Goal: Task Accomplishment & Management: Use online tool/utility

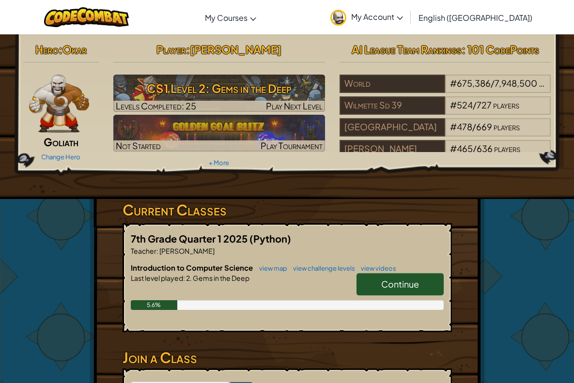
click at [427, 275] on link "Continue" at bounding box center [400, 284] width 87 height 22
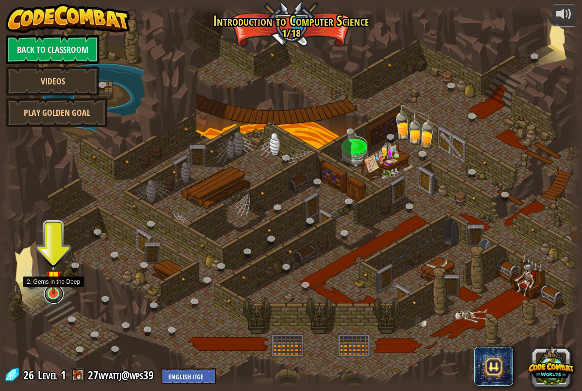
click at [52, 296] on link at bounding box center [53, 293] width 19 height 19
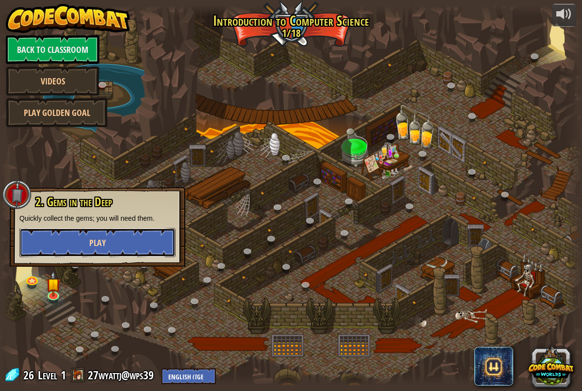
click at [150, 245] on button "Play" at bounding box center [97, 242] width 156 height 29
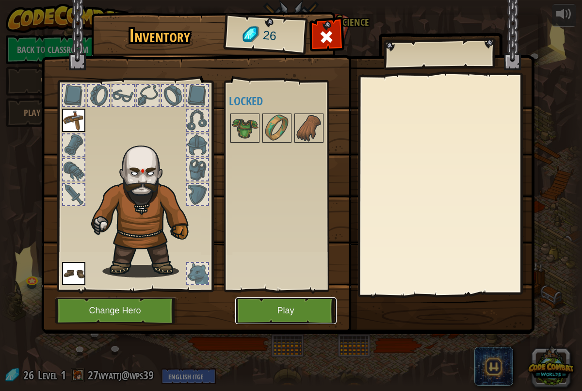
click at [278, 312] on button "Play" at bounding box center [285, 310] width 101 height 27
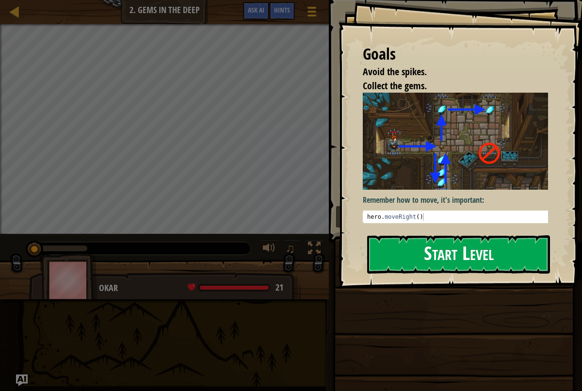
click at [440, 260] on button "Start Level" at bounding box center [458, 254] width 183 height 38
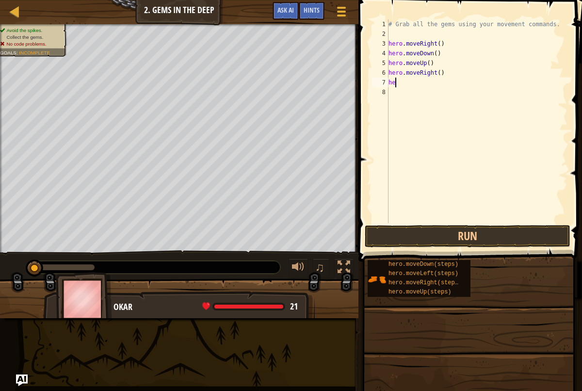
type textarea "h"
type textarea "hero.moveUp(2)"
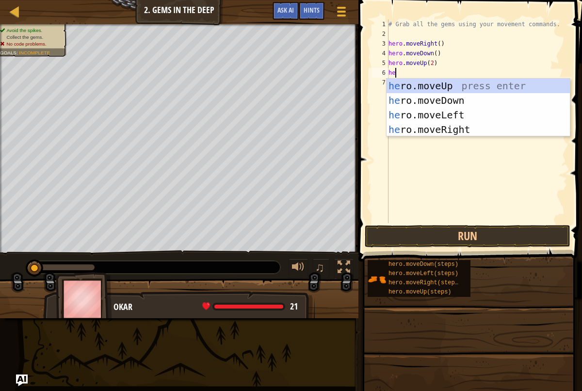
type textarea "her"
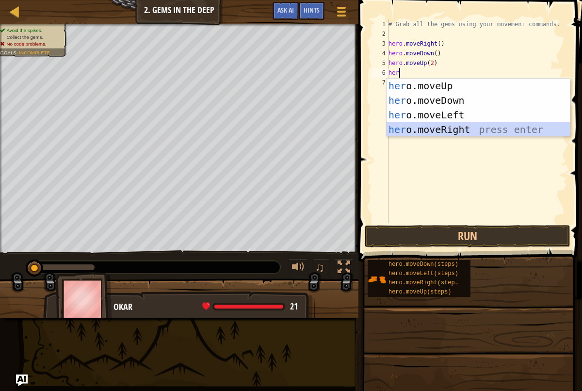
click at [399, 131] on div "her o.moveUp press enter her o.moveDown press enter her o.moveLeft press enter …" at bounding box center [477, 122] width 183 height 87
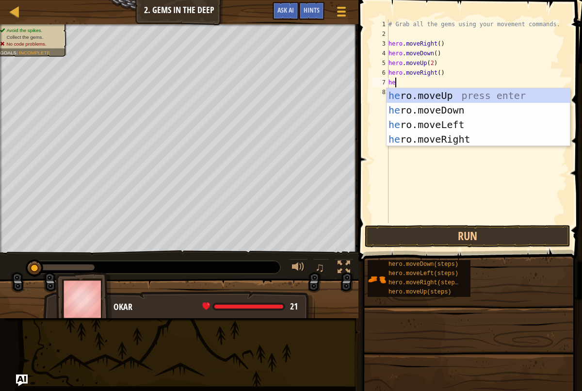
type textarea "hero"
click at [459, 111] on div "hero .moveUp press enter hero .moveDown press enter hero .moveLeft press enter …" at bounding box center [477, 131] width 183 height 87
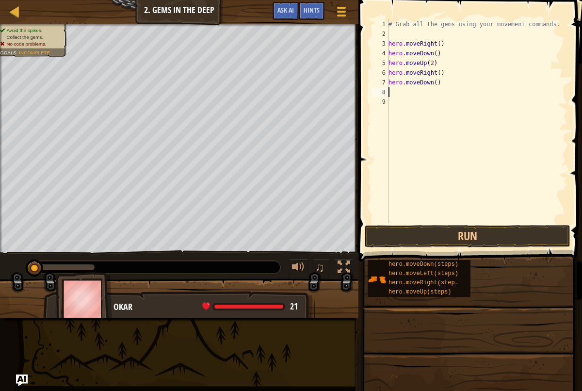
scroll to position [4, 0]
click at [399, 235] on button "Run" at bounding box center [468, 236] width 206 height 22
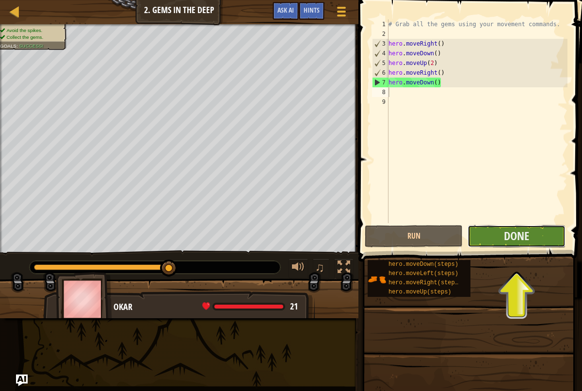
click at [496, 238] on button "Done" at bounding box center [516, 236] width 98 height 22
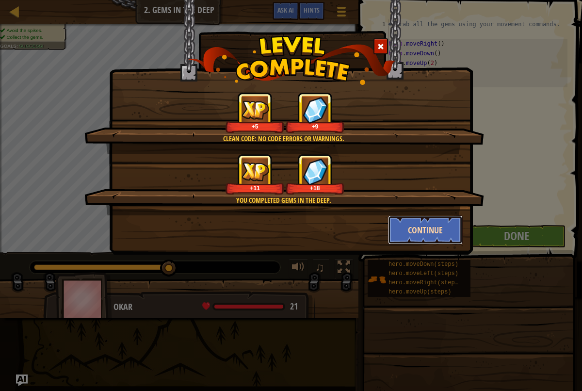
click at [443, 222] on button "Continue" at bounding box center [425, 229] width 75 height 29
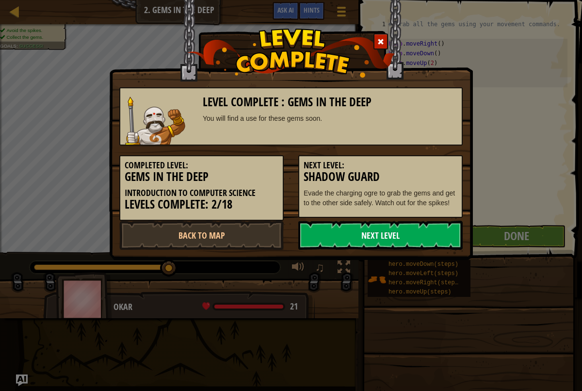
click at [389, 232] on link "Next Level" at bounding box center [380, 235] width 164 height 29
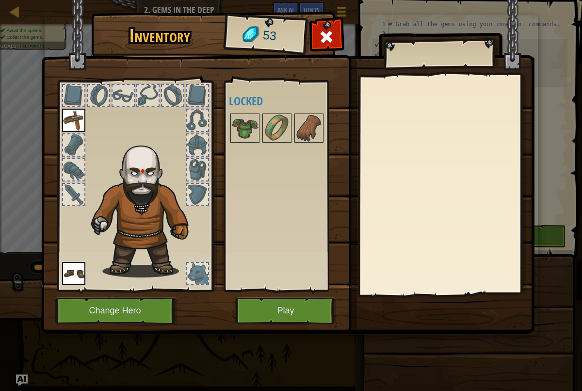
click at [76, 114] on img at bounding box center [73, 120] width 23 height 23
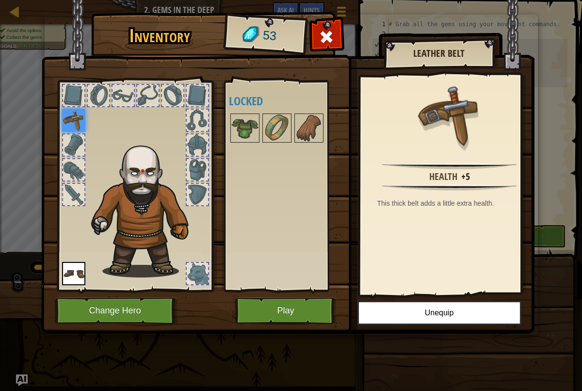
click at [303, 228] on div "Available Equip Equip (double-click to equip) Locked" at bounding box center [290, 186] width 122 height 202
click at [297, 306] on button "Play" at bounding box center [285, 310] width 101 height 27
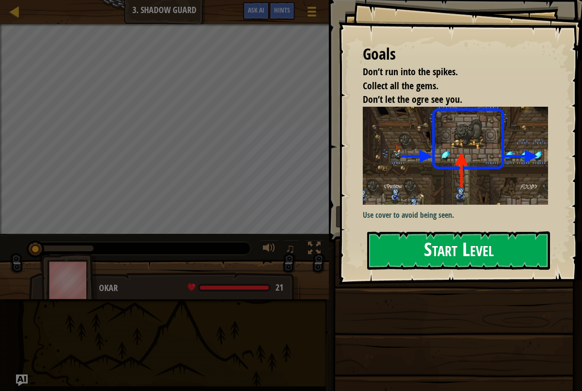
click at [452, 255] on button "Start Level" at bounding box center [458, 250] width 183 height 38
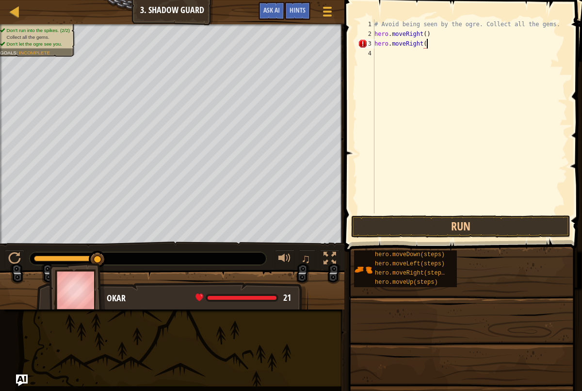
scroll to position [4, 4]
click at [453, 228] on button "Run" at bounding box center [460, 226] width 219 height 22
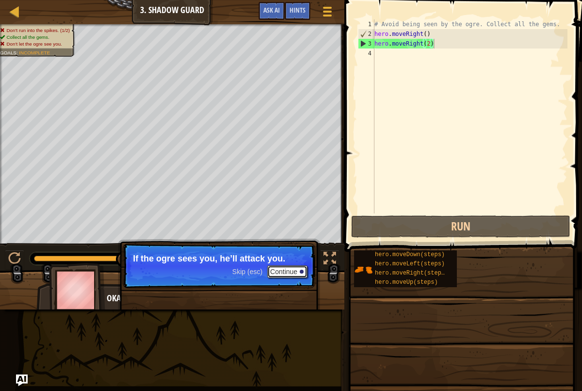
click at [295, 272] on button "Continue" at bounding box center [287, 271] width 40 height 13
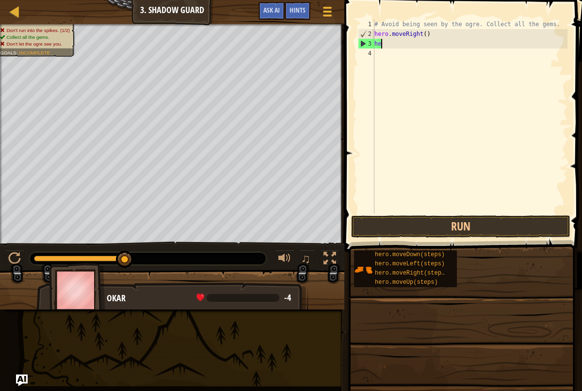
scroll to position [4, 0]
type textarea "h"
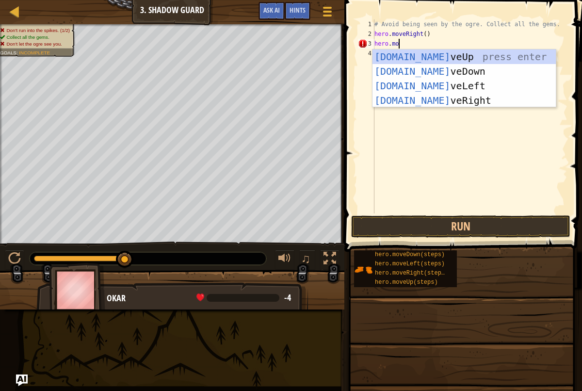
scroll to position [4, 2]
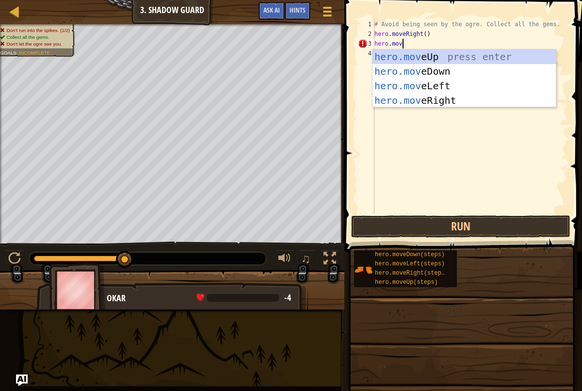
type textarea "hero.move"
click at [417, 59] on div "hero.move Up press enter hero.move Down press enter hero.move Left press enter …" at bounding box center [463, 92] width 183 height 87
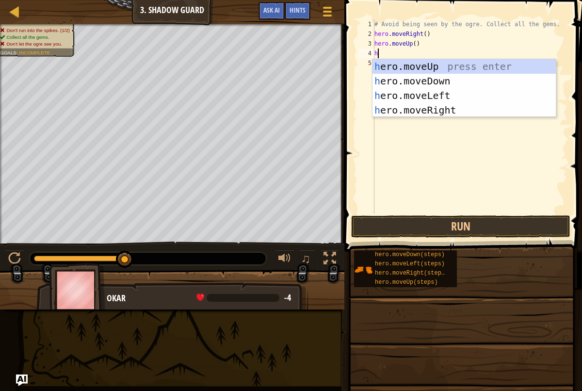
type textarea "her"
click at [425, 110] on div "her o.moveUp press enter her o.moveDown press enter her o.moveLeft press enter …" at bounding box center [463, 102] width 183 height 87
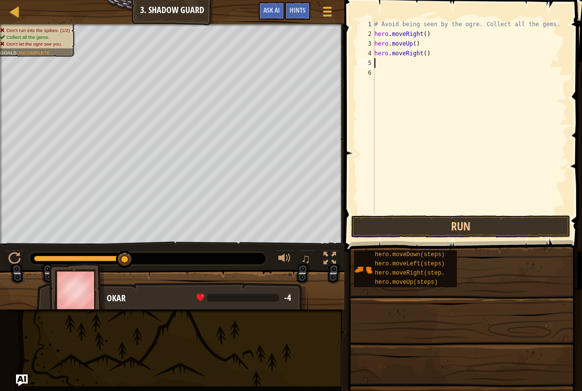
scroll to position [4, 0]
type textarea "her"
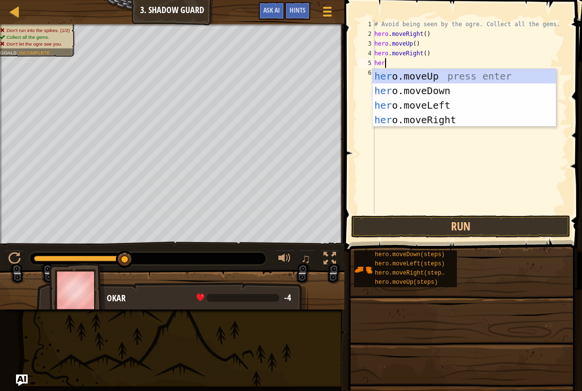
scroll to position [4, 0]
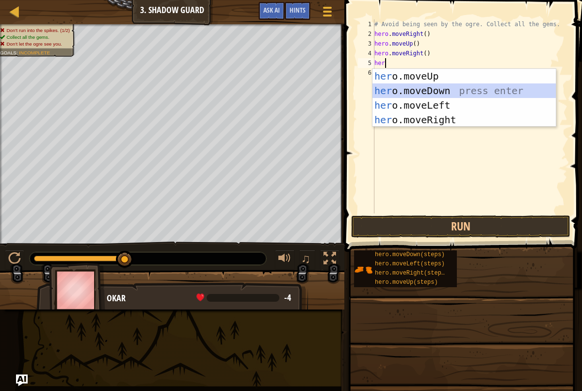
click at [431, 89] on div "her o.moveUp press enter her o.moveDown press enter her o.moveLeft press enter …" at bounding box center [463, 112] width 183 height 87
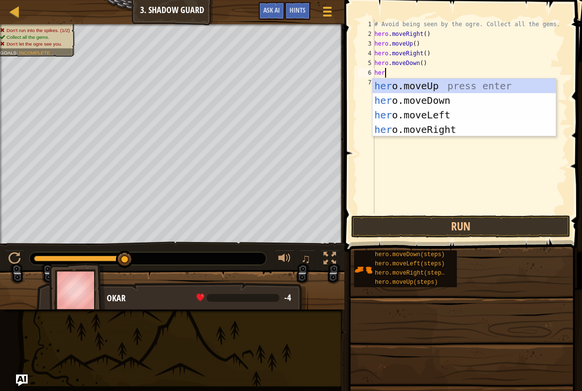
type textarea "hero"
click at [399, 129] on div "hero .moveUp press enter hero .moveDown press enter hero .moveLeft press enter …" at bounding box center [463, 122] width 183 height 87
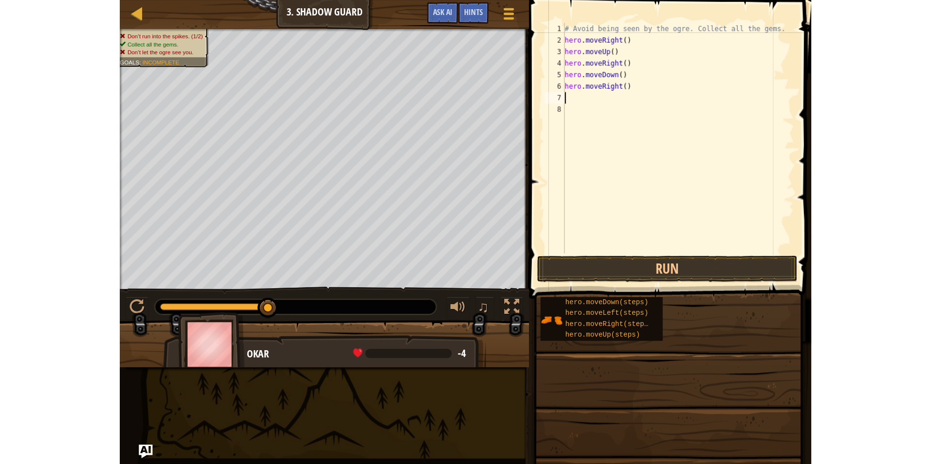
scroll to position [4, 0]
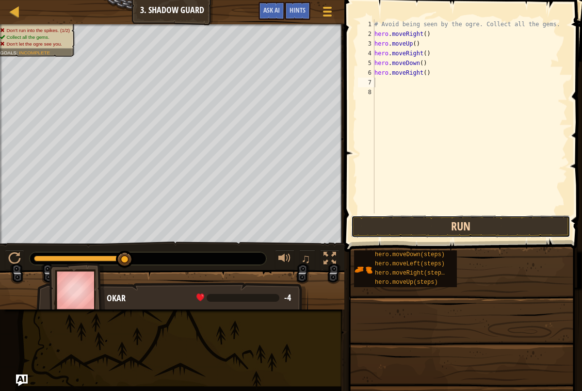
click at [418, 233] on button "Run" at bounding box center [460, 226] width 219 height 22
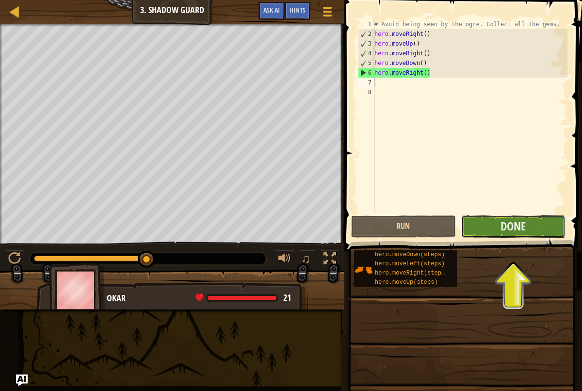
click at [479, 234] on button "Done" at bounding box center [513, 226] width 105 height 22
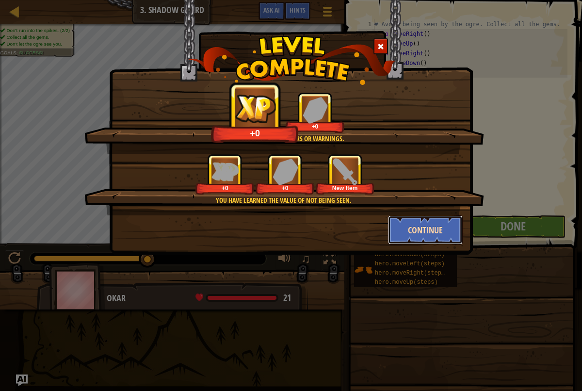
click at [423, 222] on button "Continue" at bounding box center [425, 229] width 75 height 29
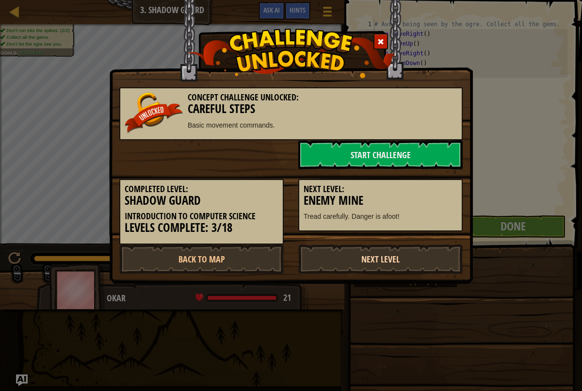
click at [363, 267] on link "Next Level" at bounding box center [380, 258] width 164 height 29
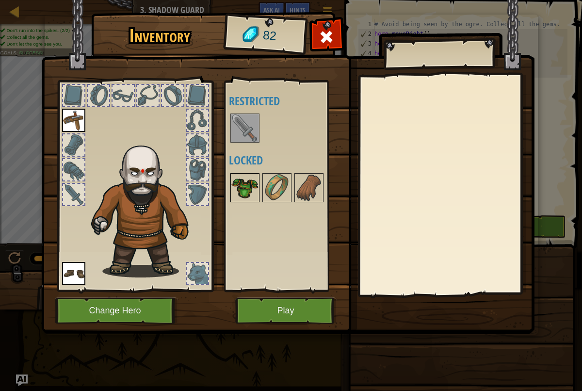
click at [245, 181] on img at bounding box center [244, 187] width 27 height 27
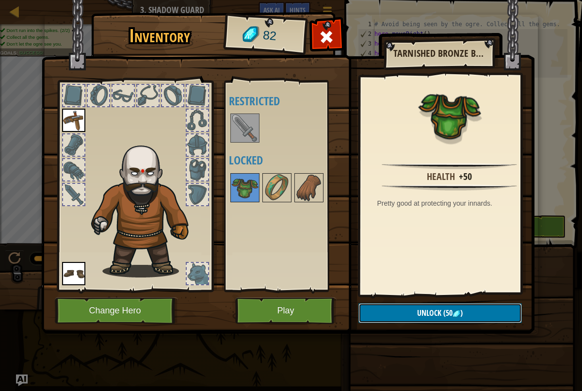
click at [485, 312] on button "Unlock (50 )" at bounding box center [439, 313] width 163 height 20
click at [484, 313] on button "Confirm" at bounding box center [439, 313] width 163 height 20
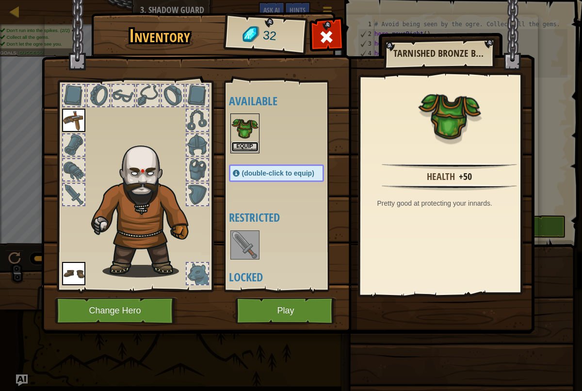
click at [248, 145] on button "Equip" at bounding box center [244, 147] width 27 height 10
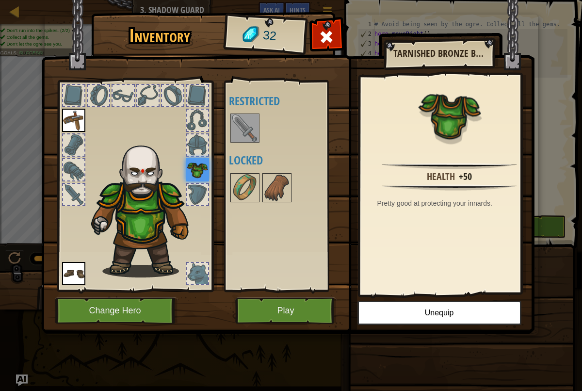
drag, startPoint x: 243, startPoint y: 118, endPoint x: 242, endPoint y: 124, distance: 5.4
click at [242, 124] on img at bounding box center [244, 127] width 27 height 27
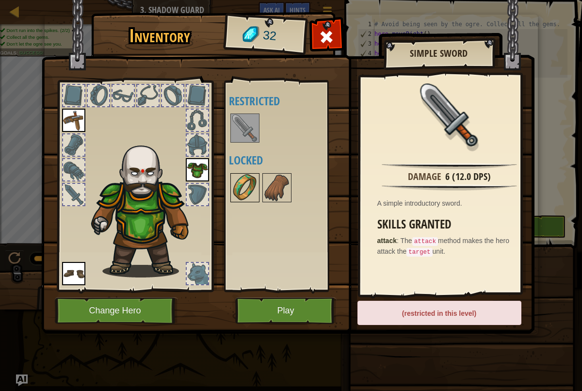
click at [253, 190] on img at bounding box center [244, 187] width 27 height 27
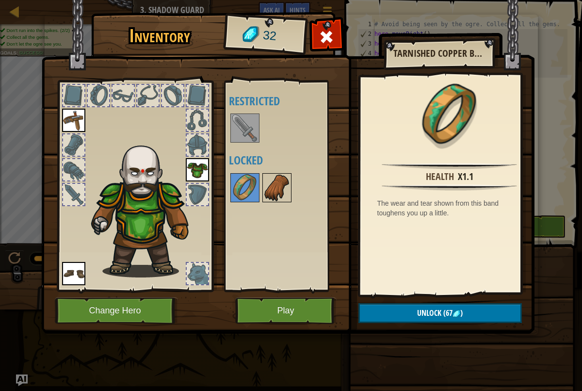
click at [284, 195] on img at bounding box center [276, 187] width 27 height 27
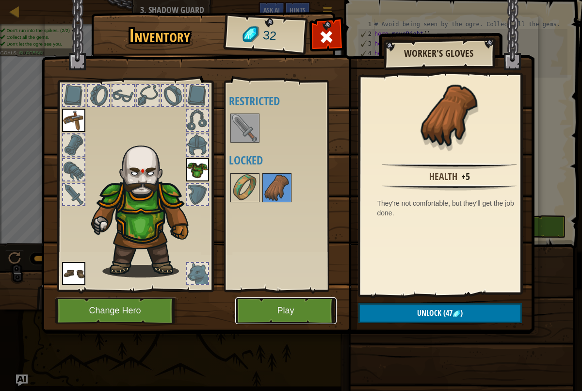
click at [272, 303] on button "Play" at bounding box center [285, 310] width 101 height 27
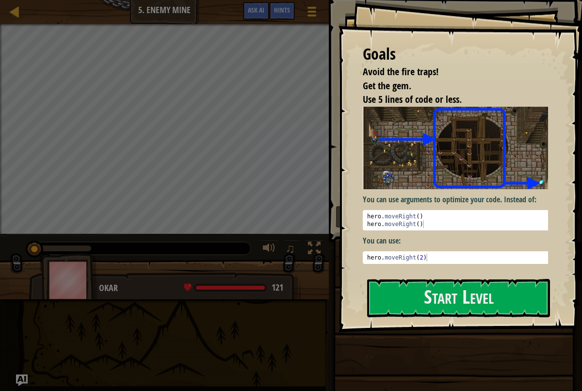
drag, startPoint x: 397, startPoint y: 290, endPoint x: 403, endPoint y: 271, distance: 19.9
click at [397, 290] on button "Start Level" at bounding box center [458, 298] width 183 height 38
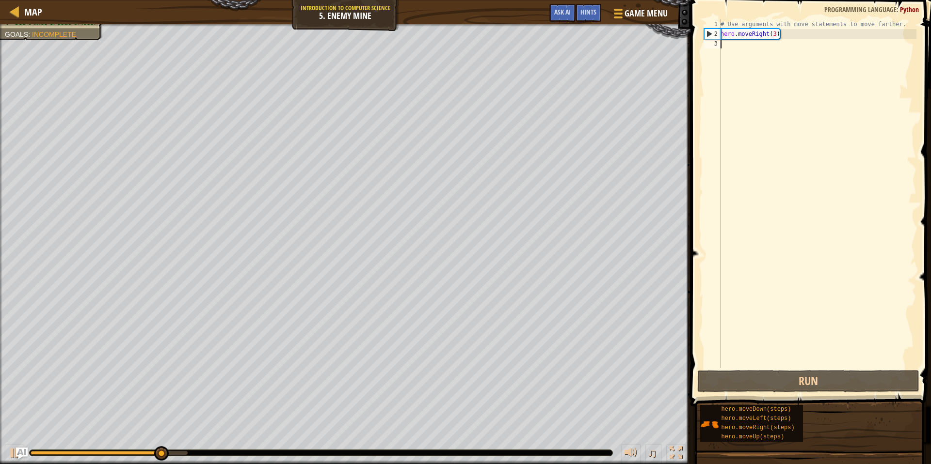
scroll to position [4, 0]
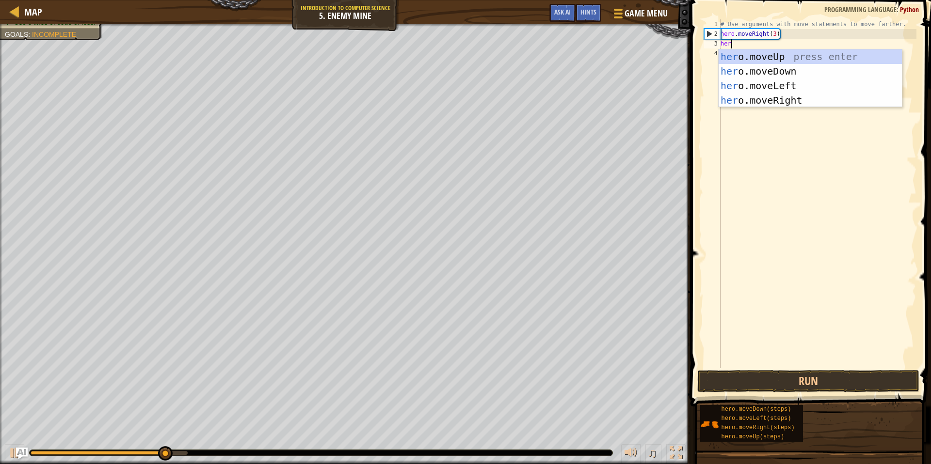
type textarea "hero"
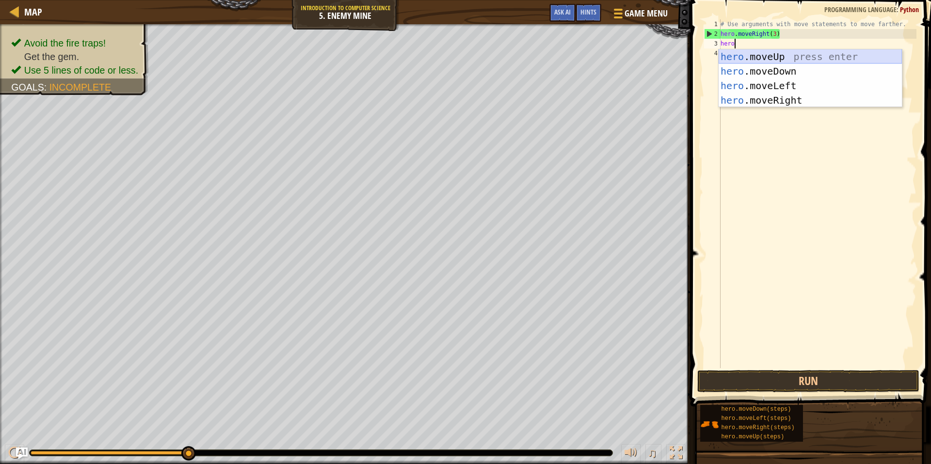
click at [574, 57] on div "hero .moveUp press enter hero .moveDown press enter hero .moveLeft press enter …" at bounding box center [809, 92] width 183 height 87
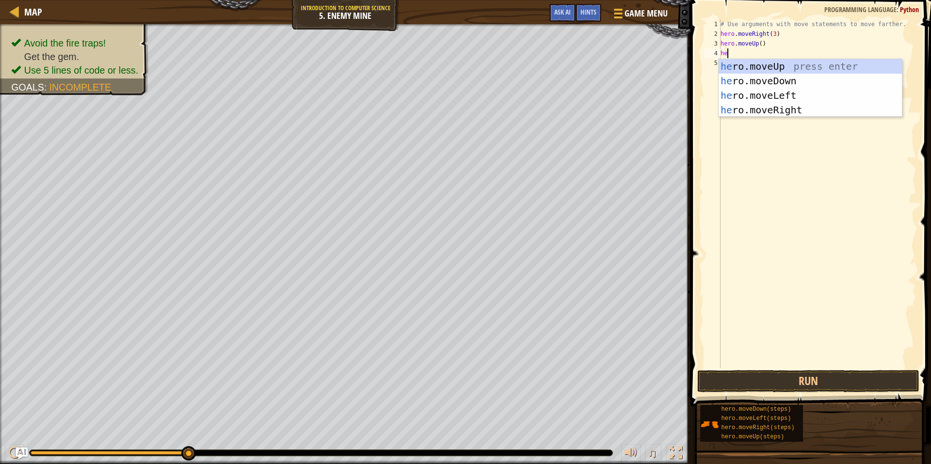
type textarea "hero"
click at [574, 108] on div "hero .moveUp press enter hero .moveDown press enter hero .moveLeft press enter …" at bounding box center [809, 102] width 183 height 87
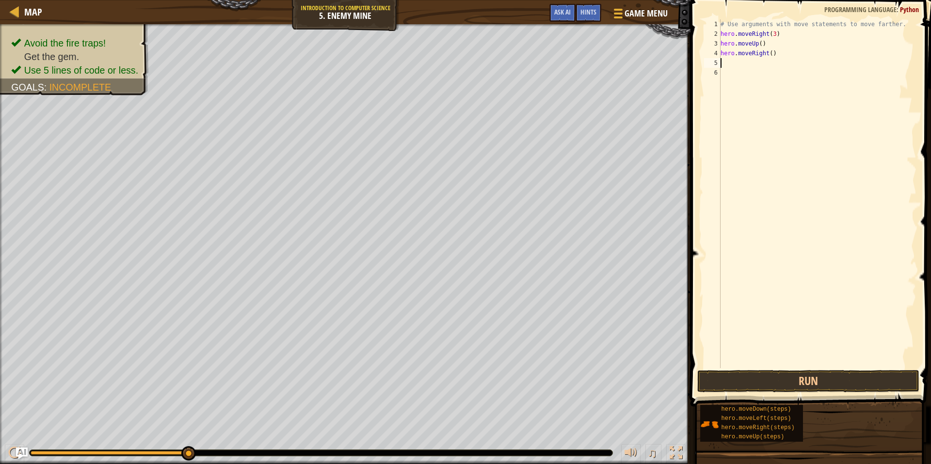
scroll to position [4, 0]
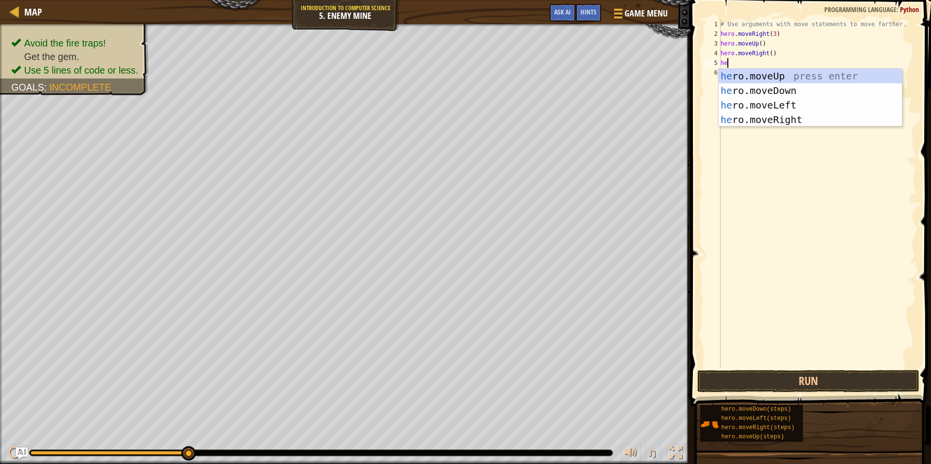
type textarea "hero"
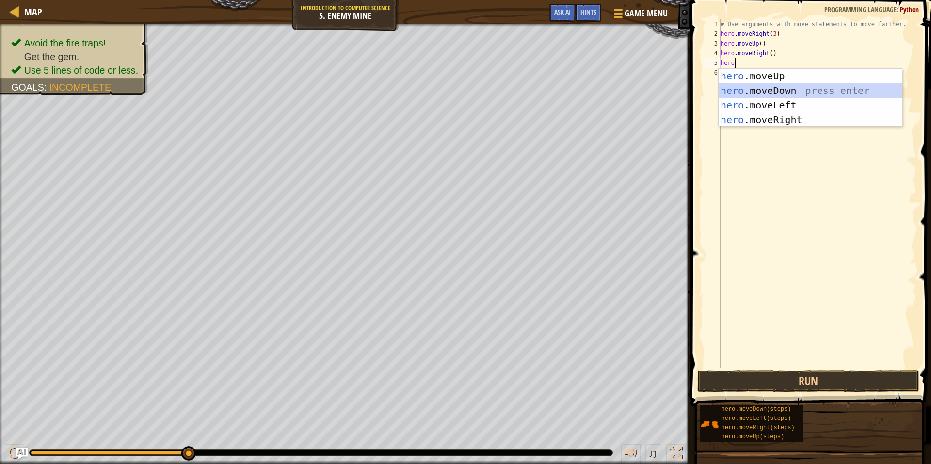
click at [574, 88] on div "hero .moveUp press enter hero .moveDown press enter hero .moveLeft press enter …" at bounding box center [809, 112] width 183 height 87
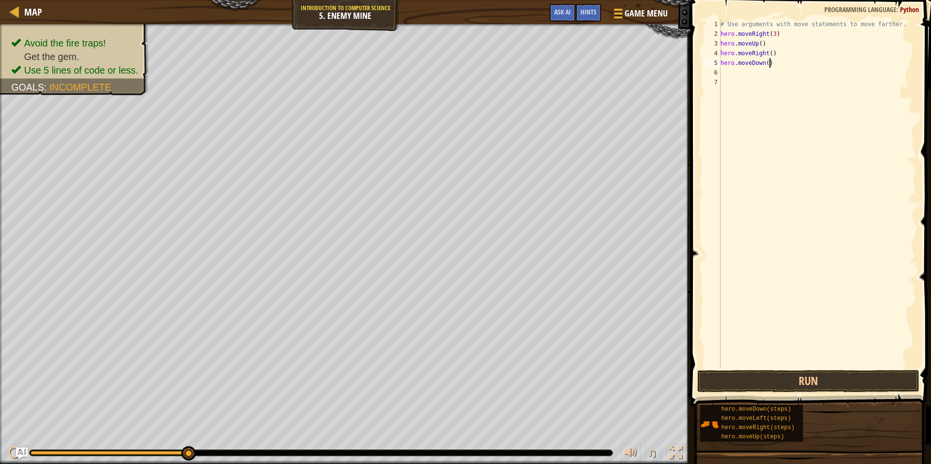
click at [574, 65] on div "# Use arguments with move statements to move farther. hero . moveRight ( 3 ) he…" at bounding box center [817, 203] width 198 height 368
type textarea "hero.moveDown(3)"
click at [574, 74] on div "# Use arguments with move statements to move farther. hero . moveRight ( 3 ) he…" at bounding box center [817, 203] width 198 height 368
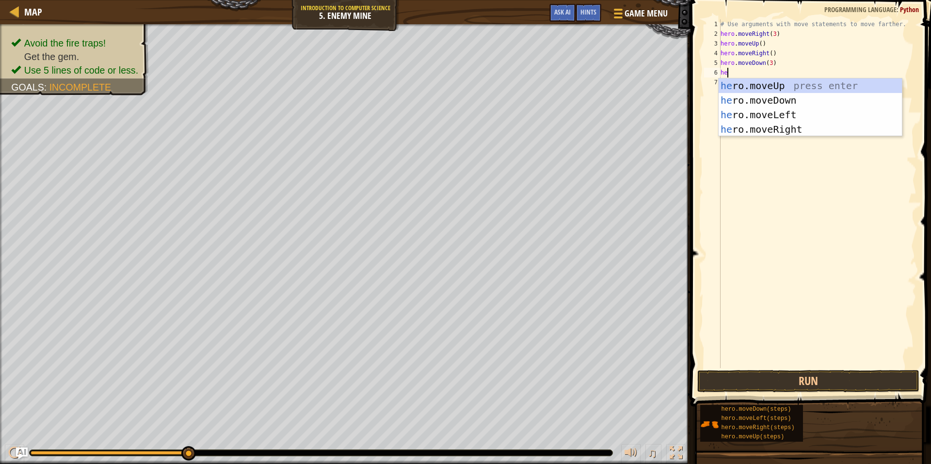
scroll to position [4, 0]
type textarea "hero"
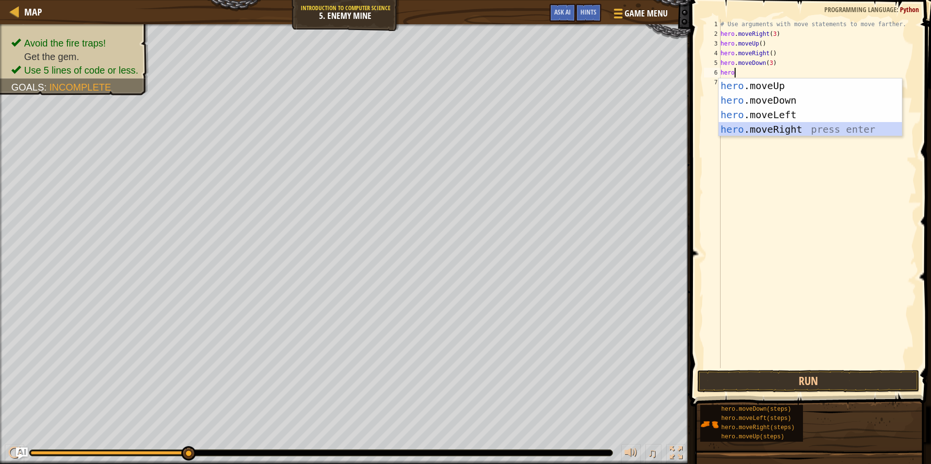
click at [574, 129] on div "hero .moveUp press enter hero .moveDown press enter hero .moveLeft press enter …" at bounding box center [809, 122] width 183 height 87
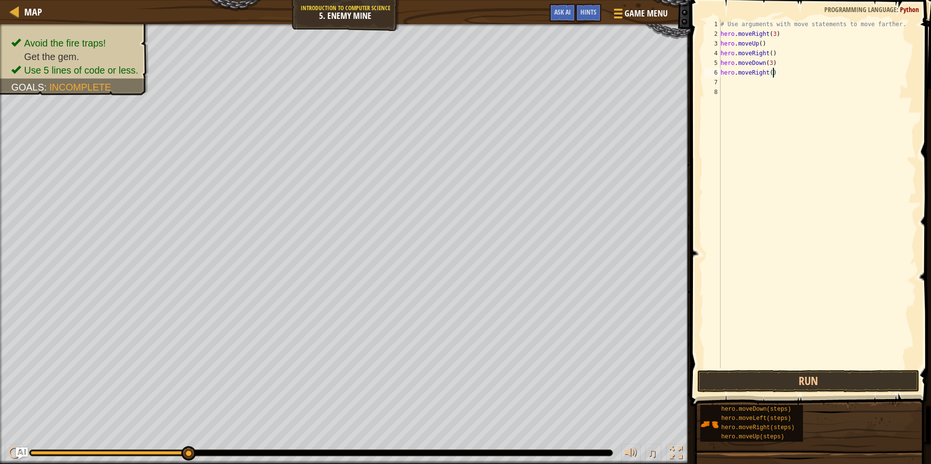
click at [574, 73] on div "# Use arguments with move statements to move farther. hero . moveRight ( 3 ) he…" at bounding box center [817, 203] width 198 height 368
type textarea "hero.moveRight(2)"
click at [574, 377] on button "Run" at bounding box center [808, 381] width 222 height 22
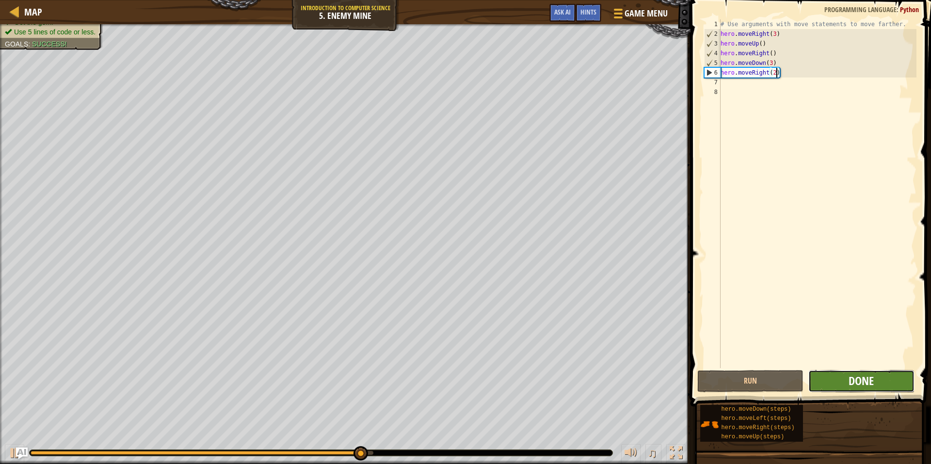
click at [574, 382] on span "Done" at bounding box center [860, 381] width 25 height 16
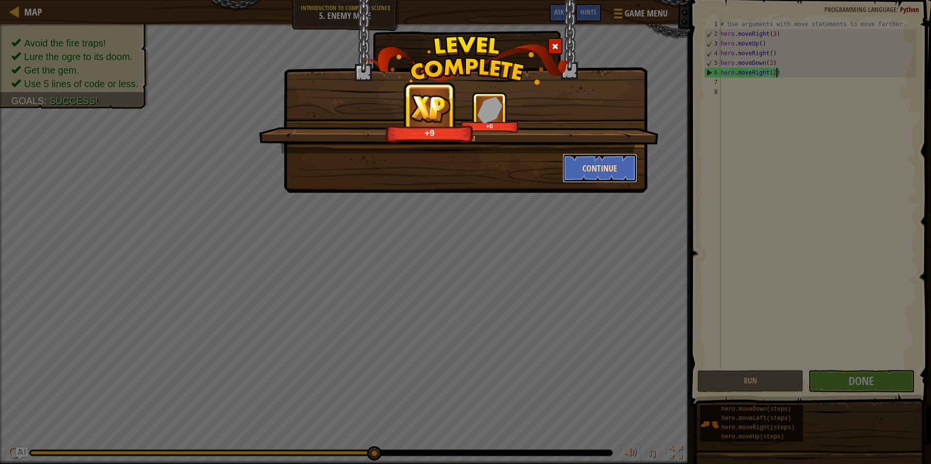
click at [574, 167] on button "Continue" at bounding box center [599, 168] width 75 height 29
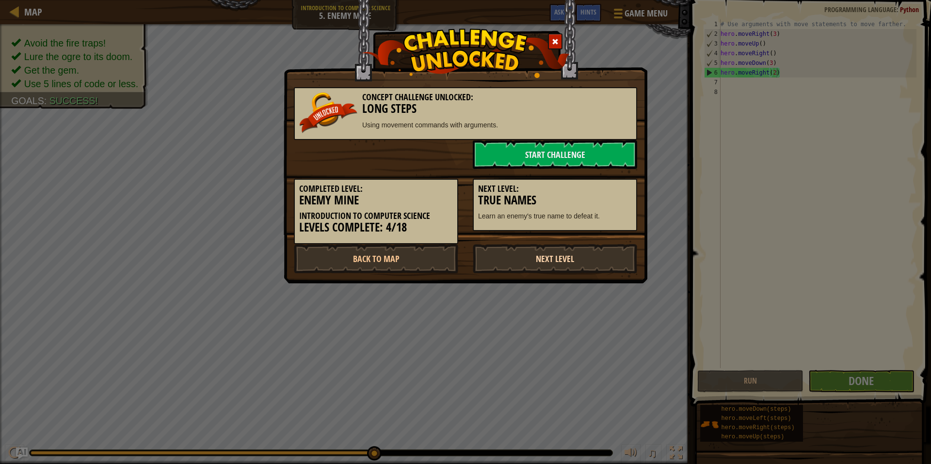
click at [563, 259] on link "Next Level" at bounding box center [555, 258] width 164 height 29
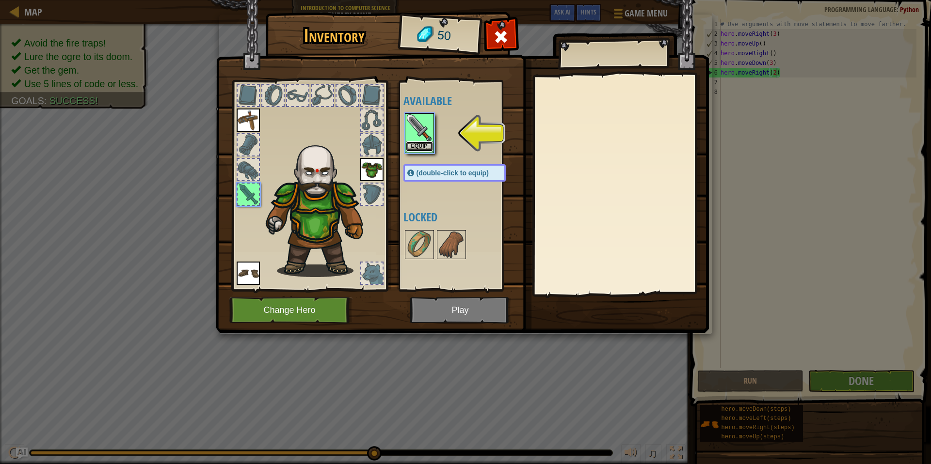
click at [410, 142] on button "Equip" at bounding box center [419, 147] width 27 height 10
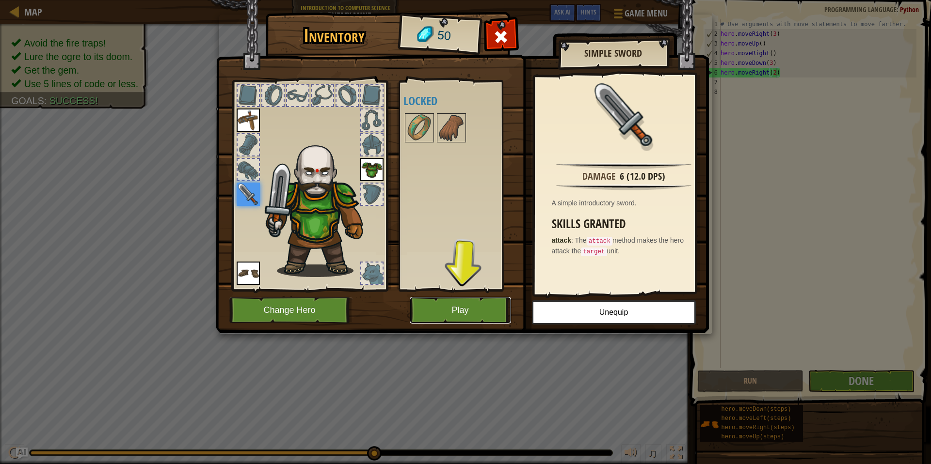
click at [490, 310] on button "Play" at bounding box center [460, 310] width 101 height 27
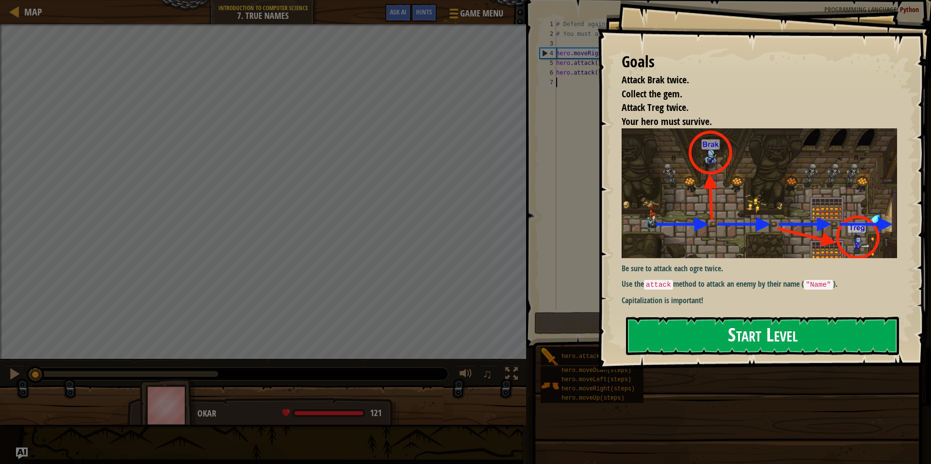
click at [574, 342] on button "Start Level" at bounding box center [762, 336] width 273 height 38
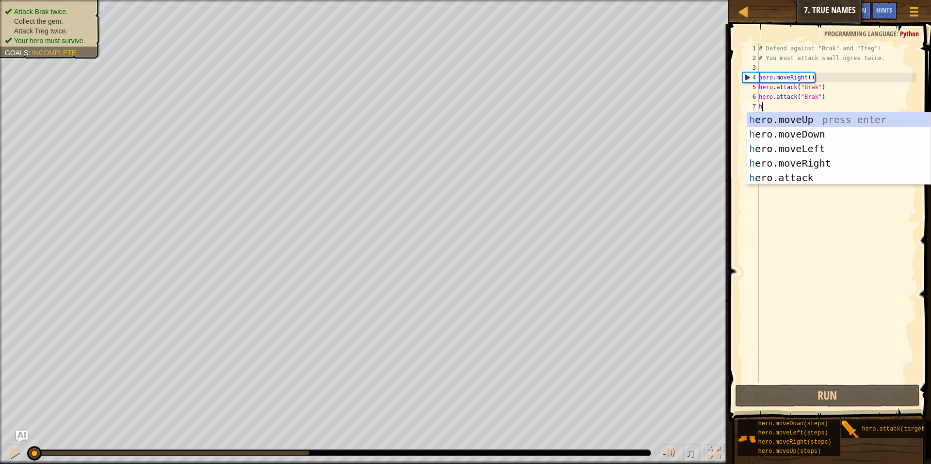
scroll to position [4, 0]
type textarea "hero"
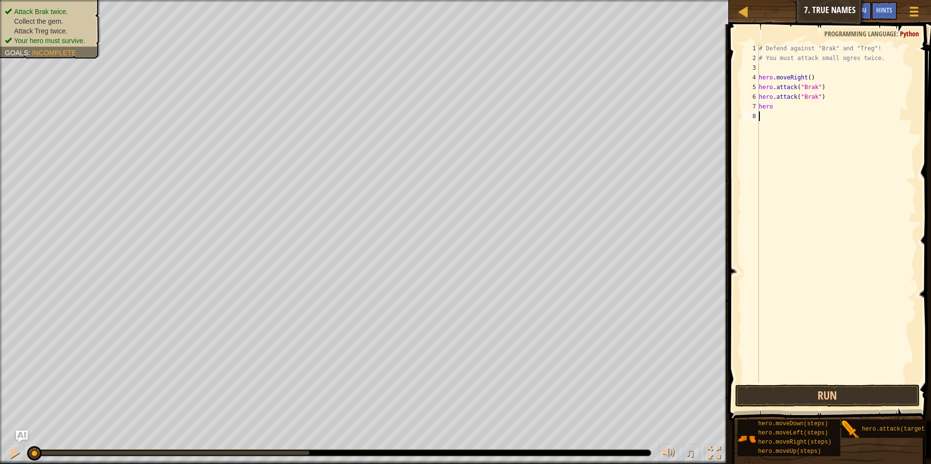
click at [574, 372] on div "# Defend against "Brak" and "Treg"! # You must attack small ogres twice. hero .…" at bounding box center [836, 223] width 159 height 359
click at [574, 390] on button "Run" at bounding box center [827, 396] width 185 height 22
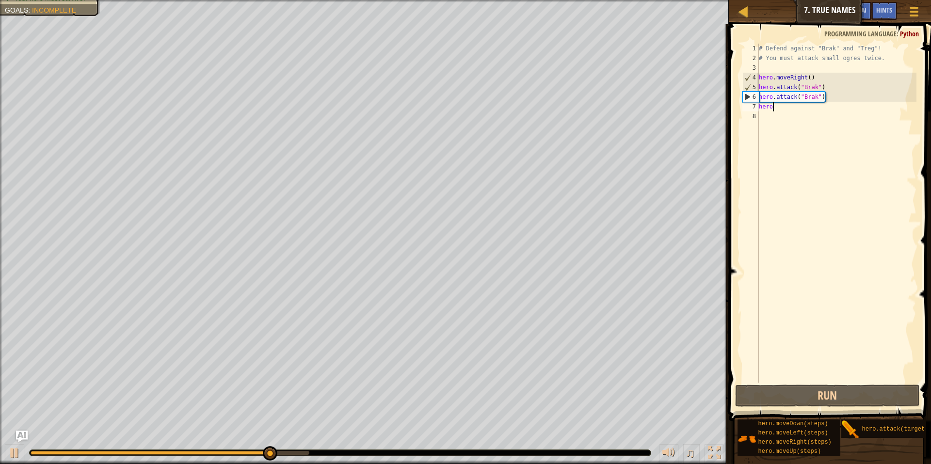
click at [574, 110] on div "# Defend against "Brak" and "Treg"! # You must attack small ogres twice. hero .…" at bounding box center [836, 223] width 159 height 359
type textarea "hero."
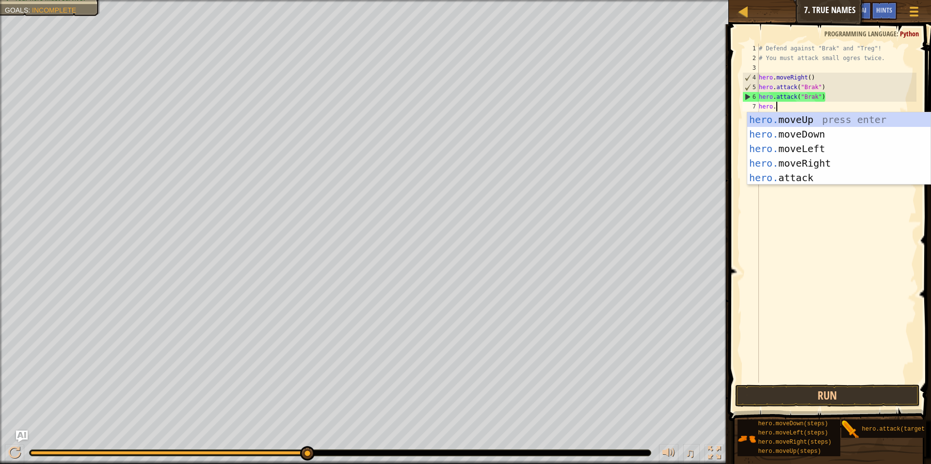
scroll to position [4, 1]
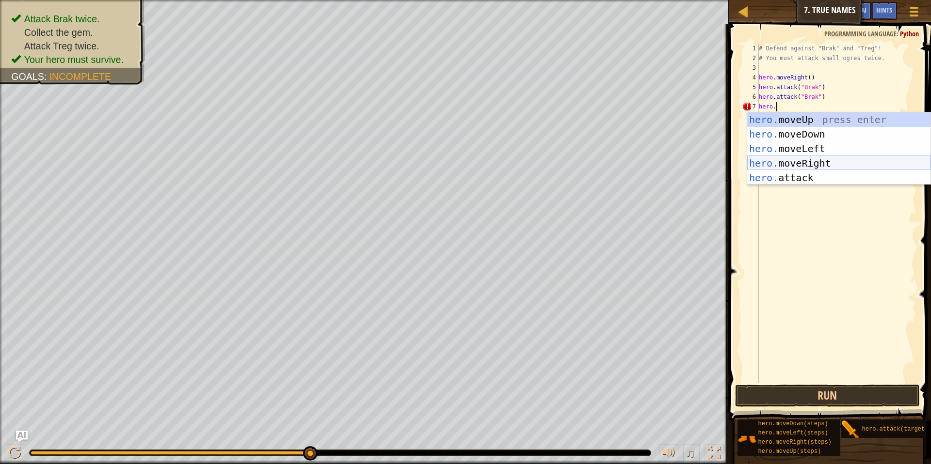
click at [574, 163] on div "hero. moveUp press enter hero. moveDown press enter hero. moveLeft press enter …" at bounding box center [838, 163] width 183 height 102
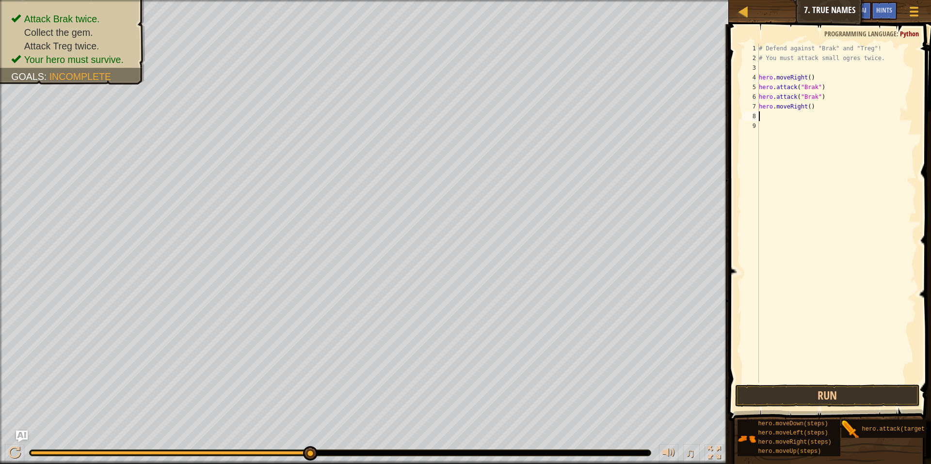
scroll to position [4, 0]
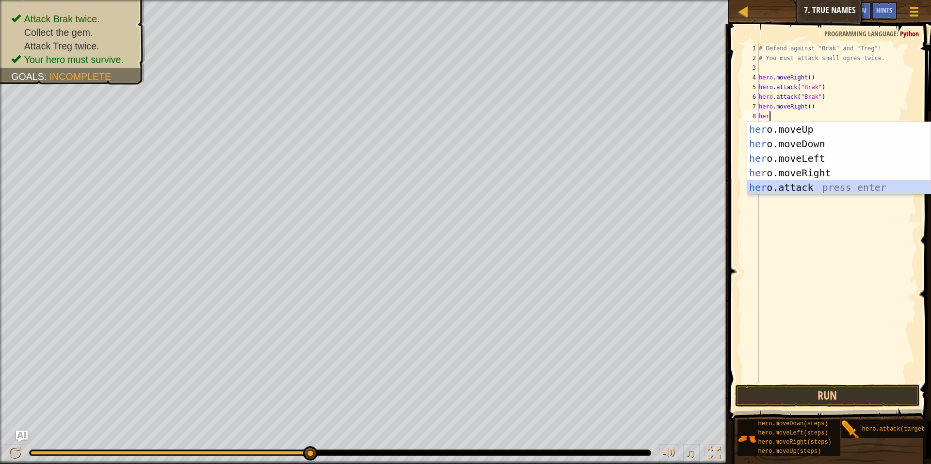
click at [574, 188] on div "her o.moveUp press enter her o.moveDown press enter her o.moveLeft press enter …" at bounding box center [838, 173] width 183 height 102
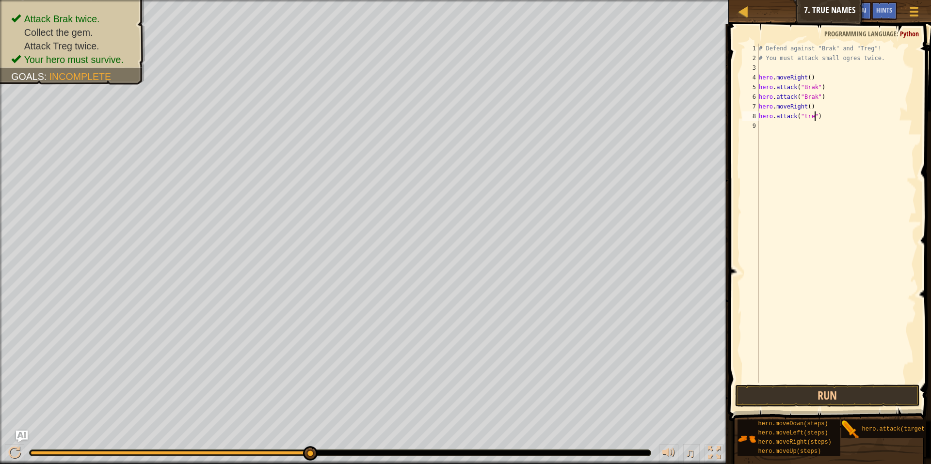
scroll to position [4, 5]
click at [574, 390] on button "Run" at bounding box center [827, 396] width 185 height 22
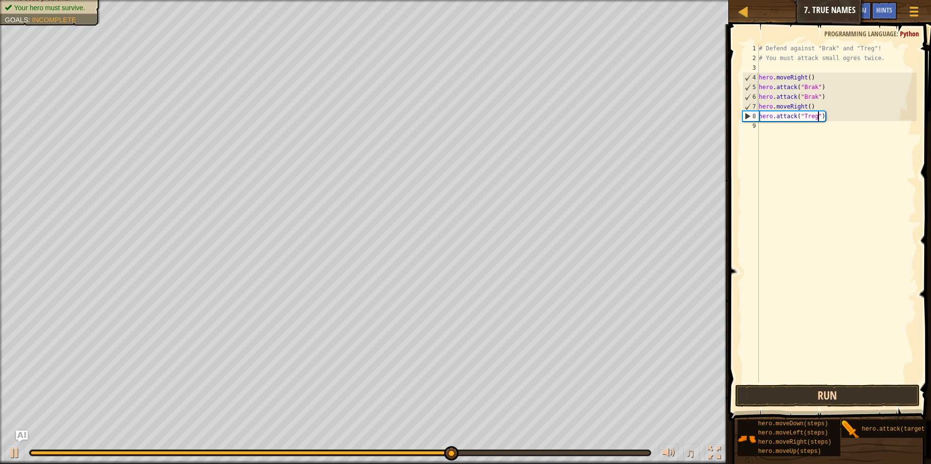
type textarea "hero.attack("Treg")"
click at [574, 390] on button "Run" at bounding box center [827, 396] width 185 height 22
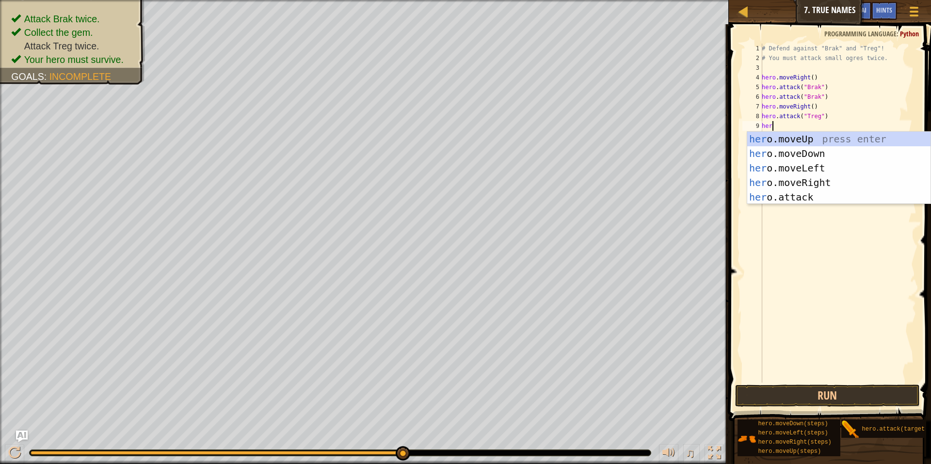
scroll to position [4, 0]
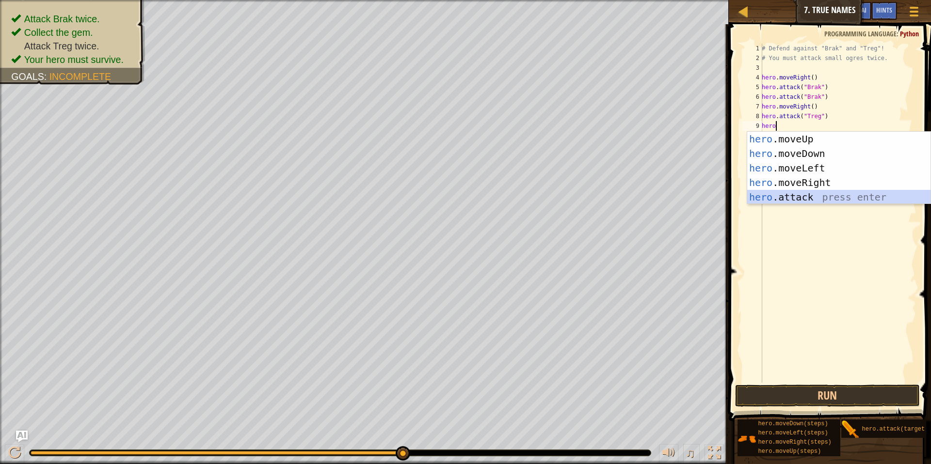
click at [574, 195] on div "hero .moveUp press enter hero .moveDown press enter hero .moveLeft press enter …" at bounding box center [838, 183] width 183 height 102
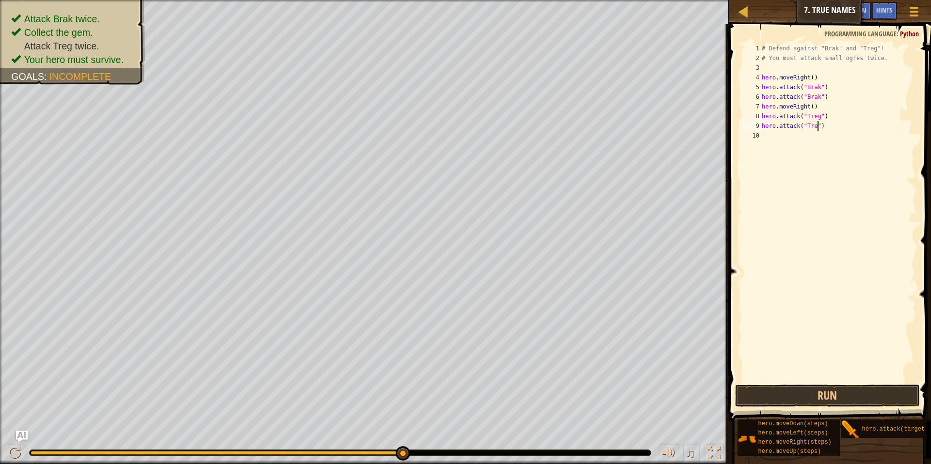
scroll to position [4, 5]
type textarea "hero.attack("Treg")"
click at [574, 390] on button "Run" at bounding box center [827, 396] width 185 height 22
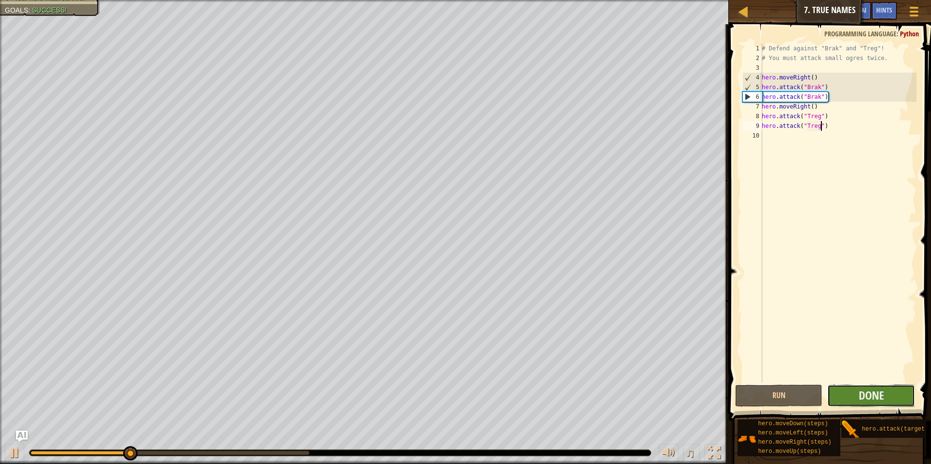
click at [574, 390] on button "Done" at bounding box center [871, 396] width 88 height 22
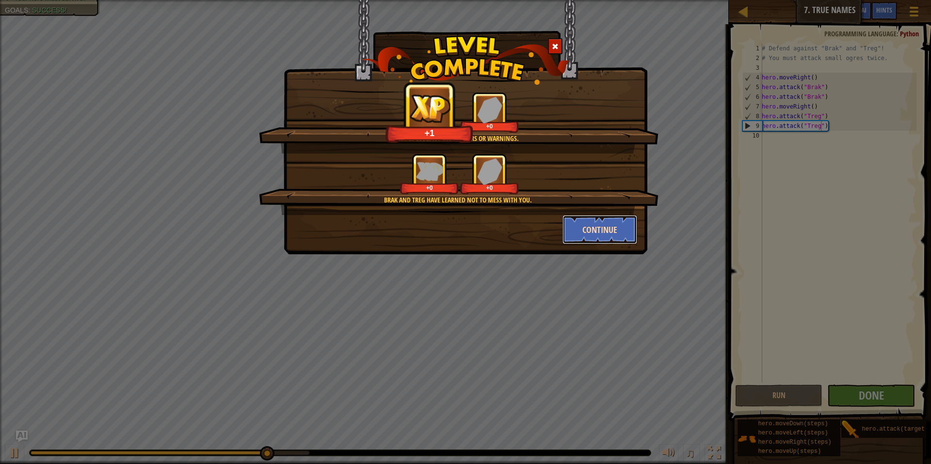
click at [574, 226] on button "Continue" at bounding box center [599, 229] width 75 height 29
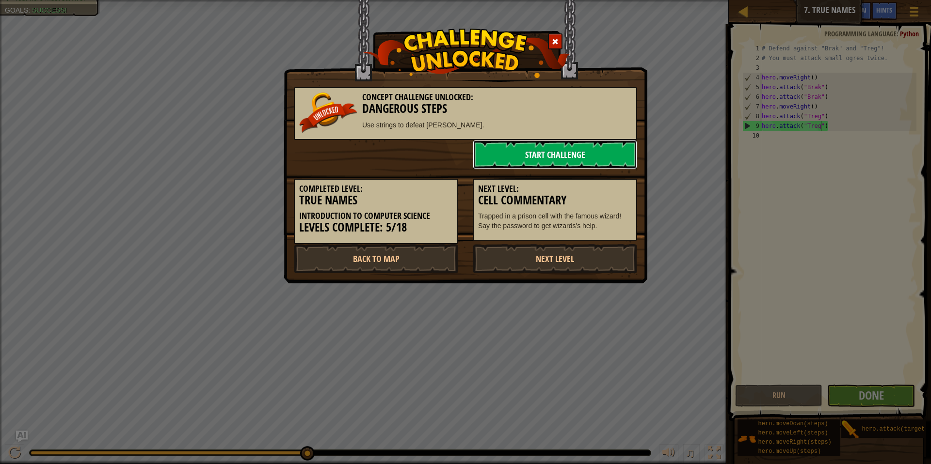
click at [574, 155] on link "Start Challenge" at bounding box center [555, 154] width 164 height 29
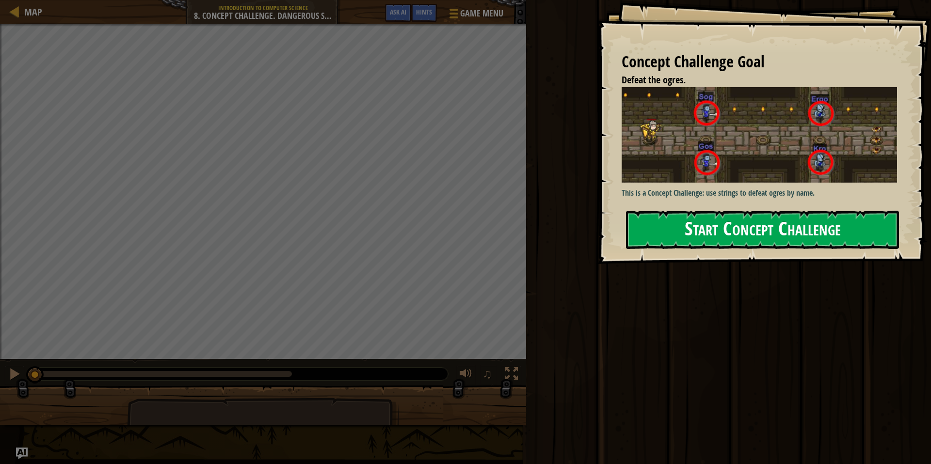
click at [574, 236] on button "Start Concept Challenge" at bounding box center [762, 230] width 273 height 38
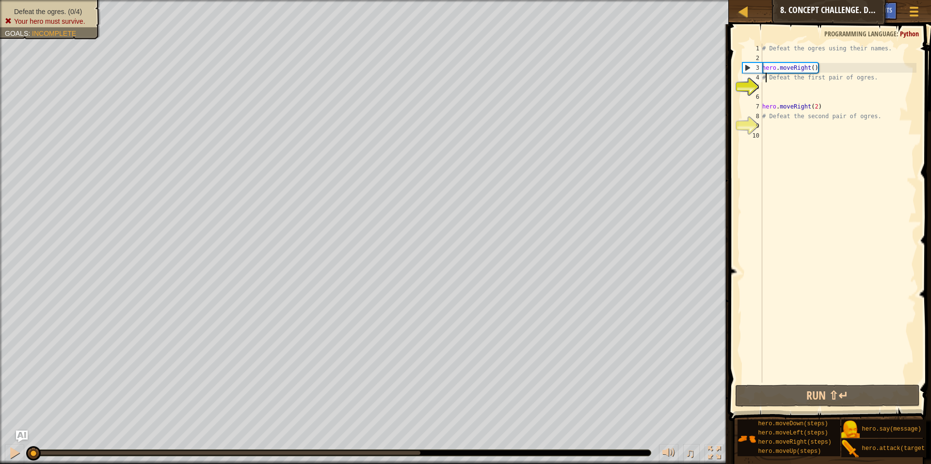
click at [574, 80] on div "# Defeat the ogres using their names. hero . moveRight ( ) # Defeat the first p…" at bounding box center [838, 223] width 156 height 359
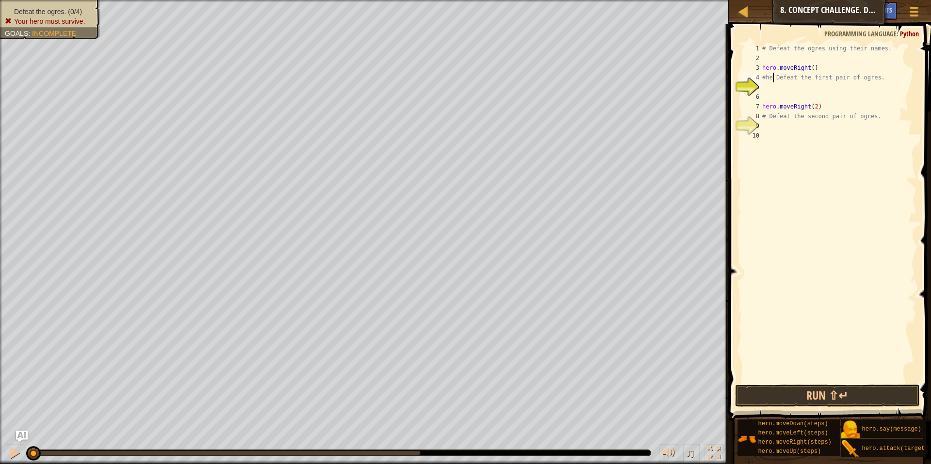
scroll to position [4, 1]
type textarea "# Defeat the first pair of ogres."
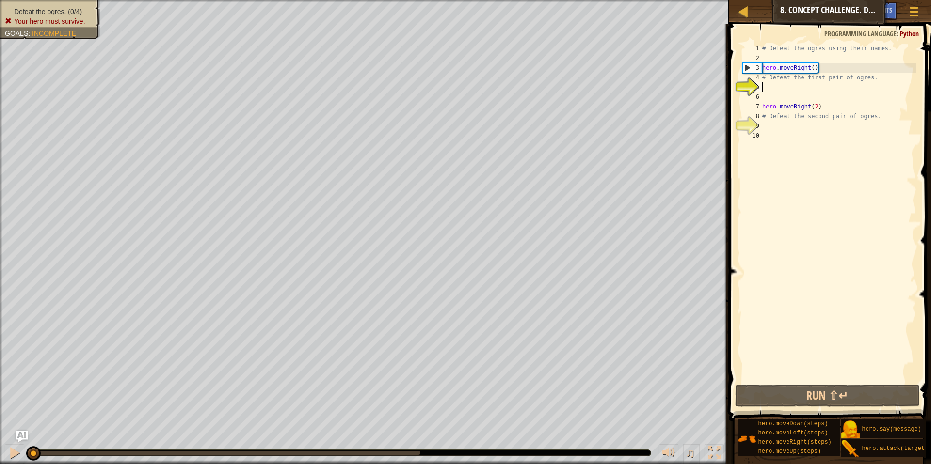
click at [574, 86] on div "# Defeat the ogres using their names. hero . moveRight ( ) # Defeat the first p…" at bounding box center [838, 223] width 156 height 359
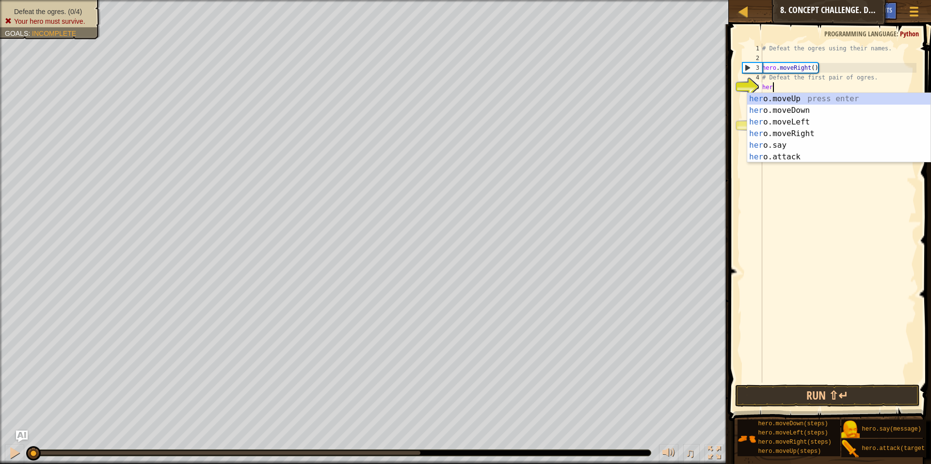
scroll to position [4, 0]
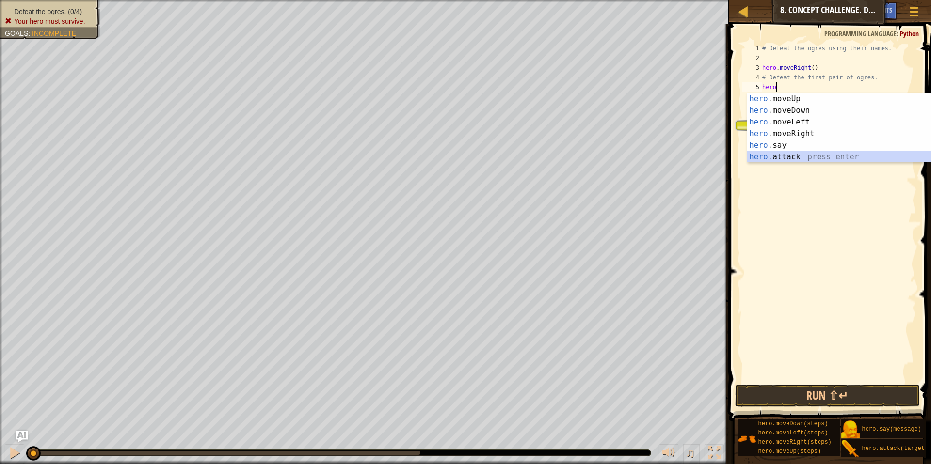
click at [574, 158] on div "hero .moveUp press enter hero .moveDown press enter hero .moveLeft press enter …" at bounding box center [838, 139] width 183 height 93
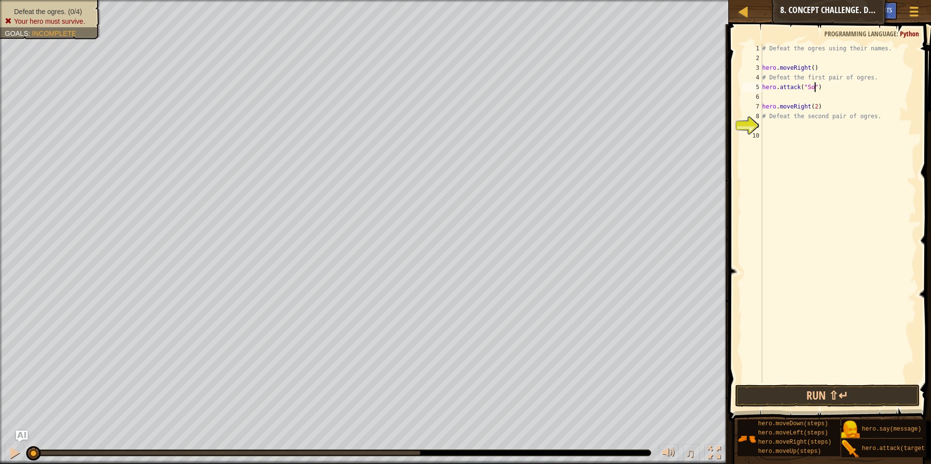
scroll to position [4, 4]
type textarea "hero.attack("Sog")"
type textarea "her"
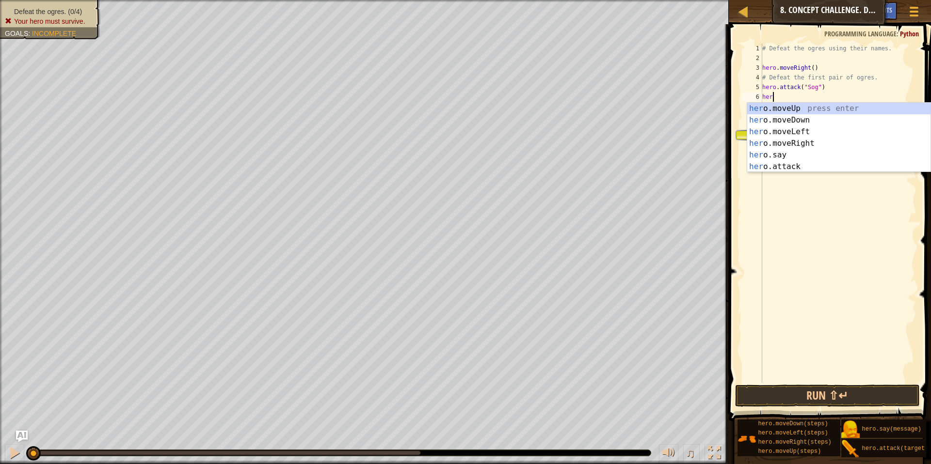
click at [574, 172] on div "# Defeat the ogres using their names. hero . moveRight ( ) # Defeat the first p…" at bounding box center [838, 223] width 156 height 359
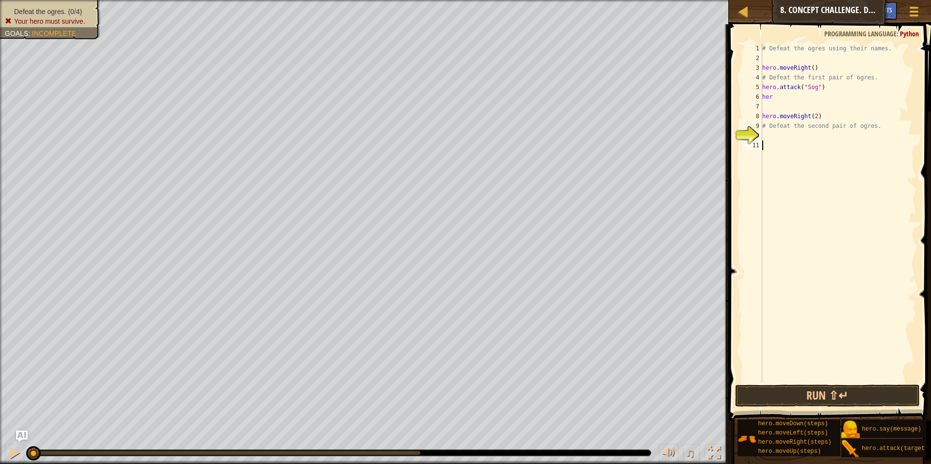
scroll to position [4, 0]
click at [574, 100] on div "# Defeat the ogres using their names. hero . moveRight ( ) # Defeat the first p…" at bounding box center [838, 223] width 156 height 359
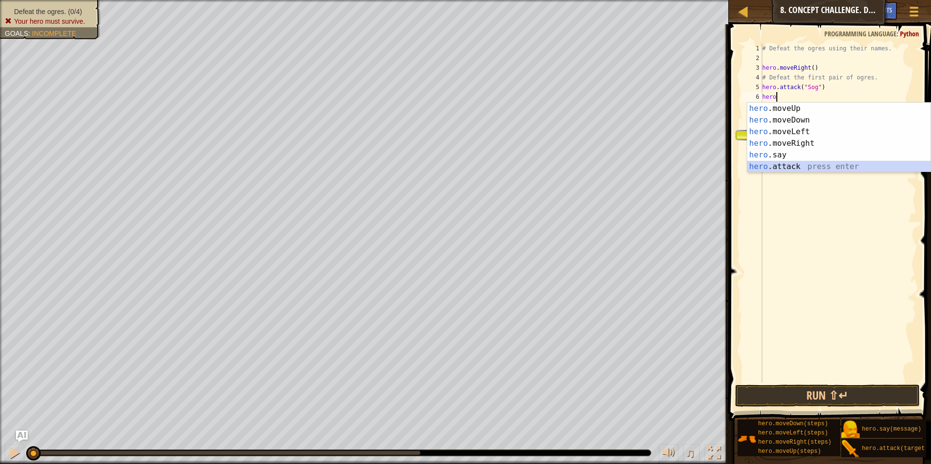
click at [574, 162] on div "hero .moveUp press enter hero .moveDown press enter hero .moveLeft press enter …" at bounding box center [838, 149] width 183 height 93
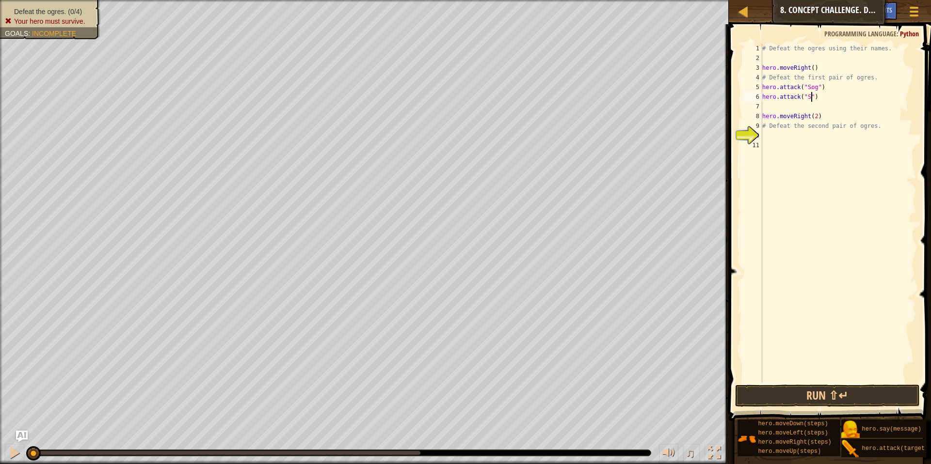
scroll to position [4, 4]
type textarea "hero.attack("Sog")"
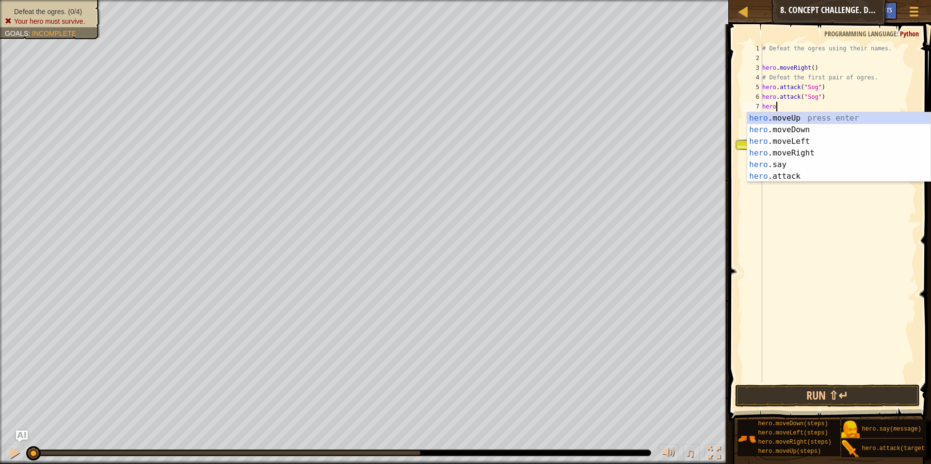
type textarea "hero."
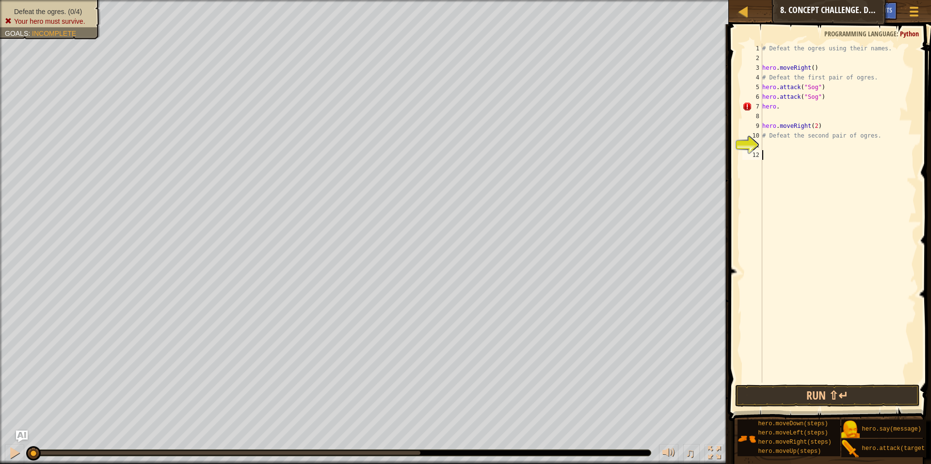
click at [574, 191] on div "# Defeat the ogres using their names. hero . moveRight ( ) # Defeat the first p…" at bounding box center [838, 223] width 156 height 359
click at [574, 109] on div "# Defeat the ogres using their names. hero . moveRight ( ) # Defeat the first p…" at bounding box center [838, 223] width 156 height 359
click at [574, 118] on div "hero.a ttack press enter hero. s a y press enter" at bounding box center [838, 135] width 183 height 47
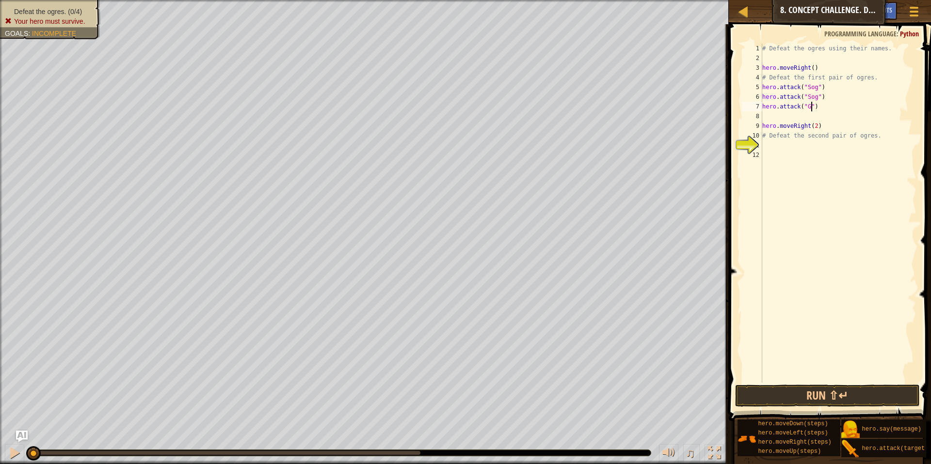
scroll to position [4, 4]
type textarea "hero.attack("Gos")"
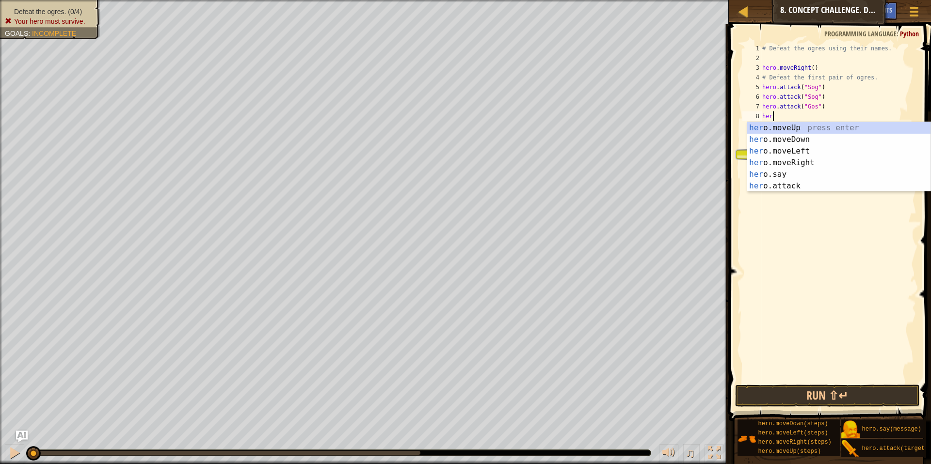
scroll to position [4, 0]
click at [574, 183] on div "hero .moveUp press enter hero .moveDown press enter hero .moveLeft press enter …" at bounding box center [838, 168] width 183 height 93
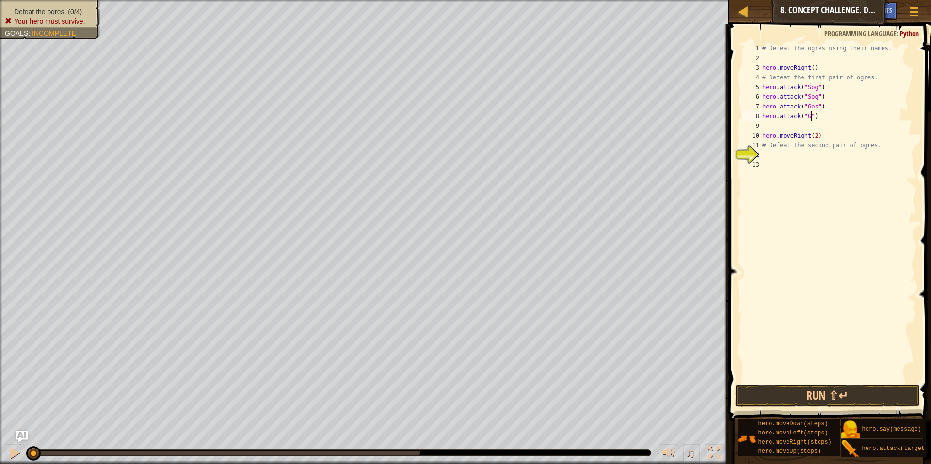
scroll to position [4, 4]
type textarea "hero.attack("Gos")"
click at [574, 390] on button "Run ⇧↵" at bounding box center [827, 396] width 185 height 22
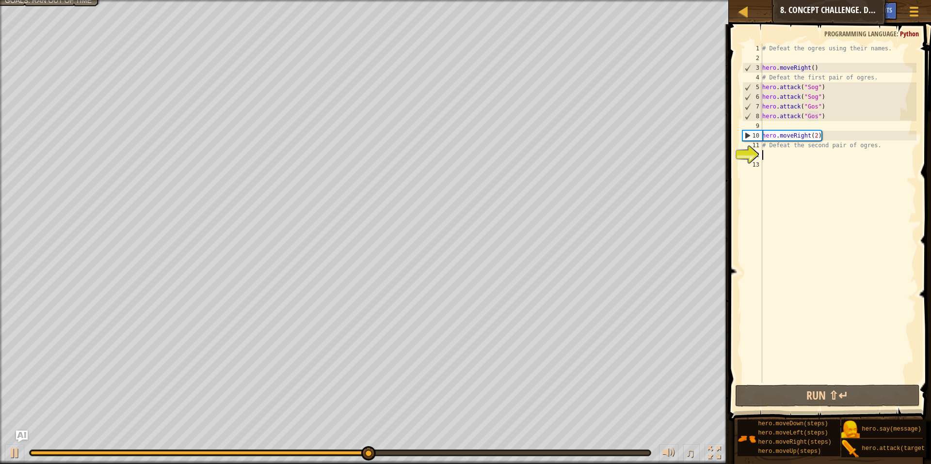
click at [574, 154] on div "# Defeat the ogres using their names. hero . moveRight ( ) # Defeat the first p…" at bounding box center [838, 223] width 156 height 359
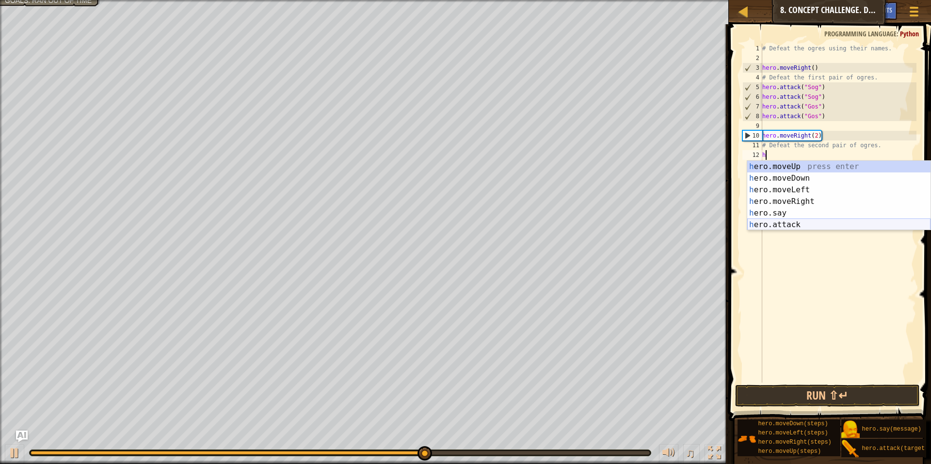
click at [574, 224] on div "h ero.moveUp press enter h ero.moveDown press enter h ero.moveLeft press enter …" at bounding box center [838, 207] width 183 height 93
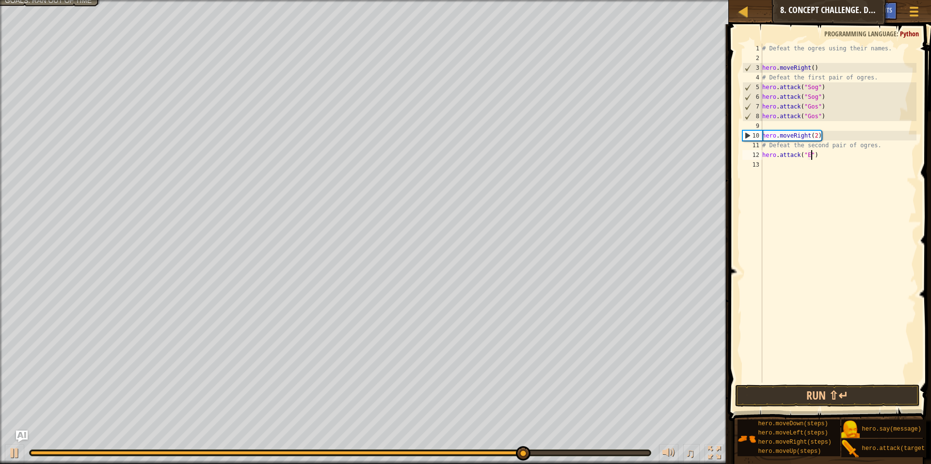
scroll to position [4, 4]
type textarea "hero.attack("Ergo")"
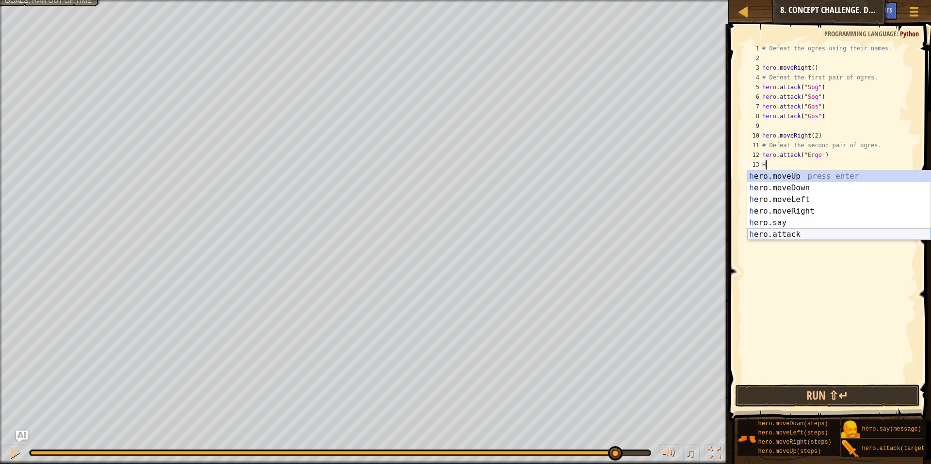
click at [574, 235] on div "h ero.moveUp press enter h ero.moveDown press enter h ero.moveLeft press enter …" at bounding box center [838, 217] width 183 height 93
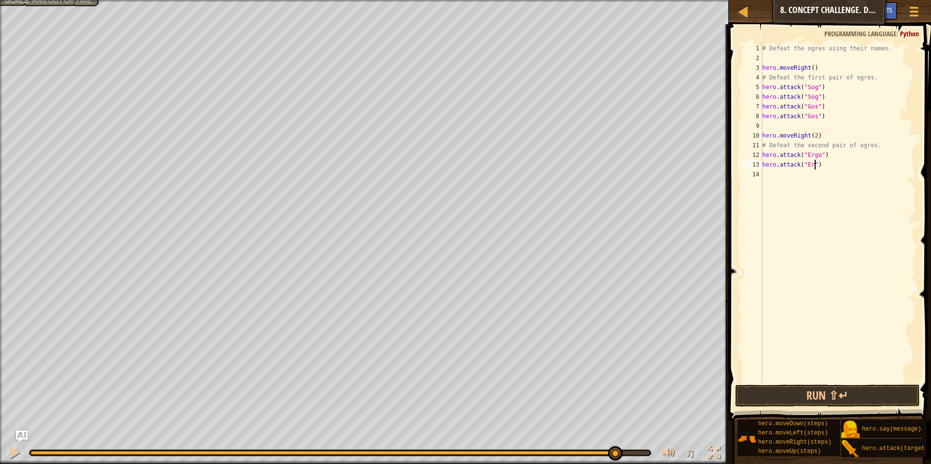
type textarea "hero.attack("Ergo")"
click at [574, 176] on div "# Defeat the ogres using their names. hero . moveRight ( ) # Defeat the first p…" at bounding box center [838, 223] width 156 height 359
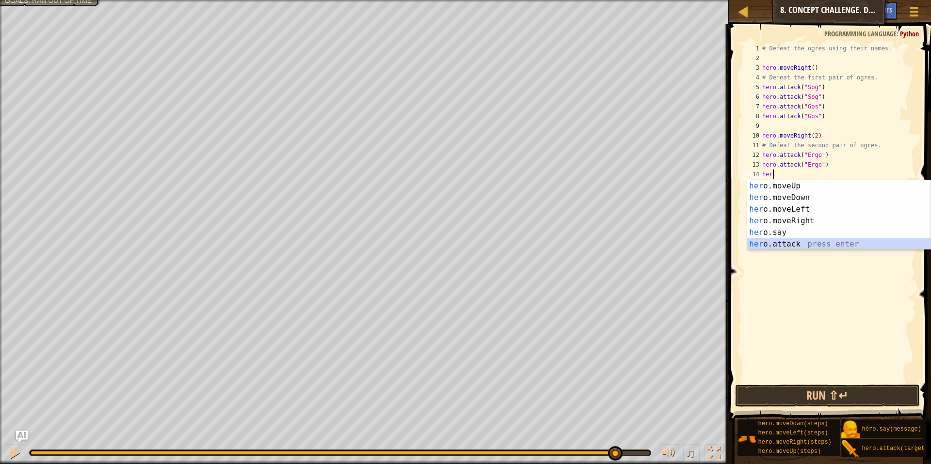
click at [574, 244] on div "her o.moveUp press enter her o.moveDown press enter her o.moveLeft press enter …" at bounding box center [838, 226] width 183 height 93
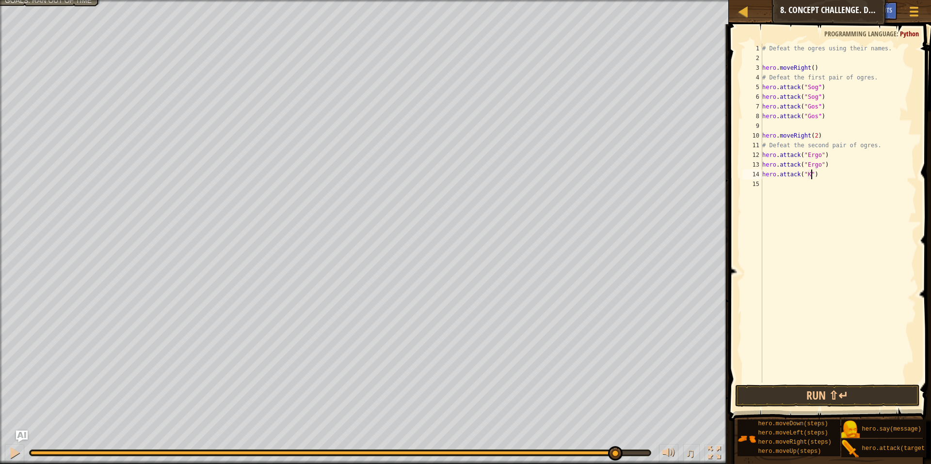
scroll to position [4, 4]
type textarea "hero.attack("Kro")"
type textarea "H"
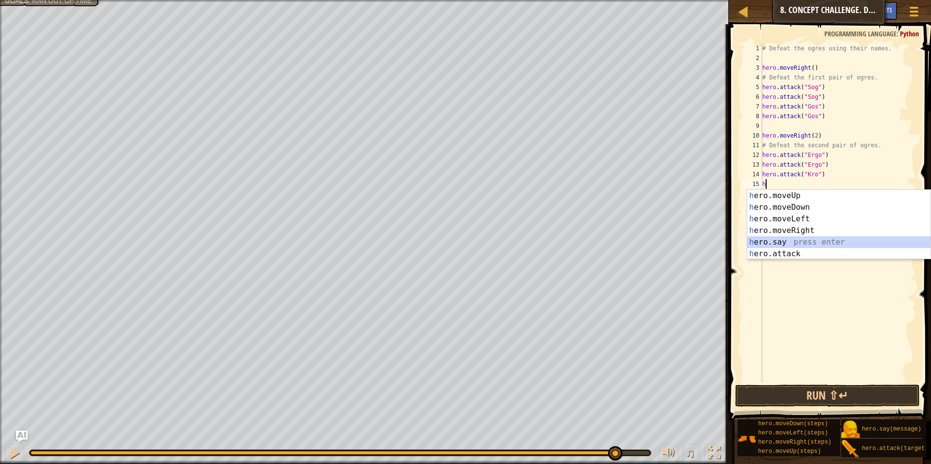
click at [574, 247] on div "h ero.moveUp press enter h ero.moveDown press enter h ero.moveLeft press enter …" at bounding box center [838, 236] width 183 height 93
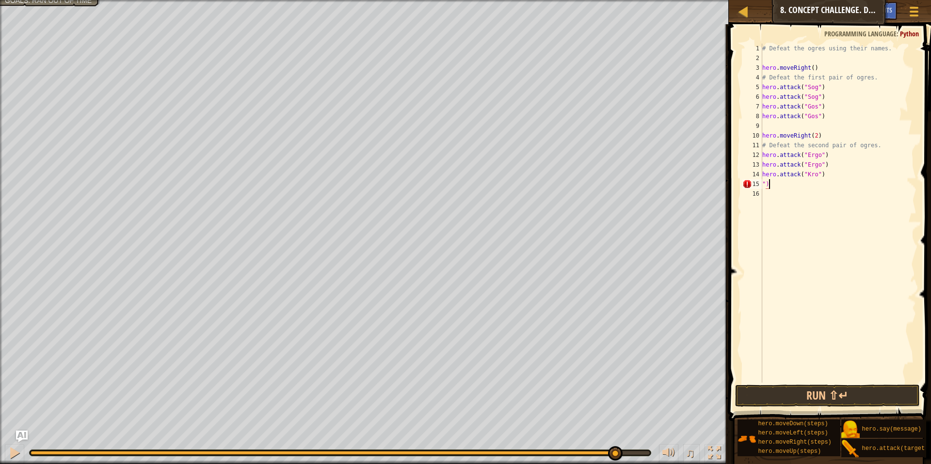
type textarea """
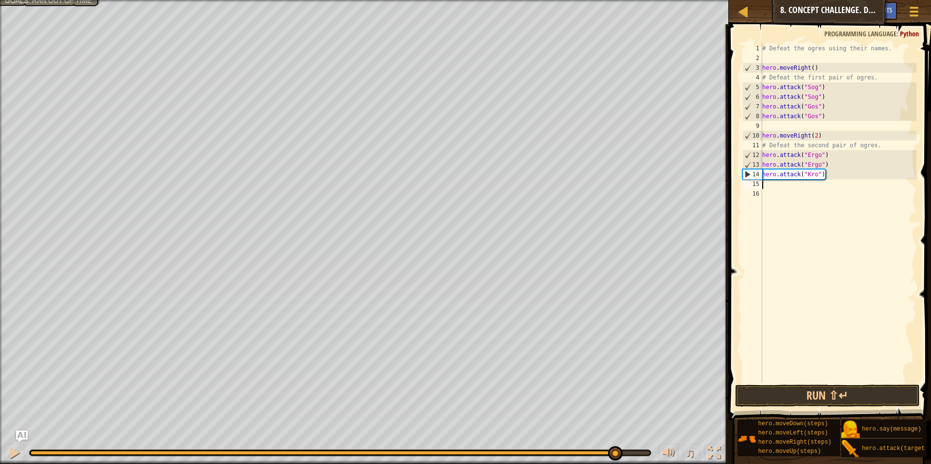
type textarea "H"
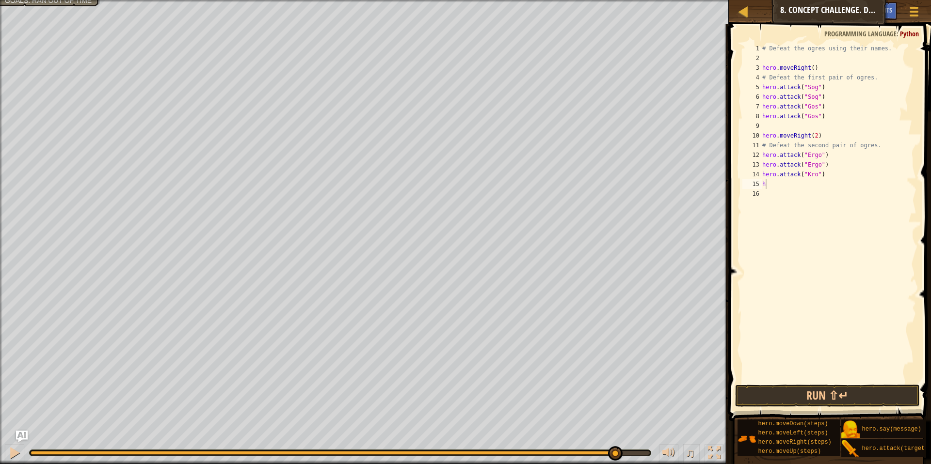
click at [574, 0] on body "Map Introduction to Computer Science 8. Concept Challenge. Dangerous Steps Game…" at bounding box center [465, 0] width 931 height 0
click at [574, 183] on div "# Defeat the ogres using their names. hero . moveRight ( ) # Defeat the first p…" at bounding box center [838, 223] width 156 height 359
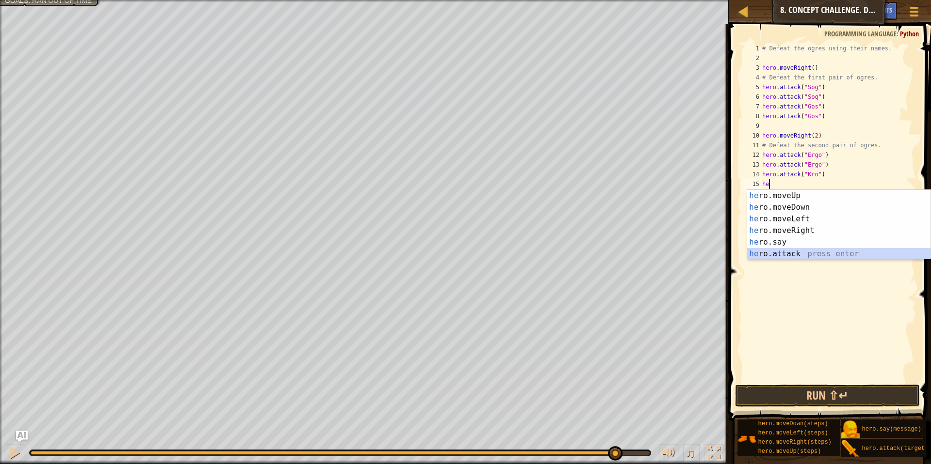
click at [574, 255] on div "he ro.moveUp press enter he ro.moveDown press enter he ro.moveLeft press enter …" at bounding box center [838, 236] width 183 height 93
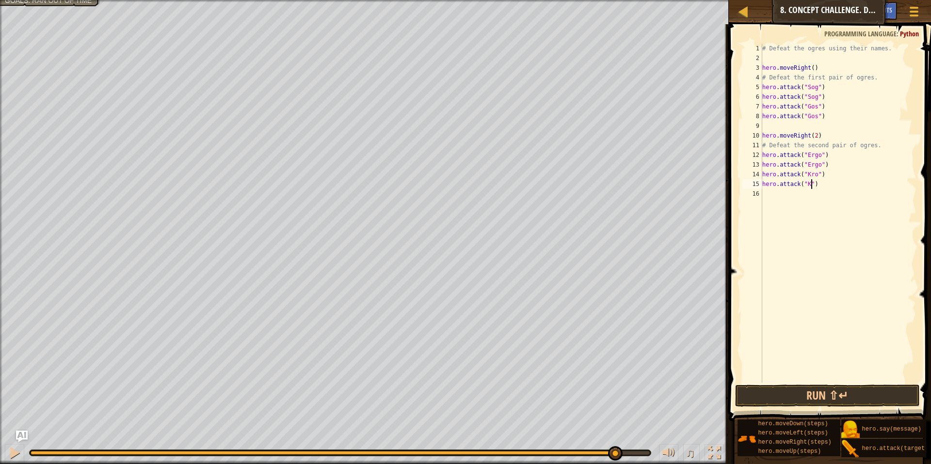
scroll to position [4, 4]
type textarea "hero.attack("Kro")"
click at [574, 390] on button "Run ⇧↵" at bounding box center [827, 396] width 185 height 22
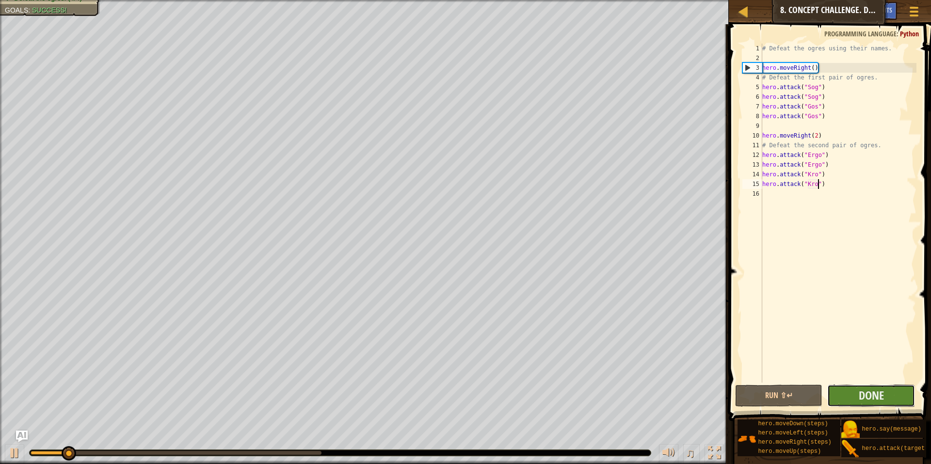
click at [574, 390] on button "Done" at bounding box center [871, 396] width 88 height 22
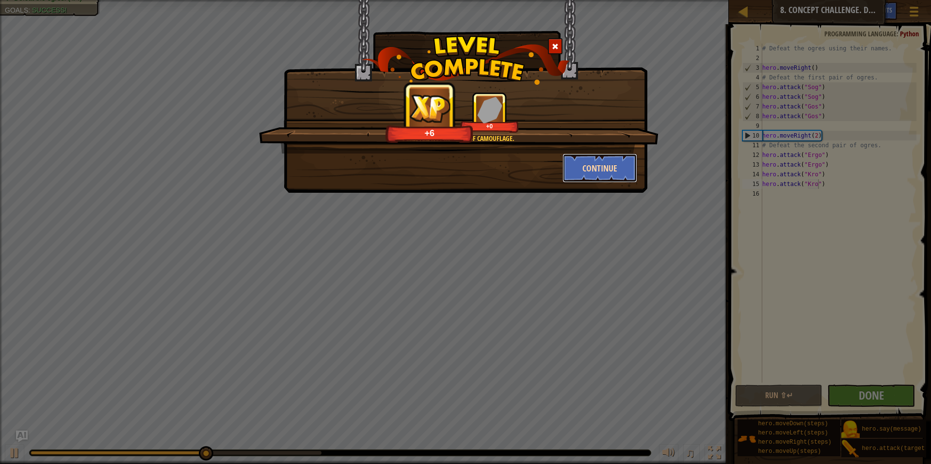
click at [574, 158] on button "Continue" at bounding box center [599, 168] width 75 height 29
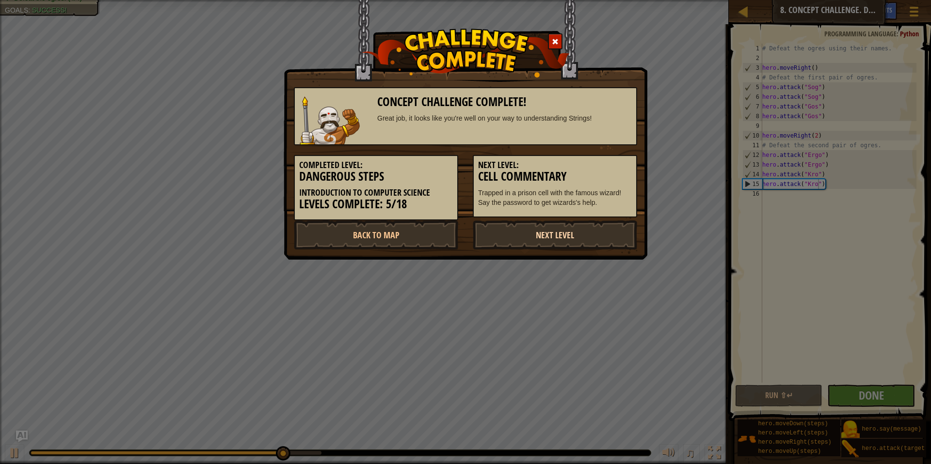
click at [574, 242] on link "Next Level" at bounding box center [555, 235] width 164 height 29
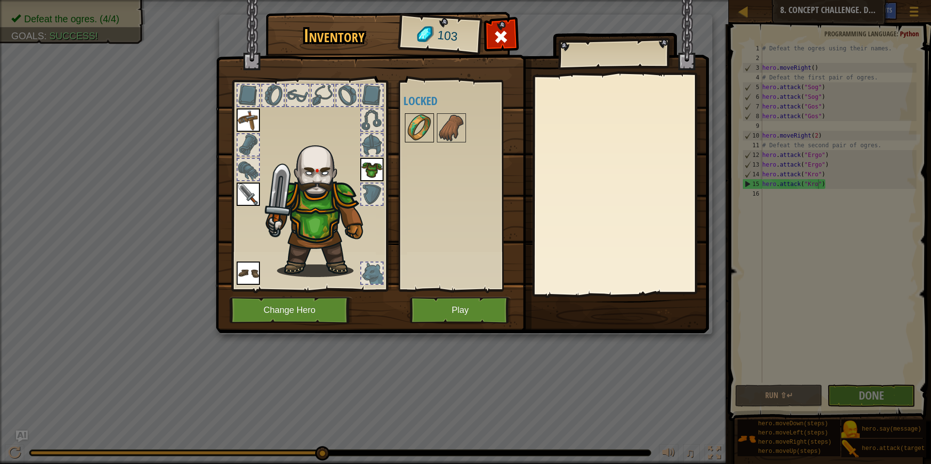
click at [422, 137] on img at bounding box center [419, 127] width 27 height 27
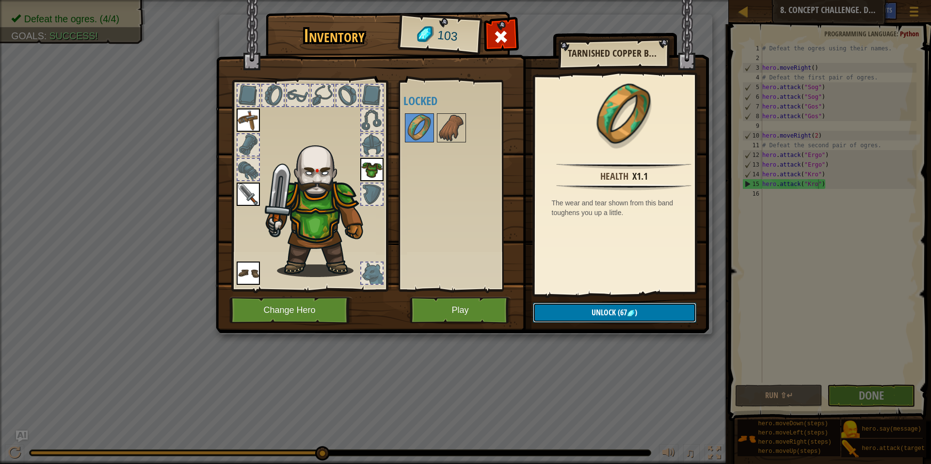
click at [574, 314] on button "Unlock (67 )" at bounding box center [614, 313] width 163 height 20
drag, startPoint x: 580, startPoint y: 313, endPoint x: 572, endPoint y: 296, distance: 19.5
click at [574, 313] on button "Confirm" at bounding box center [614, 313] width 163 height 20
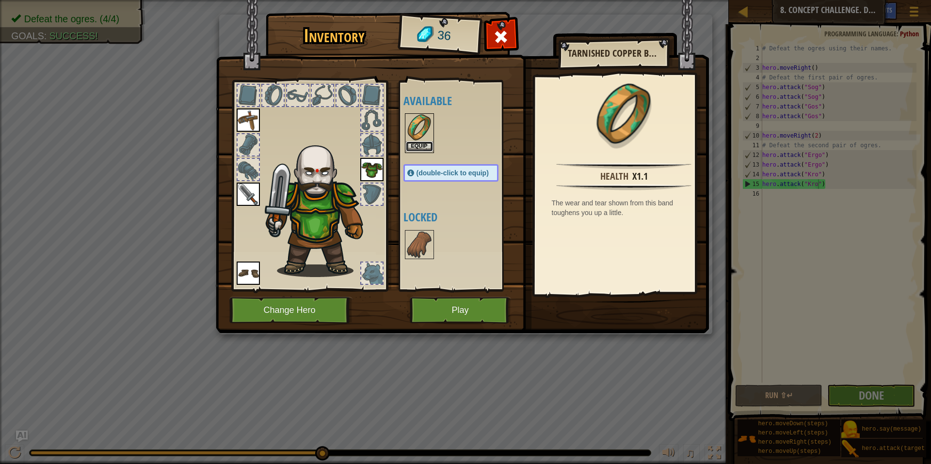
click at [423, 144] on button "Equip" at bounding box center [419, 147] width 27 height 10
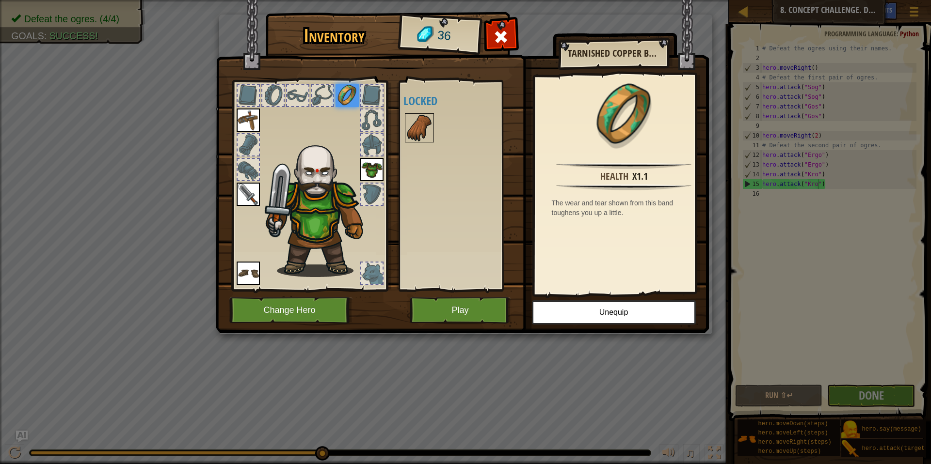
click at [417, 137] on img at bounding box center [419, 127] width 27 height 27
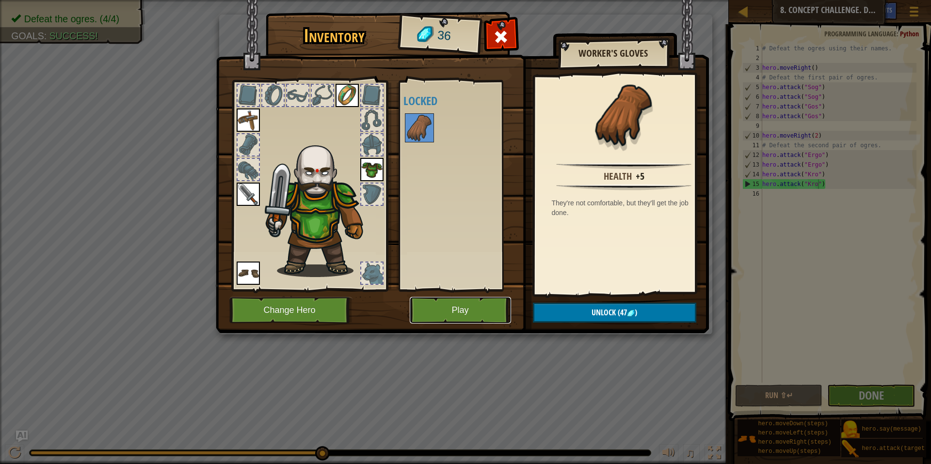
click at [433, 307] on button "Play" at bounding box center [460, 310] width 101 height 27
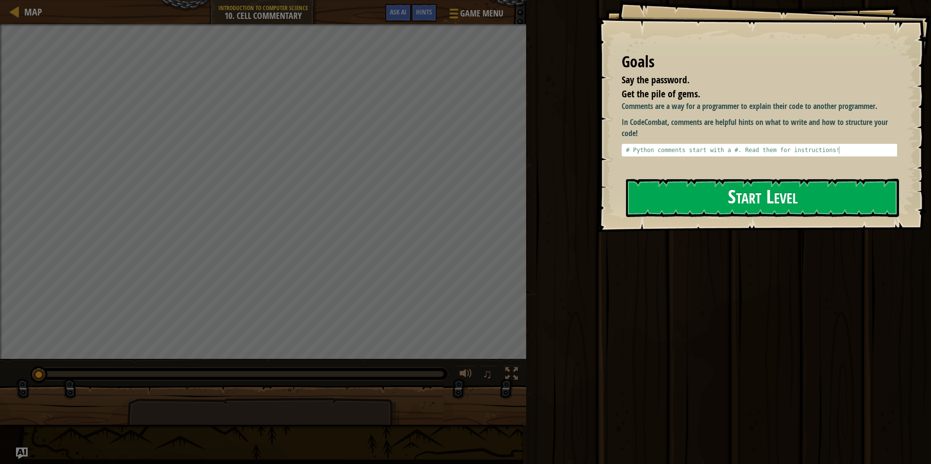
click at [574, 198] on button "Start Level" at bounding box center [762, 198] width 273 height 38
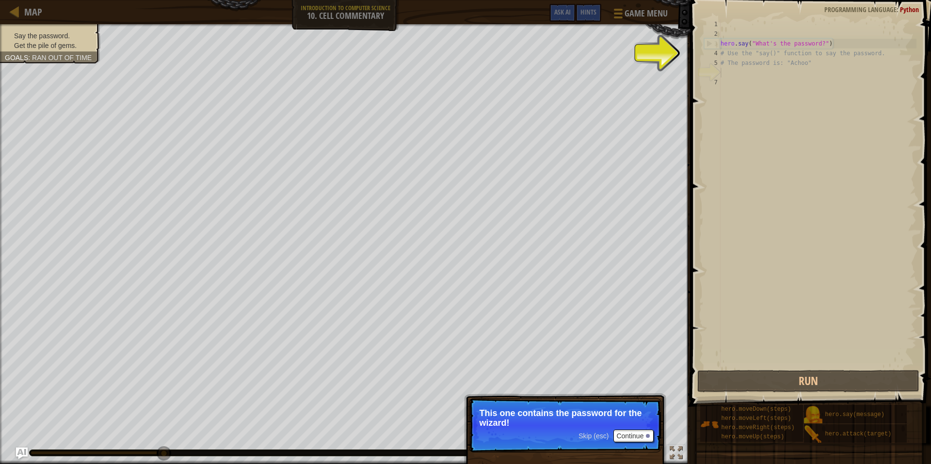
click at [574, 390] on p "Skip (esc) Continue This one contains the password for the wizard!" at bounding box center [565, 426] width 192 height 54
click at [574, 390] on button "Continue" at bounding box center [633, 436] width 40 height 13
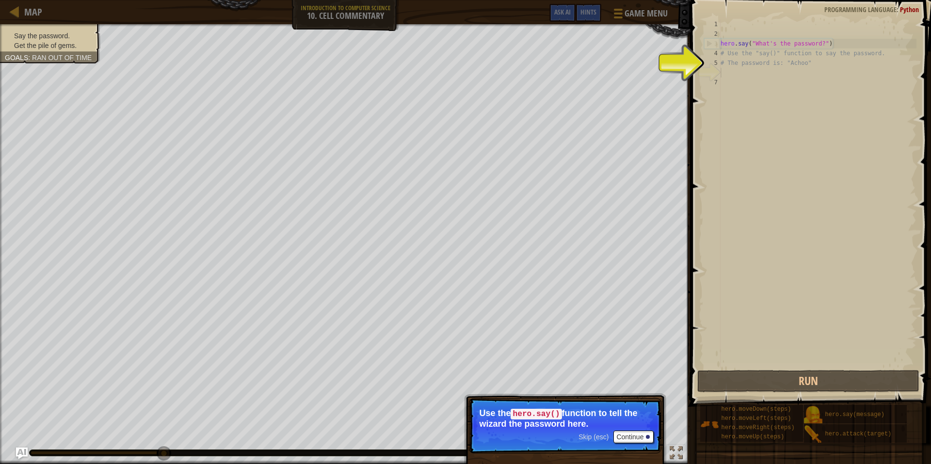
click at [574, 81] on div "hero . say ( "What's the password?" ) # Use the "say()" function to say the pas…" at bounding box center [817, 203] width 198 height 368
click at [574, 73] on div "hero . say ( "What's the password?" ) # Use the "say()" function to say the pas…" at bounding box center [817, 203] width 198 height 368
click at [574, 66] on div "hero . say ( "What's the password?" ) # Use the "say()" function to say the pas…" at bounding box center [817, 203] width 198 height 368
type textarea "# The password is: "Achoo""
click at [574, 89] on div "hero . say ( "What's the password?" ) # Use the "say()" function to say the pas…" at bounding box center [817, 203] width 198 height 368
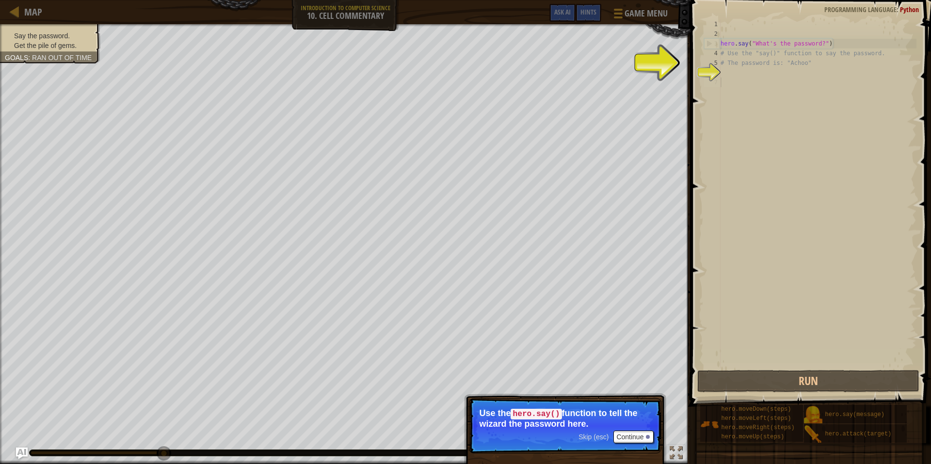
drag, startPoint x: 732, startPoint y: 87, endPoint x: 733, endPoint y: 82, distance: 4.9
click at [574, 85] on div "hero . say ( "What's the password?" ) # Use the "say()" function to say the pas…" at bounding box center [817, 203] width 198 height 368
drag, startPoint x: 736, startPoint y: 76, endPoint x: 739, endPoint y: 69, distance: 6.9
click at [574, 72] on div "hero . say ( "What's the password?" ) # Use the "say()" function to say the pas…" at bounding box center [817, 203] width 198 height 368
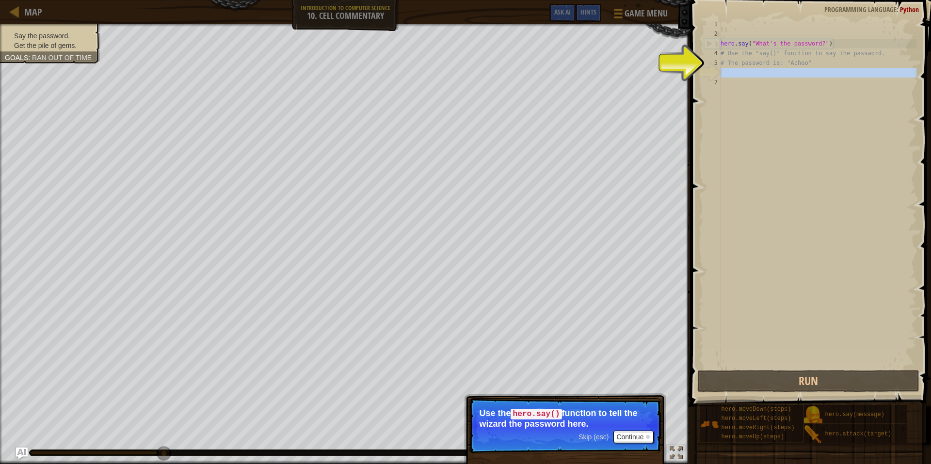
click at [574, 66] on div "hero . say ( "What's the password?" ) # Use the "say()" function to say the pas…" at bounding box center [817, 203] width 198 height 368
type textarea "# The password is: "Achoo""
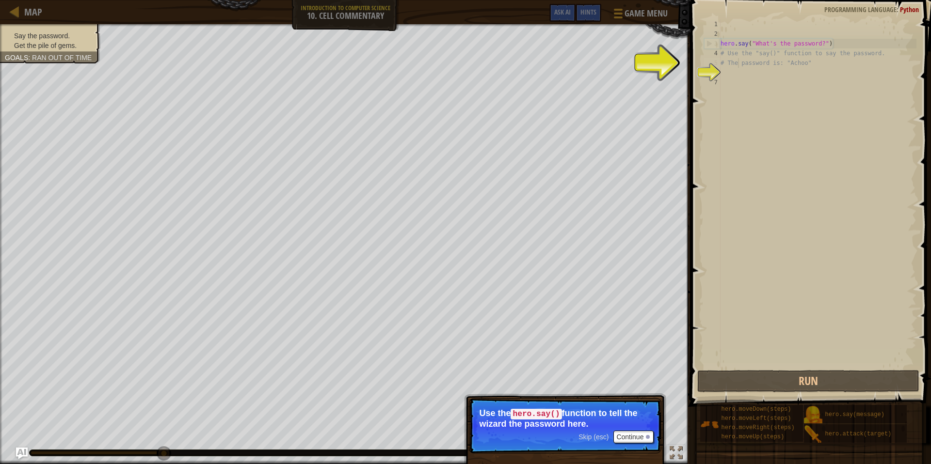
click at [574, 66] on div "hero . say ( "What's the password?" ) # Use the "say()" function to say the pas…" at bounding box center [817, 203] width 198 height 368
click at [574, 76] on div "hero . say ( "What's the password?" ) # Use the "say()" function to say the pas…" at bounding box center [817, 203] width 198 height 368
click at [574, 72] on div "hero . say ( "What's the password?" ) # Use the "say()" function to say the pas…" at bounding box center [817, 203] width 198 height 368
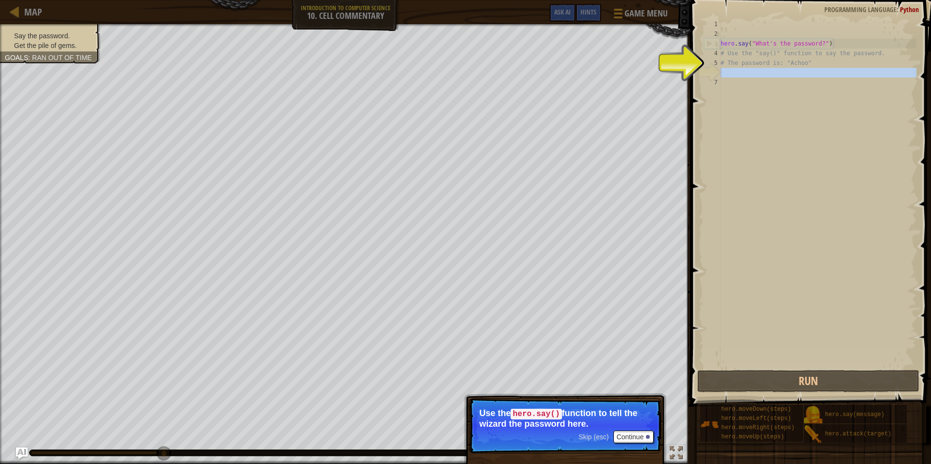
click at [574, 72] on div "hero . say ( "What's the password?" ) # Use the "say()" function to say the pas…" at bounding box center [817, 203] width 198 height 368
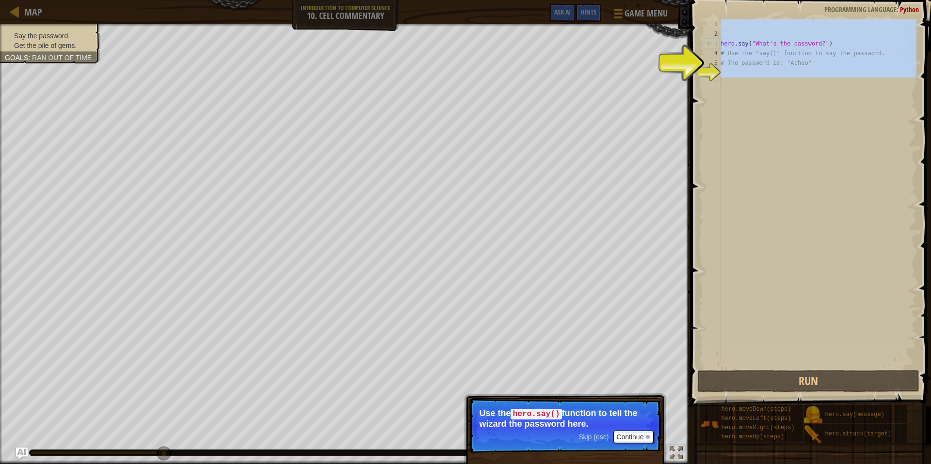
drag, startPoint x: 724, startPoint y: 118, endPoint x: 734, endPoint y: 112, distance: 11.8
click at [574, 118] on div "hero . say ( "What's the password?" ) # Use the "say()" function to say the pas…" at bounding box center [817, 203] width 198 height 368
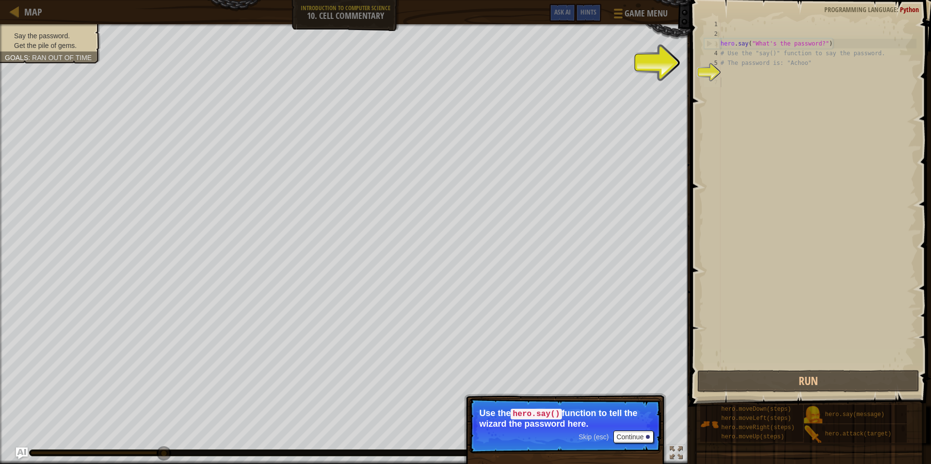
click at [574, 78] on div "hero . say ( "What's the password?" ) # Use the "say()" function to say the pas…" at bounding box center [817, 203] width 198 height 368
drag, startPoint x: 644, startPoint y: 429, endPoint x: 638, endPoint y: 437, distance: 10.5
click at [574, 390] on p "Skip (esc) Continue Use the hero.say() function to tell the wizard the password…" at bounding box center [565, 426] width 192 height 55
click at [574, 390] on div at bounding box center [648, 437] width 4 height 4
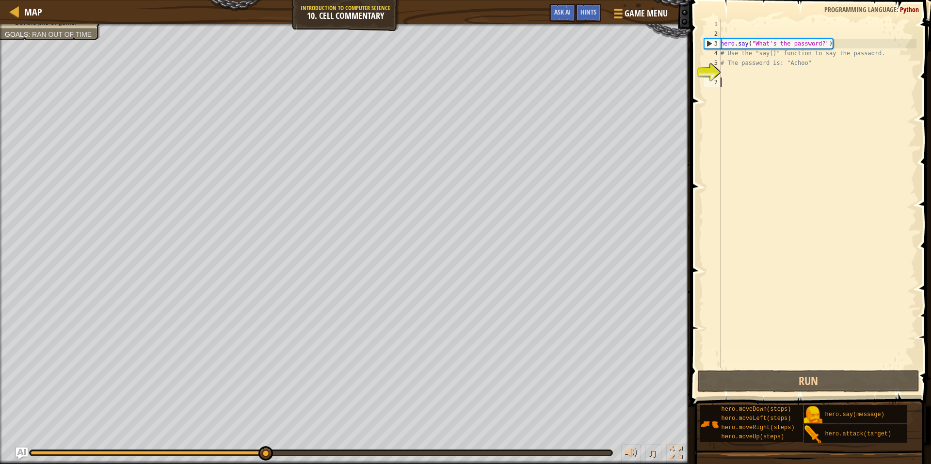
click at [574, 72] on div "hero . say ( "What's the password?" ) # Use the "say()" function to say the pas…" at bounding box center [817, 203] width 198 height 368
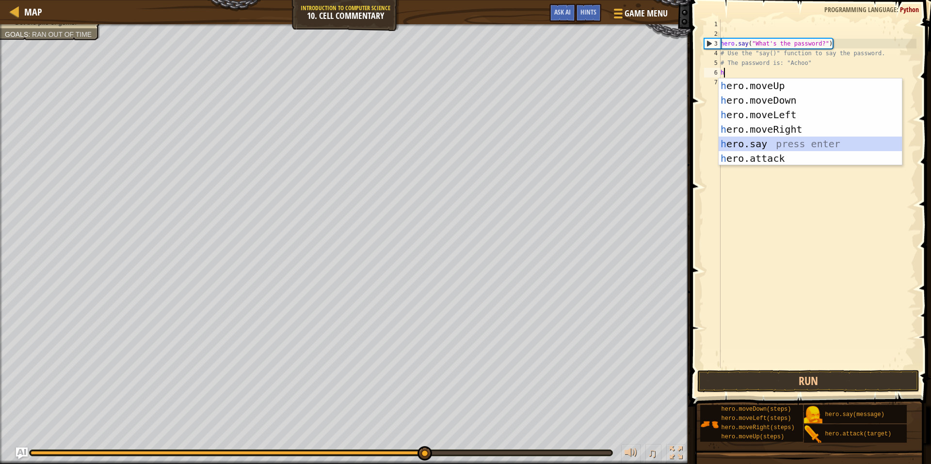
click at [574, 147] on div "h ero.moveUp press enter h ero.moveDown press enter h ero.moveLeft press enter …" at bounding box center [809, 137] width 183 height 116
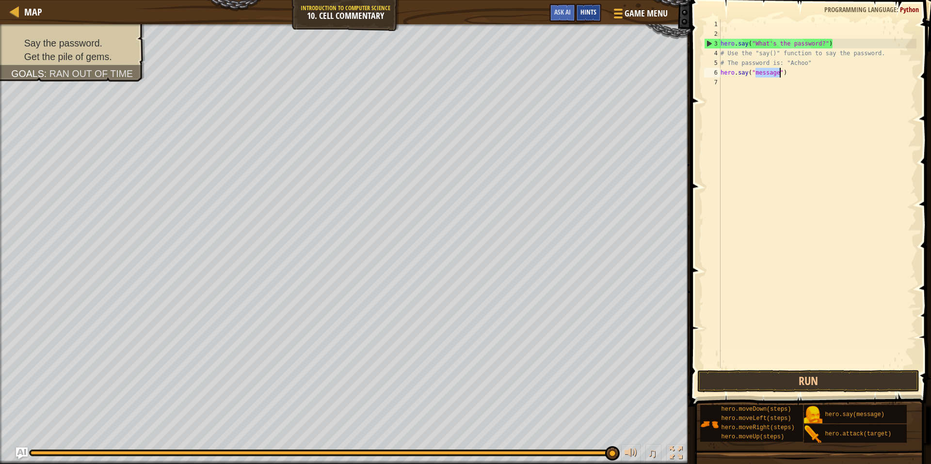
type textarea "hero.say("message")"
click at [574, 17] on div "Hints" at bounding box center [588, 13] width 26 height 18
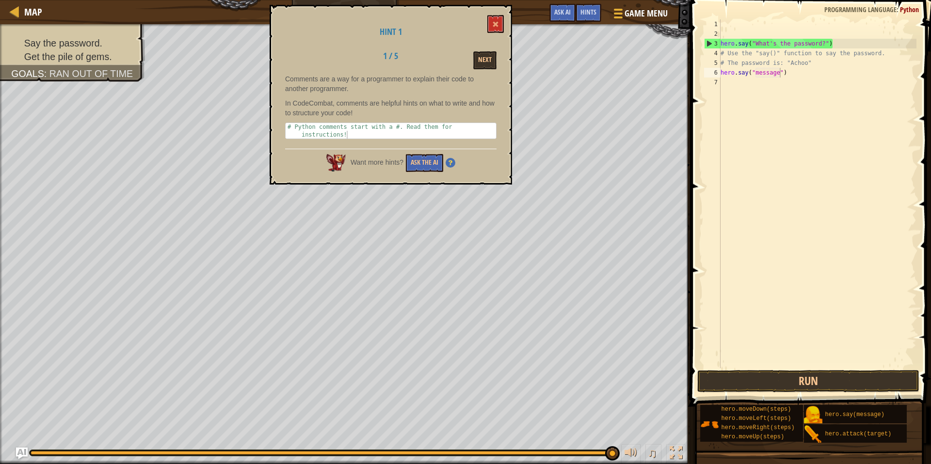
click at [504, 28] on div "Hint 1 1 / 5 Next Comments are a way for a programmer to explain their code to …" at bounding box center [391, 95] width 242 height 180
click at [494, 22] on span at bounding box center [495, 24] width 7 height 7
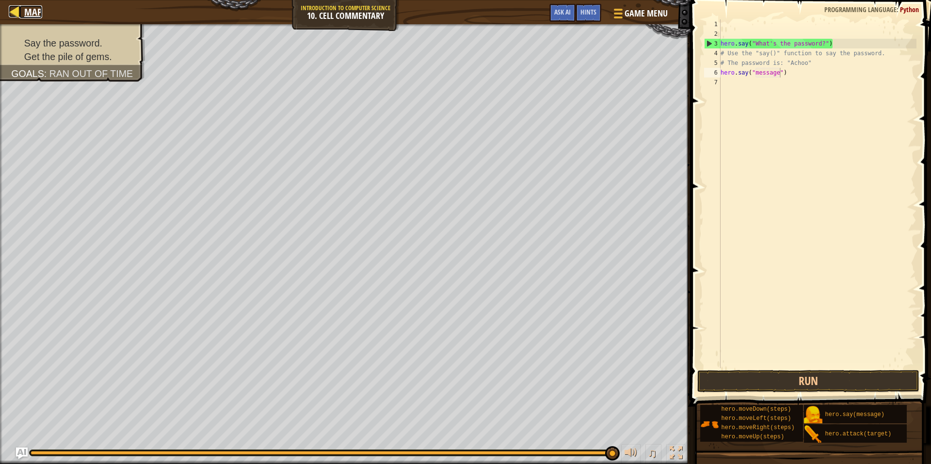
click at [13, 7] on div at bounding box center [15, 11] width 12 height 12
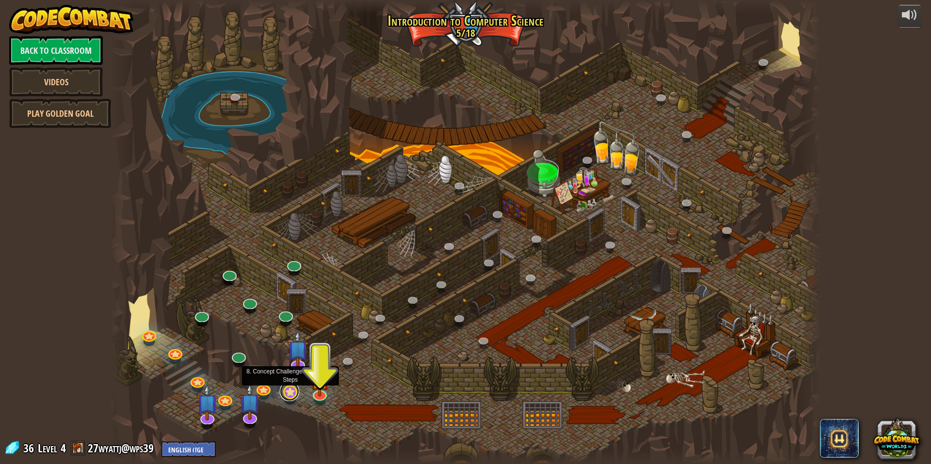
click at [291, 390] on link at bounding box center [289, 391] width 19 height 19
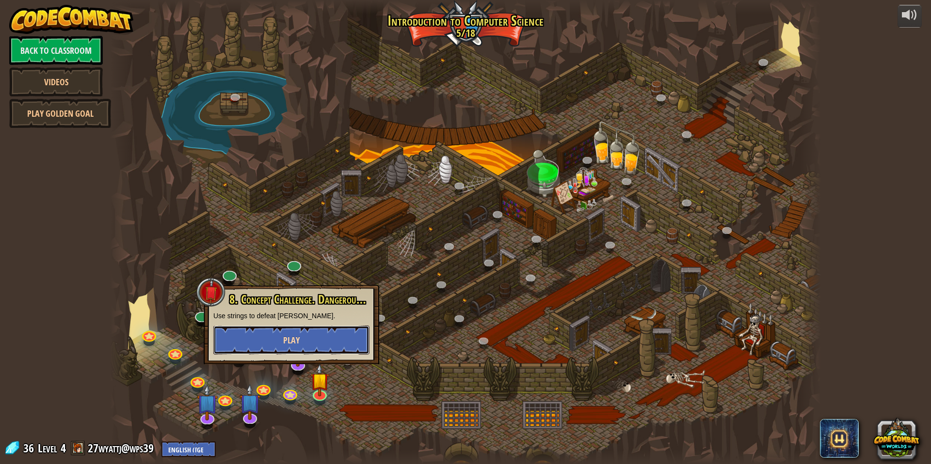
click at [316, 347] on button "Play" at bounding box center [291, 340] width 156 height 29
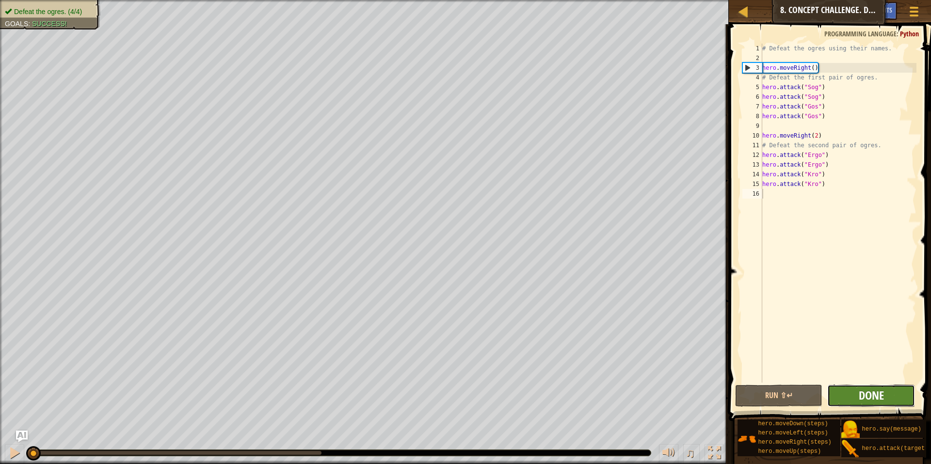
click at [574, 390] on span "Done" at bounding box center [871, 396] width 25 height 16
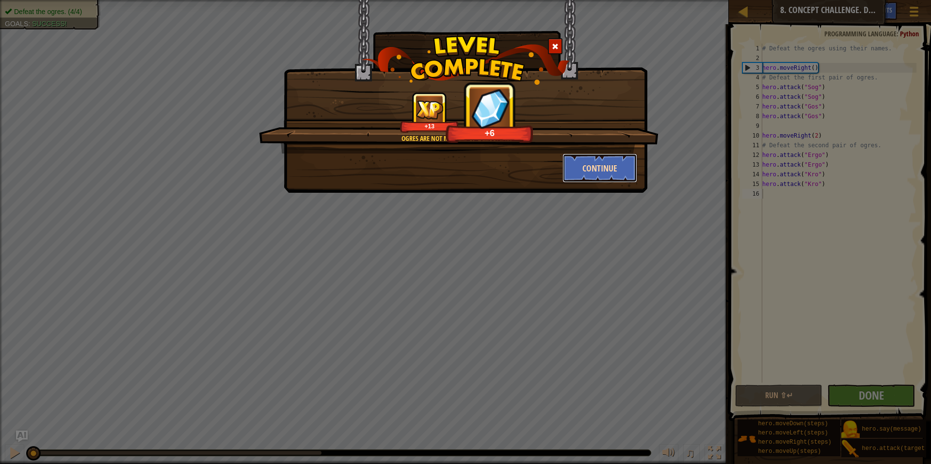
click at [574, 172] on button "Continue" at bounding box center [599, 168] width 75 height 29
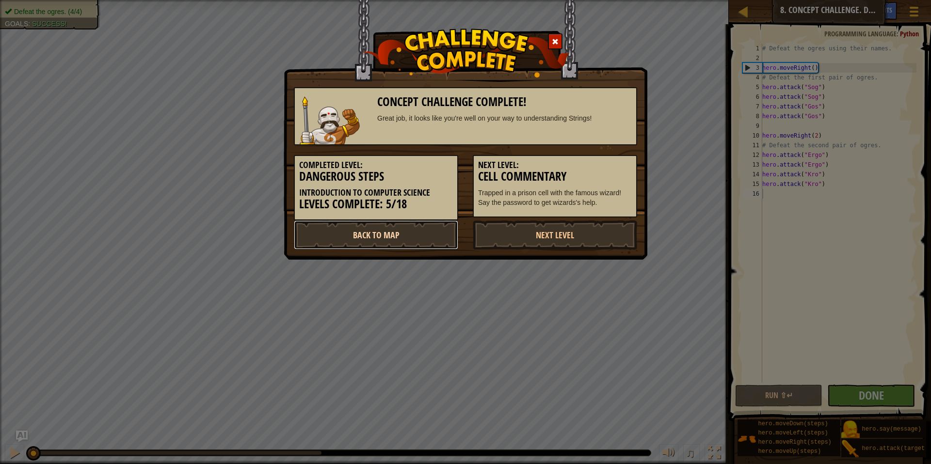
click at [427, 223] on link "Back to Map" at bounding box center [376, 235] width 164 height 29
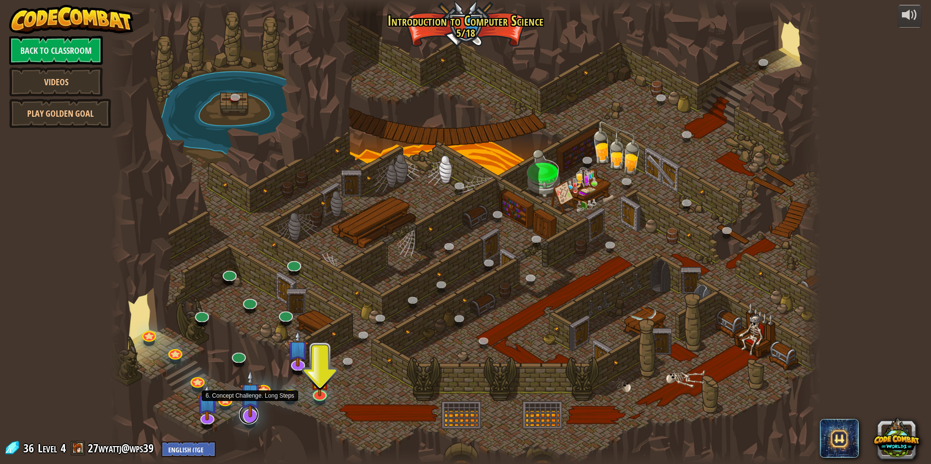
click at [250, 390] on link at bounding box center [248, 414] width 19 height 19
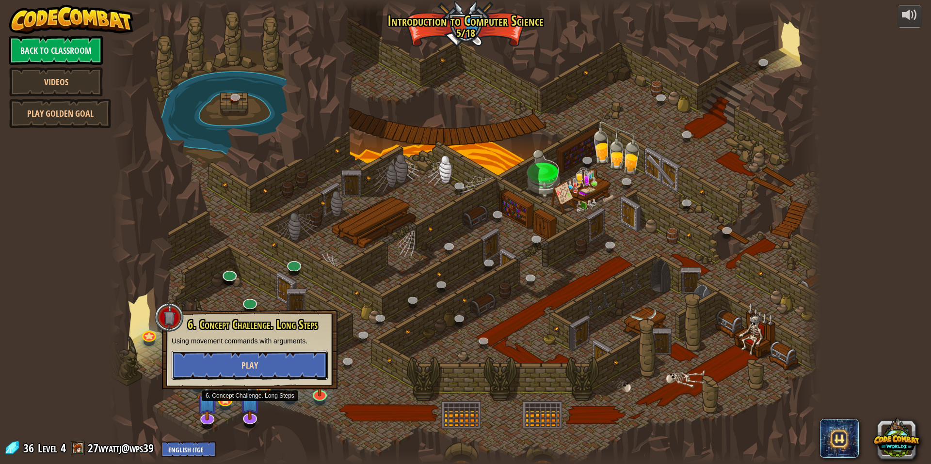
click at [280, 369] on button "Play" at bounding box center [250, 365] width 156 height 29
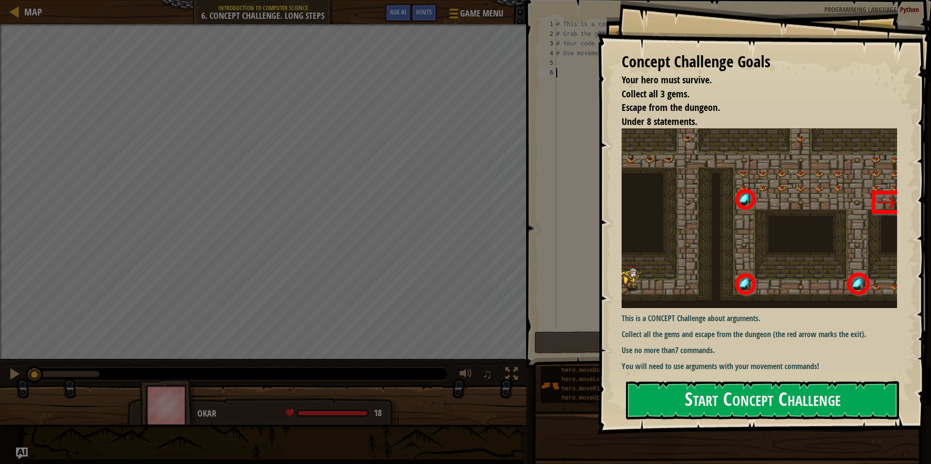
click at [574, 225] on div "Concept Challenge Goals Your hero must survive. Collect all 3 gems. Escape from…" at bounding box center [764, 217] width 334 height 435
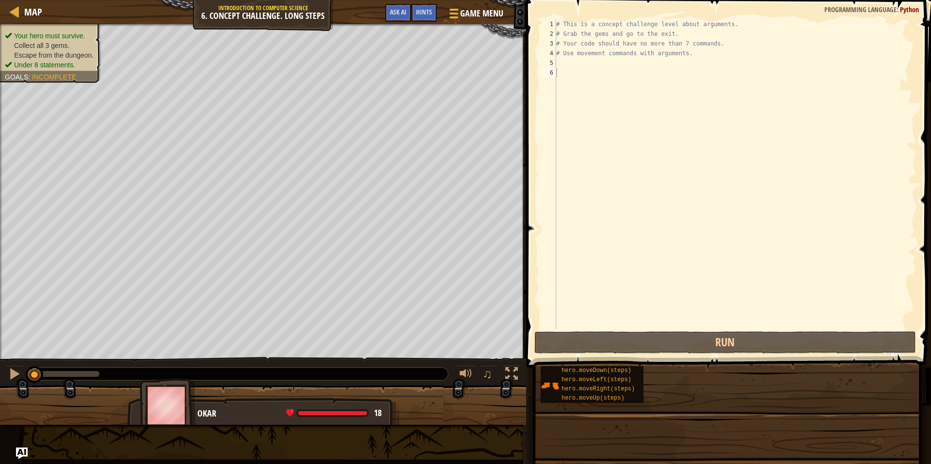
drag, startPoint x: 691, startPoint y: 390, endPoint x: 691, endPoint y: 396, distance: 5.8
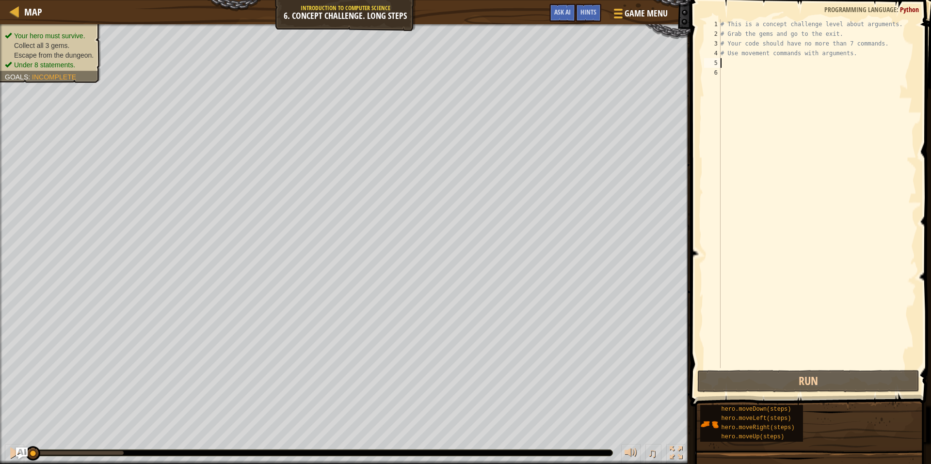
click at [574, 66] on div "# This is a concept challenge level about arguments. # Grab the gems and go to …" at bounding box center [817, 203] width 198 height 368
type textarea "h"
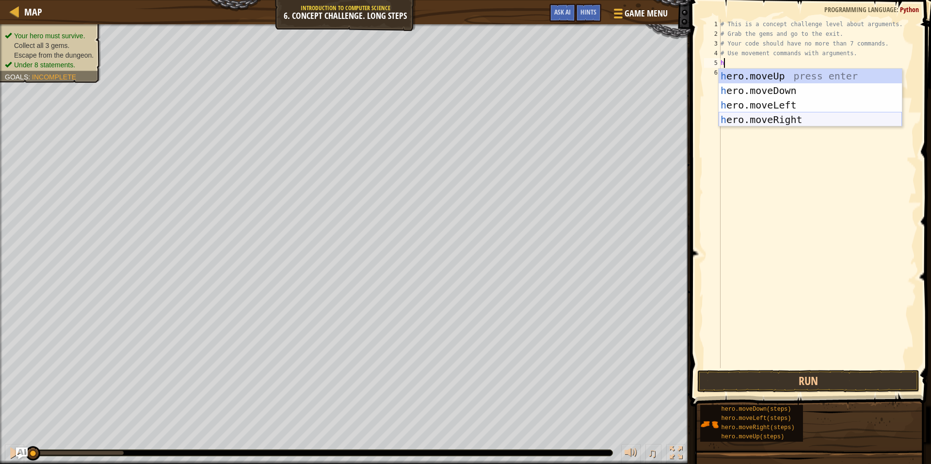
click at [574, 118] on div "h ero.moveUp press enter h ero.moveDown press enter h ero.moveLeft press enter …" at bounding box center [809, 112] width 183 height 87
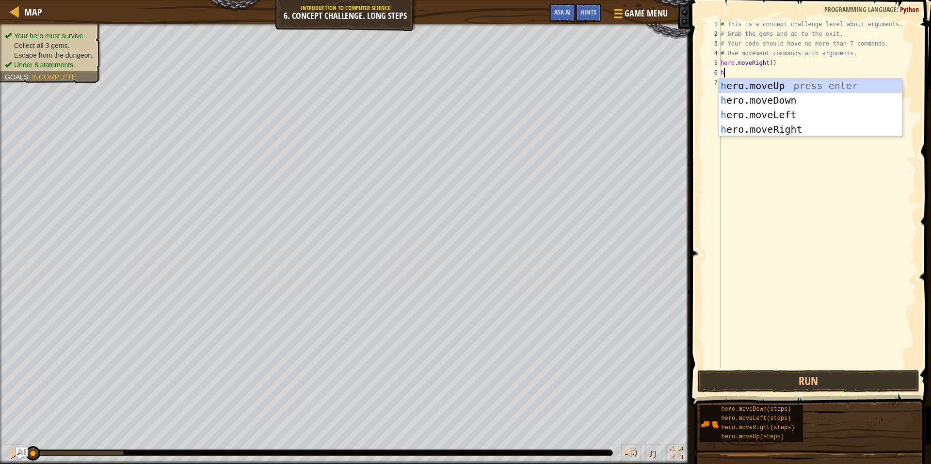
scroll to position [4, 0]
type textarea "hero"
click at [574, 80] on div "hero .moveUp press enter hero .moveDown press enter hero .moveLeft press enter …" at bounding box center [809, 122] width 183 height 87
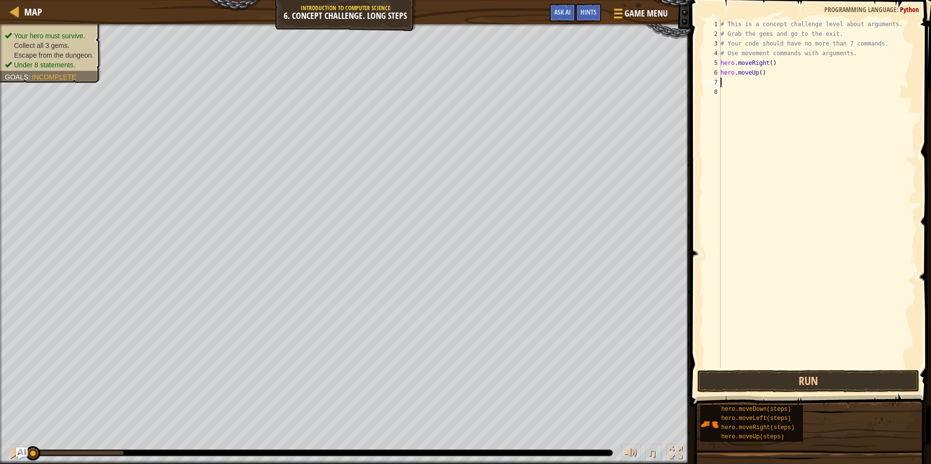
scroll to position [4, 0]
click at [574, 71] on div "# This is a concept challenge level about arguments. # Grab the gems and go to …" at bounding box center [817, 203] width 198 height 368
type textarea "hero.moveUp(3)"
click at [574, 79] on div "# This is a concept challenge level about arguments. # Grab the gems and go to …" at bounding box center [817, 203] width 198 height 368
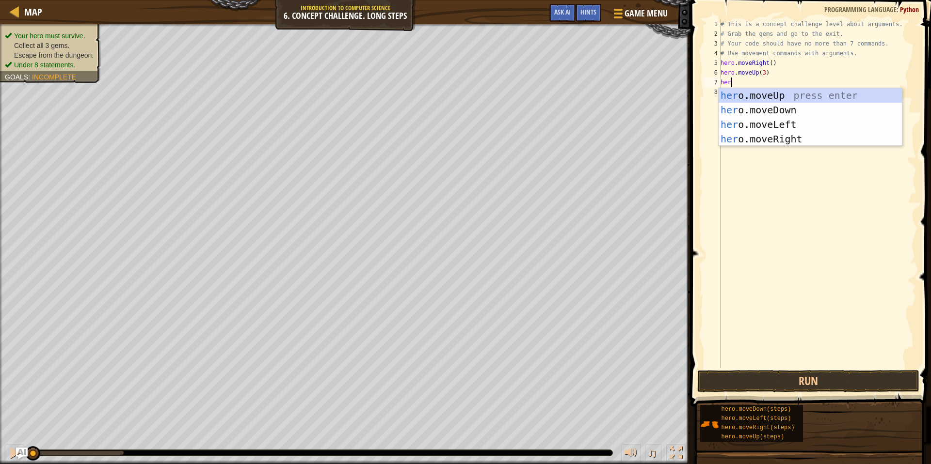
scroll to position [4, 0]
type textarea "hero"
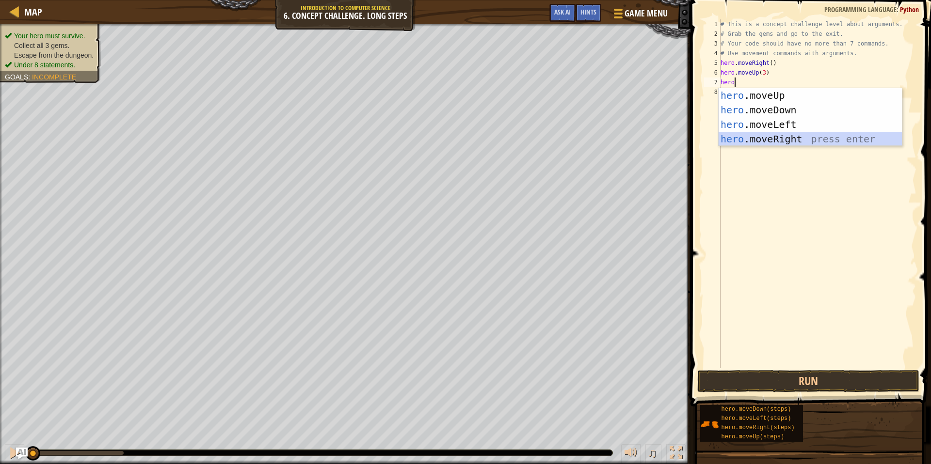
click at [574, 137] on div "hero .moveUp press enter hero .moveDown press enter hero .moveLeft press enter …" at bounding box center [809, 131] width 183 height 87
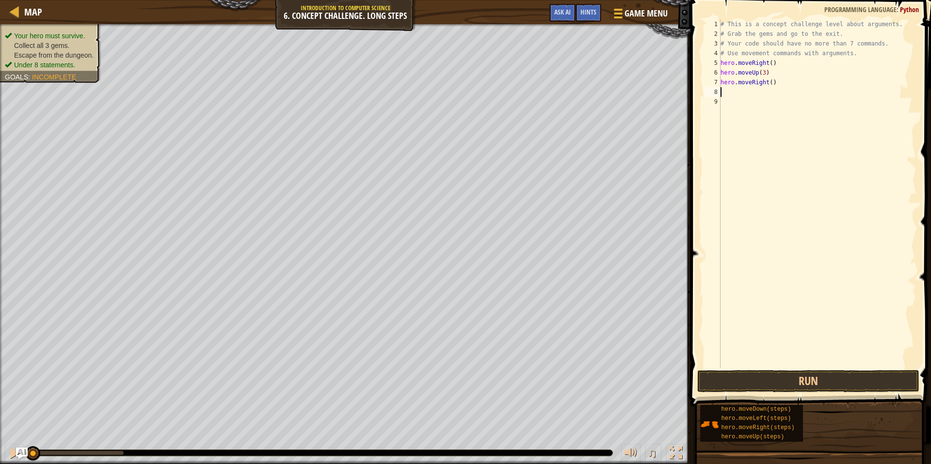
scroll to position [4, 0]
click at [574, 80] on div "# This is a concept challenge level about arguments. # Grab the gems and go to …" at bounding box center [817, 203] width 198 height 368
type textarea "hero.moveRight(2)"
type textarea "h"
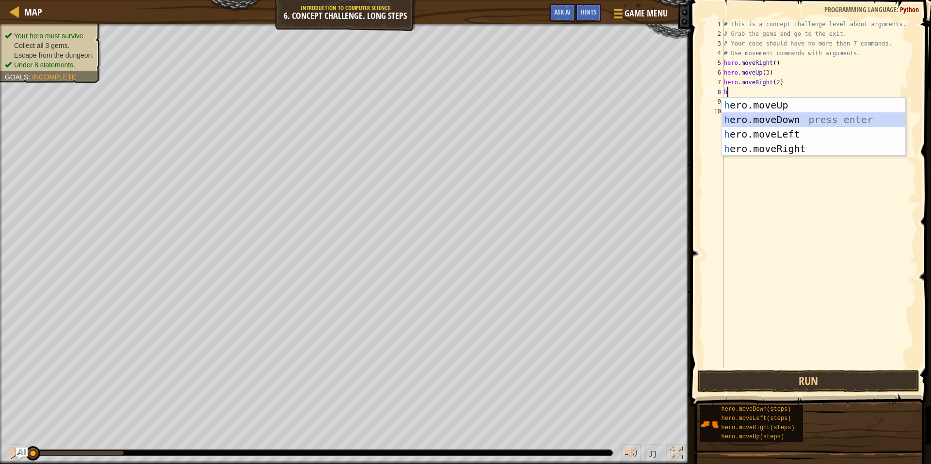
click at [574, 119] on div "h ero.moveUp press enter h ero.moveDown press enter h ero.moveLeft press enter …" at bounding box center [813, 141] width 183 height 87
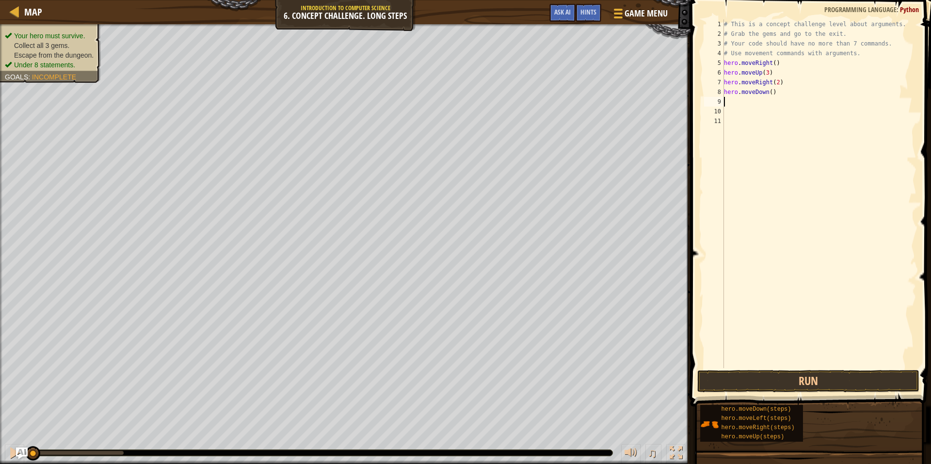
type textarea "h"
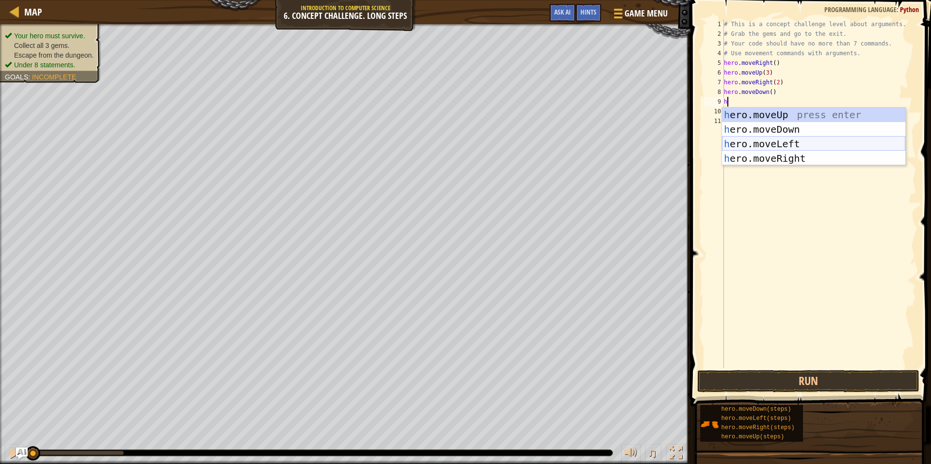
click at [574, 148] on div "h ero.moveUp press enter h ero.moveDown press enter h ero.moveLeft press enter …" at bounding box center [813, 151] width 183 height 87
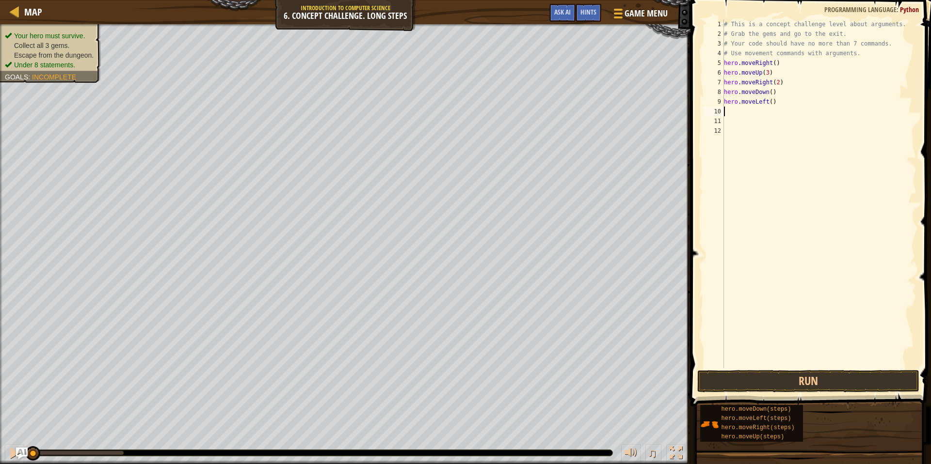
type textarea "h"
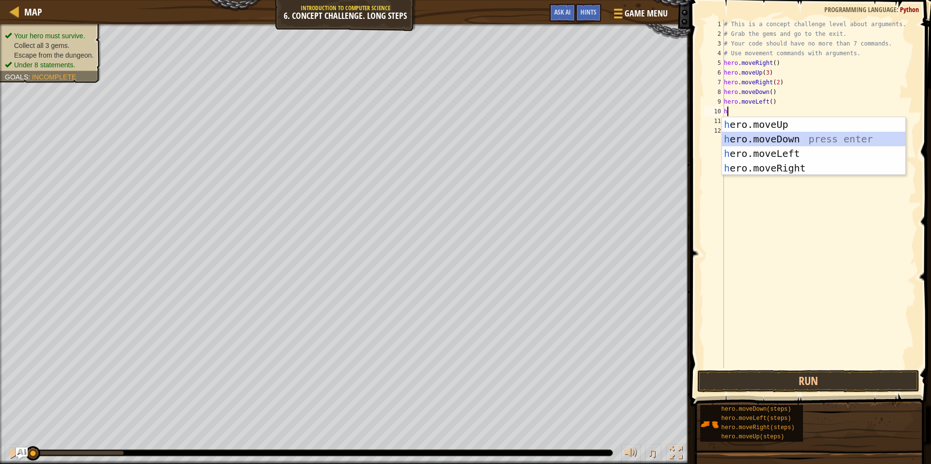
click at [574, 136] on div "h ero.moveUp press enter h ero.moveDown press enter h ero.moveLeft press enter …" at bounding box center [813, 160] width 183 height 87
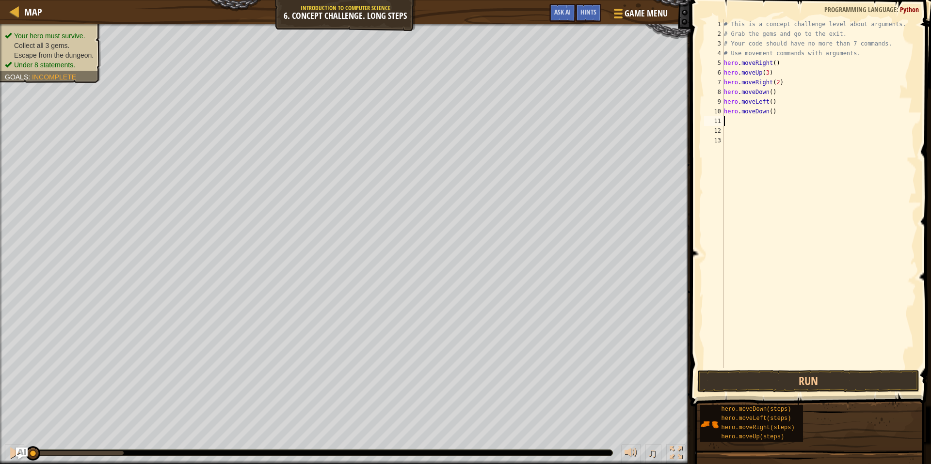
click at [574, 109] on div "# This is a concept challenge level about arguments. # Grab the gems and go to …" at bounding box center [819, 203] width 195 height 368
type textarea "hero.moveDown(2)"
click at [574, 122] on div "# This is a concept challenge level about arguments. # Grab the gems and go to …" at bounding box center [819, 203] width 195 height 368
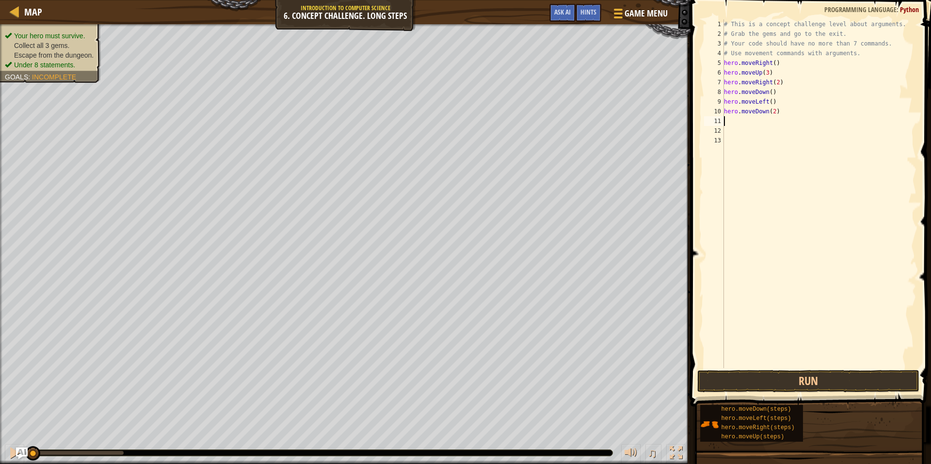
type textarea "h"
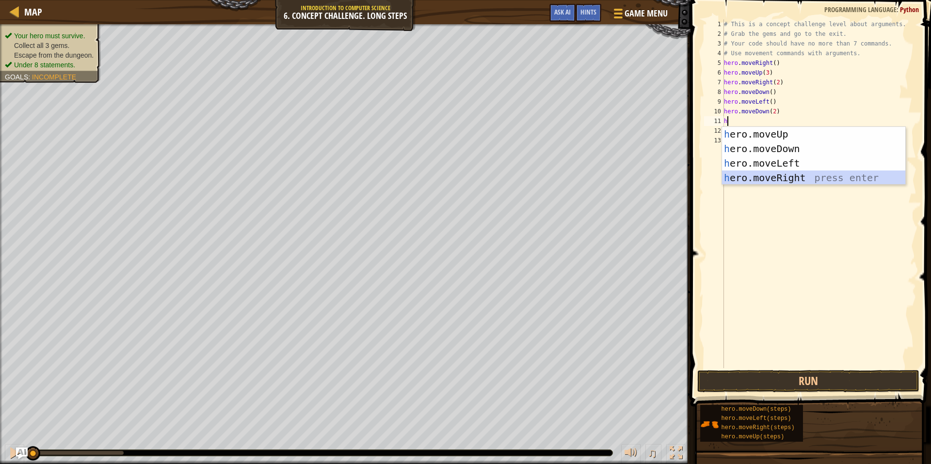
click at [574, 172] on div "h ero.moveUp press enter h ero.moveDown press enter h ero.moveLeft press enter …" at bounding box center [813, 170] width 183 height 87
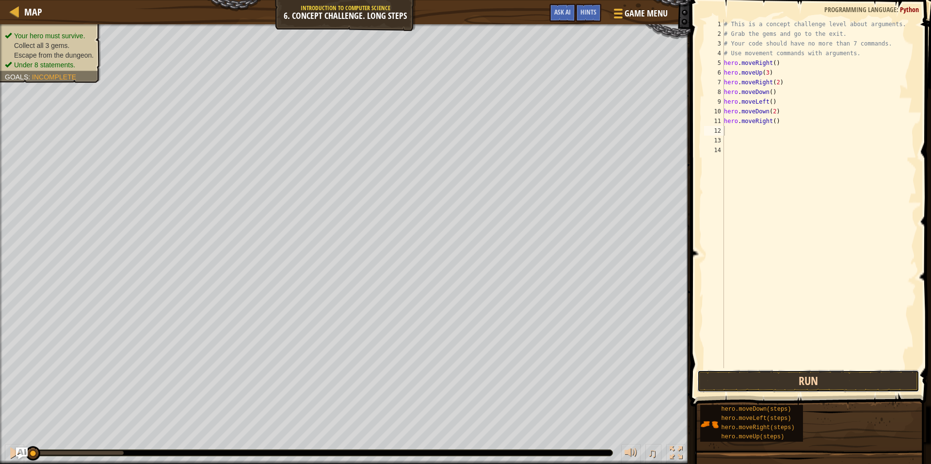
click at [574, 374] on button "Run" at bounding box center [808, 381] width 222 height 22
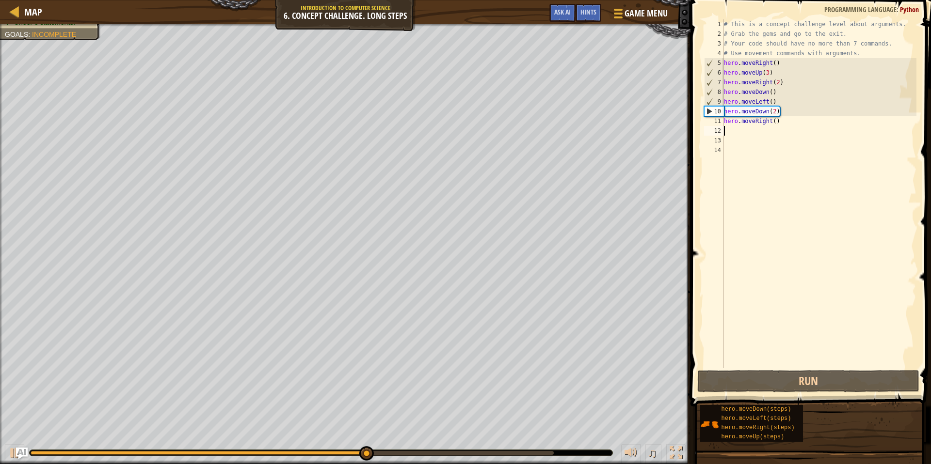
type textarea "h"
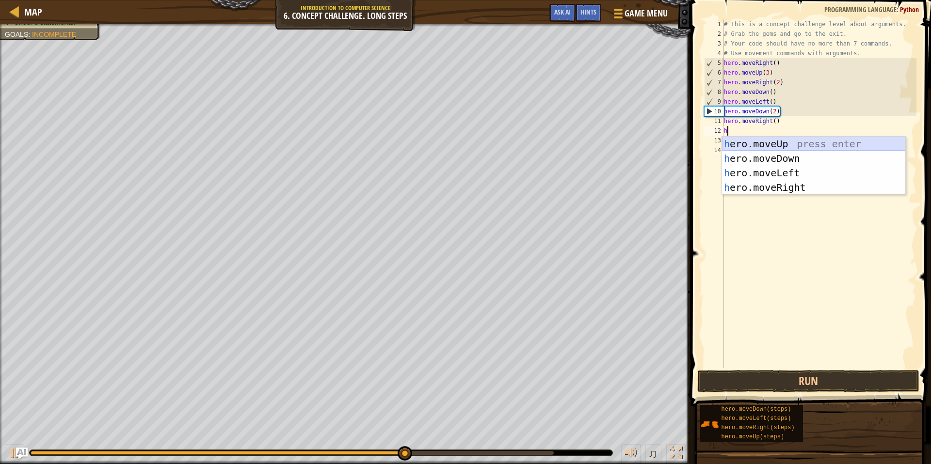
click at [574, 140] on div "h ero.moveUp press enter h ero.moveDown press enter h ero.moveLeft press enter …" at bounding box center [813, 180] width 183 height 87
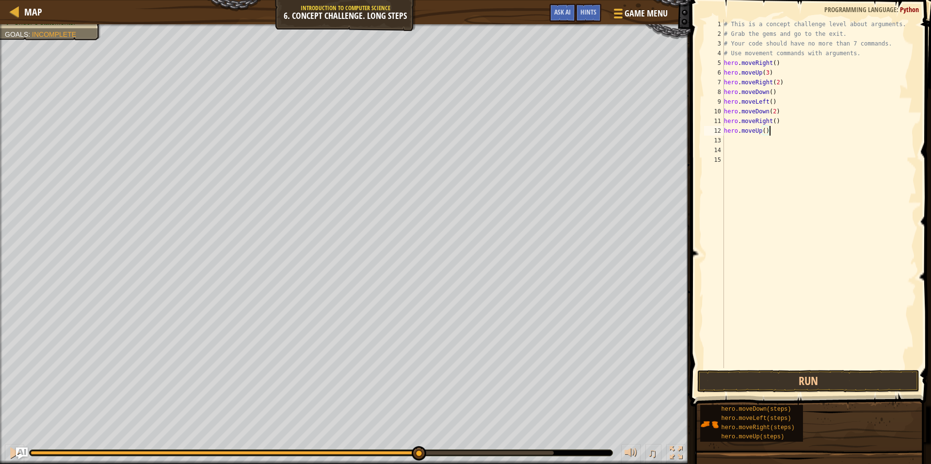
click at [574, 129] on div "# This is a concept challenge level about arguments. # Grab the gems and go to …" at bounding box center [819, 203] width 195 height 368
type textarea "he"
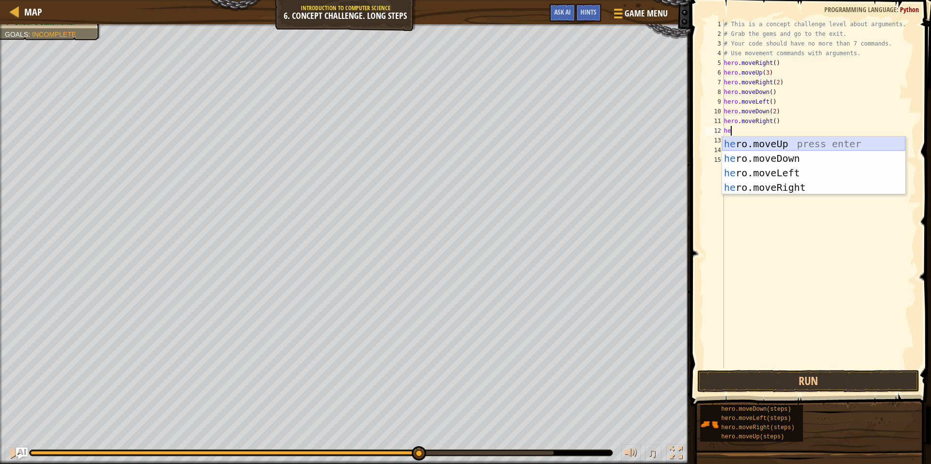
click at [574, 146] on div "he ro.moveUp press enter he ro.moveDown press enter he ro.moveLeft press enter …" at bounding box center [813, 180] width 183 height 87
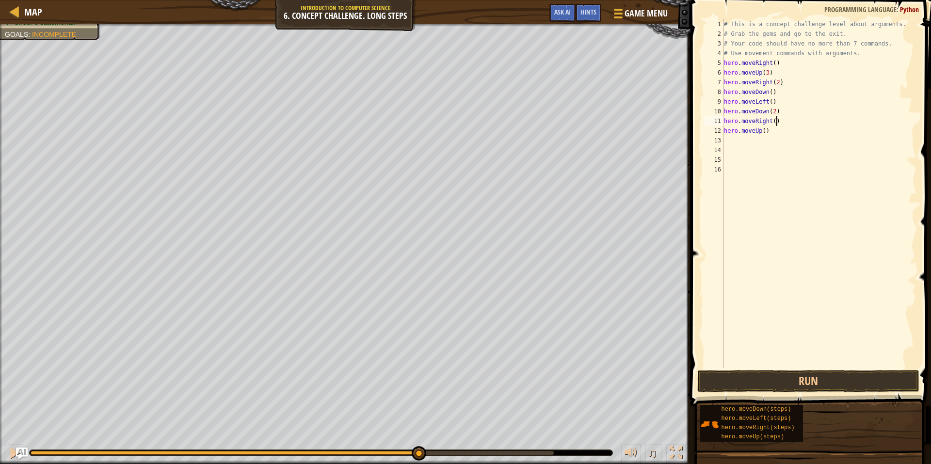
click at [574, 123] on div "# This is a concept challenge level about arguments. # Grab the gems and go to …" at bounding box center [819, 203] width 195 height 368
click at [574, 130] on div "# This is a concept challenge level about arguments. # Grab the gems and go to …" at bounding box center [819, 203] width 195 height 368
type textarea "hero.moveUp(2)"
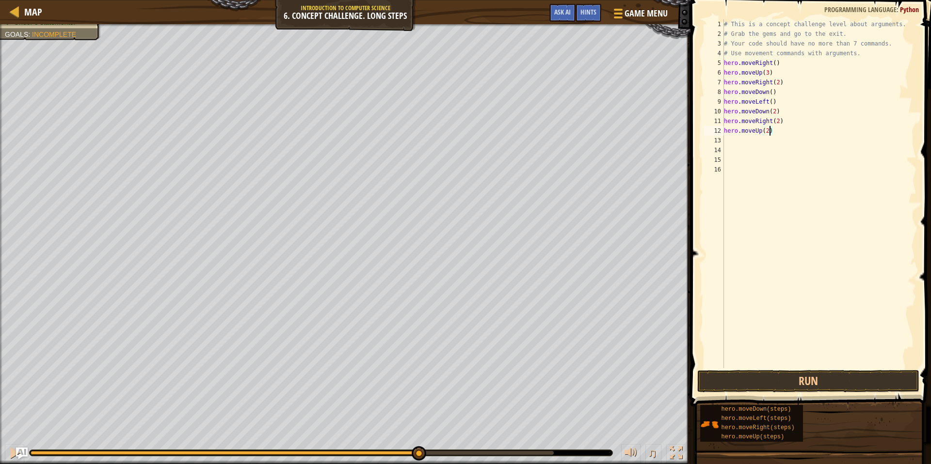
click at [574, 142] on div "# This is a concept challenge level about arguments. # Grab the gems and go to …" at bounding box center [819, 203] width 195 height 368
type textarea "h"
click at [574, 205] on div "# This is a concept challenge level about arguments. # Grab the gems and go to …" at bounding box center [819, 203] width 195 height 368
click at [574, 142] on div "# This is a concept challenge level about arguments. # Grab the gems and go to …" at bounding box center [819, 203] width 195 height 368
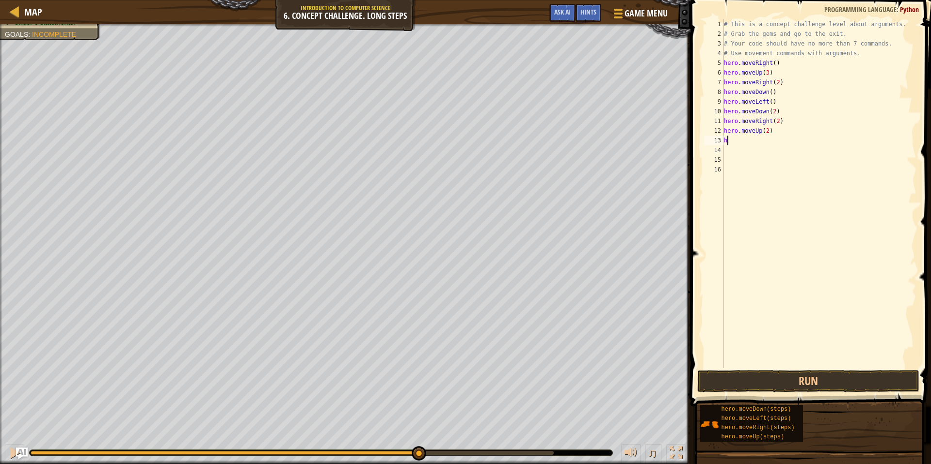
type textarea "he"
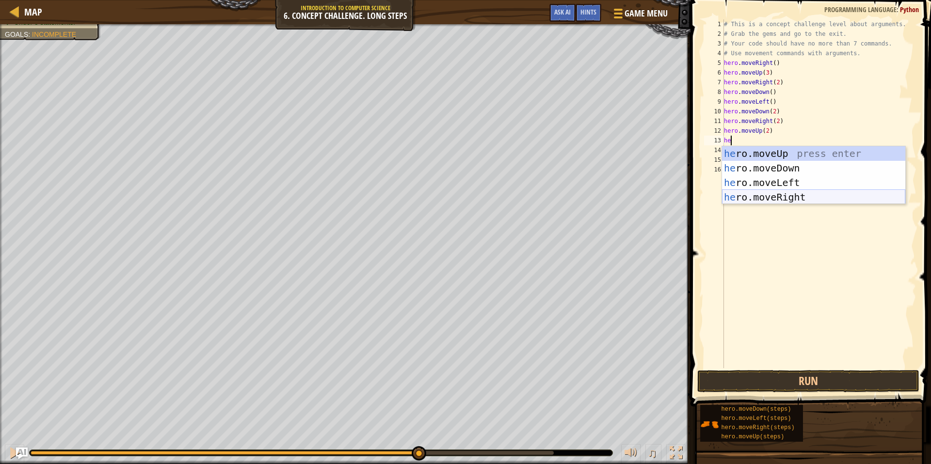
click at [574, 192] on div "he ro.moveUp press enter he ro.moveDown press enter he ro.moveLeft press enter …" at bounding box center [813, 189] width 183 height 87
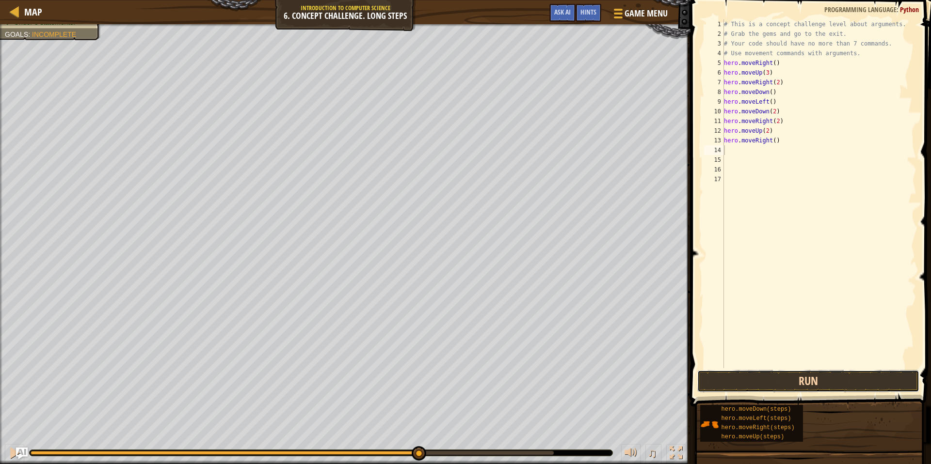
click at [574, 381] on button "Run" at bounding box center [808, 381] width 222 height 22
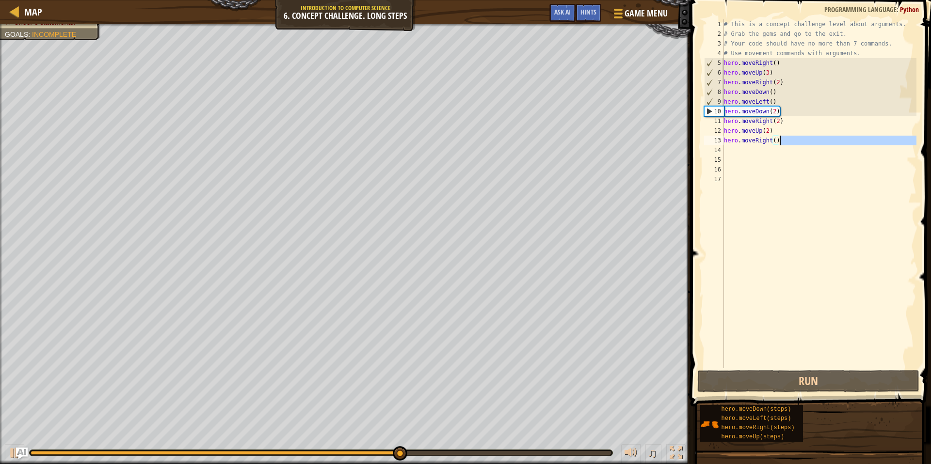
drag, startPoint x: 833, startPoint y: 145, endPoint x: 737, endPoint y: 128, distance: 97.5
click at [574, 129] on div "# This is a concept challenge level about arguments. # Grab the gems and go to …" at bounding box center [819, 203] width 195 height 368
type textarea "hero.moveUp(2) hero.moveRight()"
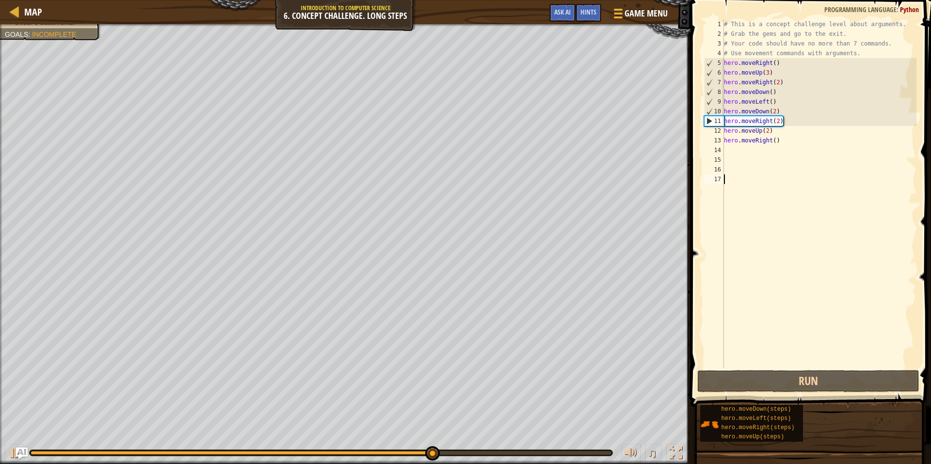
click at [574, 199] on div "# This is a concept challenge level about arguments. # Grab the gems and go to …" at bounding box center [819, 203] width 195 height 368
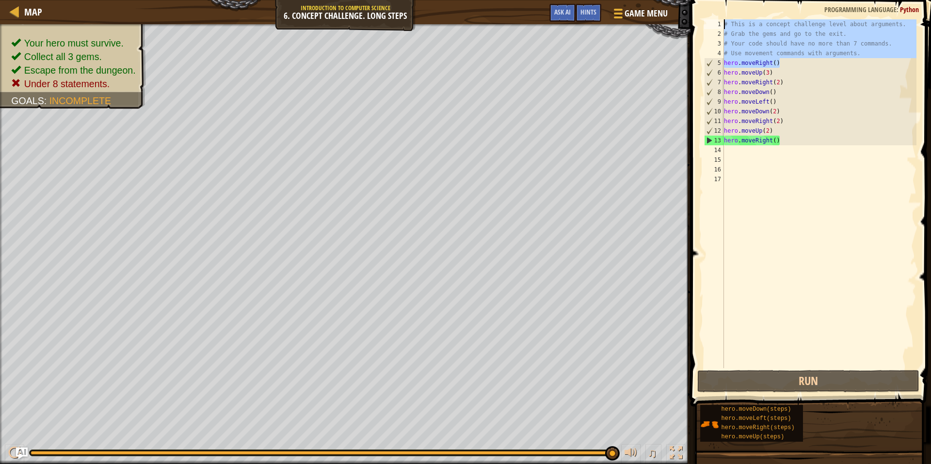
drag, startPoint x: 861, startPoint y: 60, endPoint x: 725, endPoint y: 21, distance: 141.8
click at [574, 21] on div "# This is a concept challenge level about arguments. # Grab the gems and go to …" at bounding box center [819, 203] width 195 height 368
click at [574, 77] on div "# This is a concept challenge level about arguments. # Grab the gems and go to …" at bounding box center [819, 203] width 195 height 368
drag, startPoint x: 874, startPoint y: 47, endPoint x: 722, endPoint y: 28, distance: 153.3
click at [574, 28] on div "hero.moveUp(3) 1 2 3 4 5 6 7 8 9 10 11 12 13 14 15 16 17 # This is a concept ch…" at bounding box center [809, 193] width 214 height 349
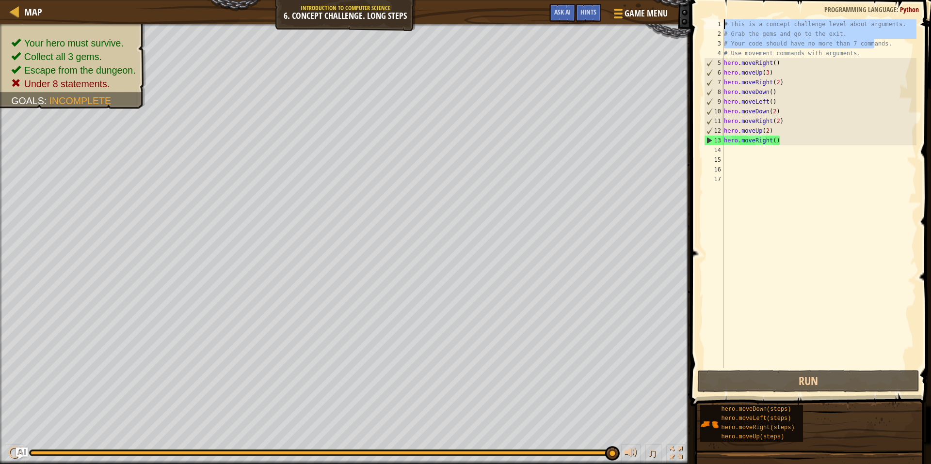
type textarea "# This is a concept challenge level about arguments. # Grab the gems and go to …"
drag, startPoint x: 863, startPoint y: 54, endPoint x: 746, endPoint y: -39, distance: 149.8
click at [574, 0] on html "Map Introduction to Computer Science 6. Concept Challenge. Long Steps Game Menu…" at bounding box center [465, 0] width 931 height 0
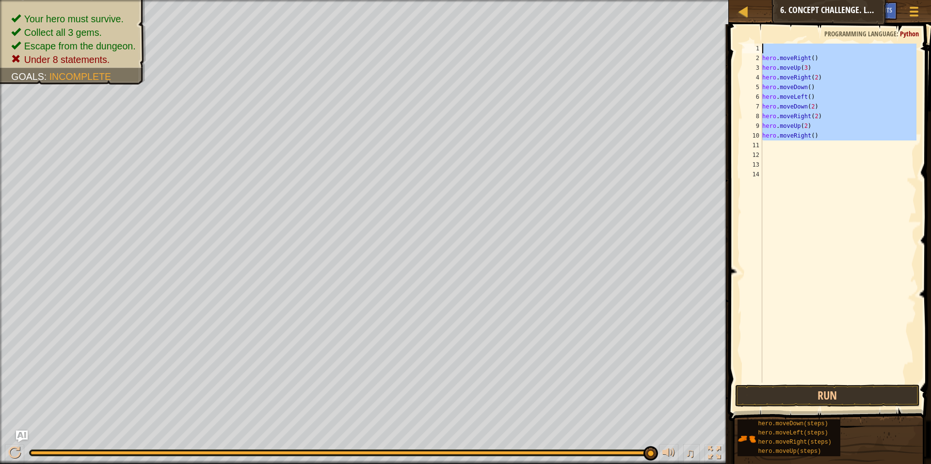
drag, startPoint x: 825, startPoint y: 146, endPoint x: 800, endPoint y: 31, distance: 118.5
click at [574, 31] on div "1 2 3 4 5 6 7 8 9 10 11 12 13 14 hero . moveRight ( ) hero . moveUp ( 3 ) hero …" at bounding box center [828, 242] width 205 height 426
type textarea "hero.moveRight()"
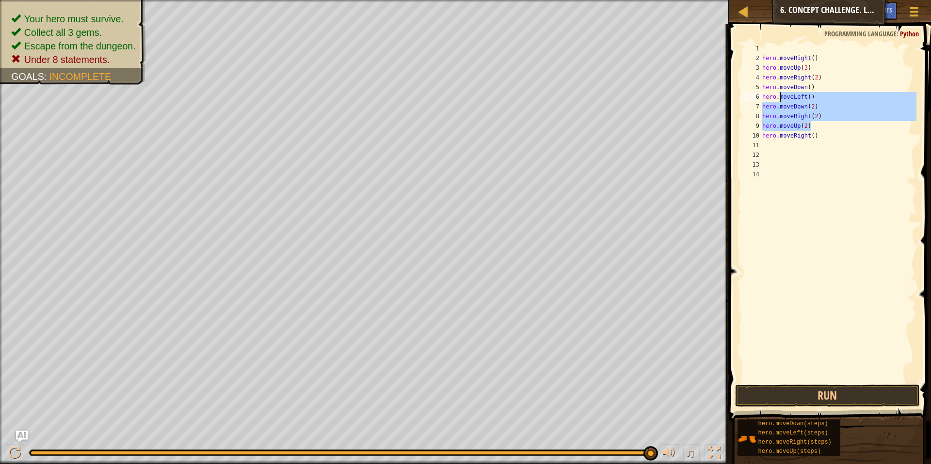
drag, startPoint x: 829, startPoint y: 130, endPoint x: 781, endPoint y: 97, distance: 59.0
click at [574, 97] on div "hero . moveRight ( ) hero . moveUp ( 3 ) hero . moveRight ( 2 ) hero . moveDown…" at bounding box center [838, 223] width 156 height 359
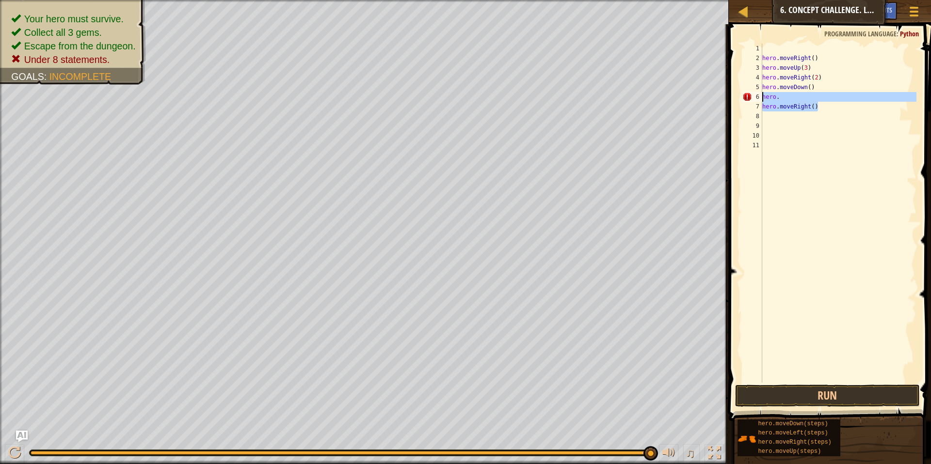
drag, startPoint x: 824, startPoint y: 105, endPoint x: 762, endPoint y: 100, distance: 62.7
click at [574, 100] on div "hero. 1 2 3 4 5 6 7 8 9 10 11 hero . moveRight ( ) hero . moveUp ( 3 ) hero . m…" at bounding box center [828, 213] width 176 height 339
type textarea "hero. hero.moveRight()"
click at [574, 90] on div "hero . moveRight ( ) hero . moveUp ( 3 ) hero . moveRight ( 2 ) hero . moveDown…" at bounding box center [838, 223] width 156 height 359
type textarea "hero.moveDown(3)"
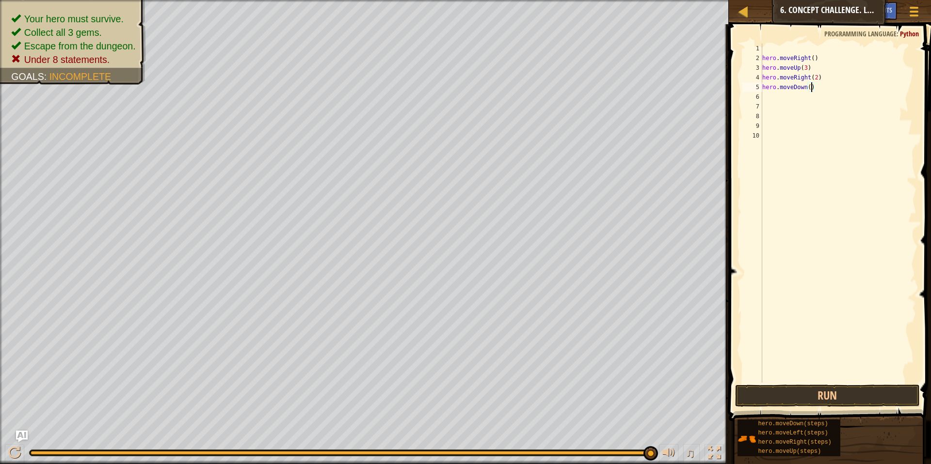
scroll to position [4, 4]
click at [574, 99] on div "hero . moveRight ( ) hero . moveUp ( 3 ) hero . moveRight ( 2 ) hero . moveDown…" at bounding box center [838, 223] width 156 height 359
type textarea "h"
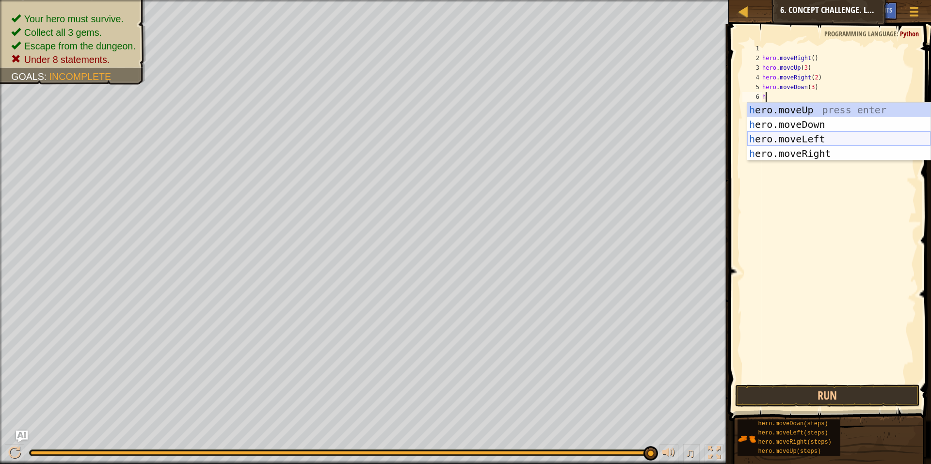
click at [574, 143] on div "h ero.moveUp press enter h ero.moveDown press enter h ero.moveLeft press enter …" at bounding box center [838, 146] width 183 height 87
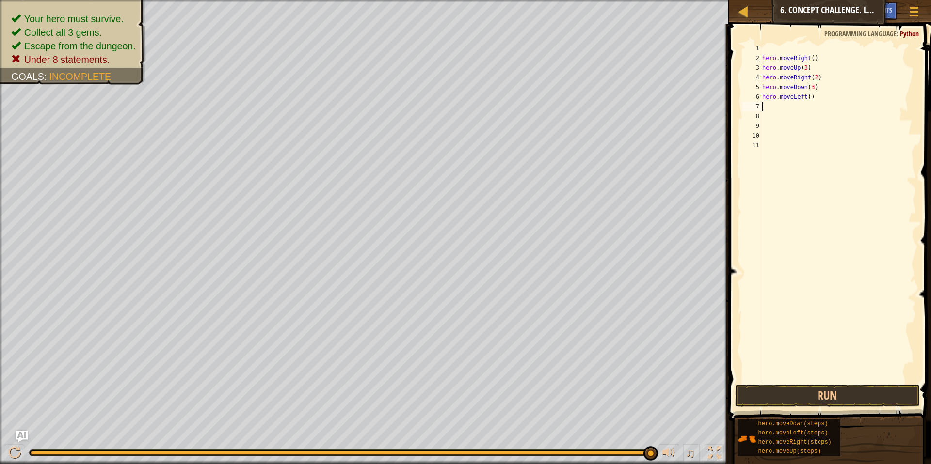
type textarea "h"
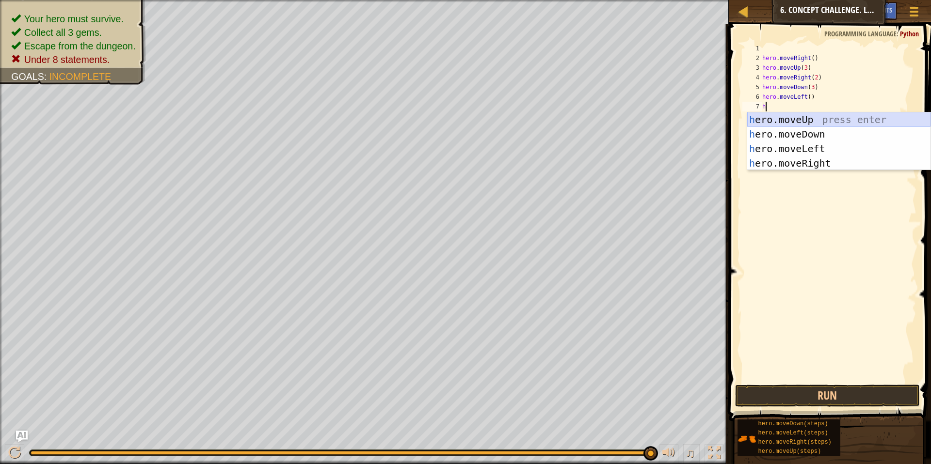
click at [574, 118] on div "h ero.moveUp press enter h ero.moveDown press enter h ero.moveLeft press enter …" at bounding box center [838, 155] width 183 height 87
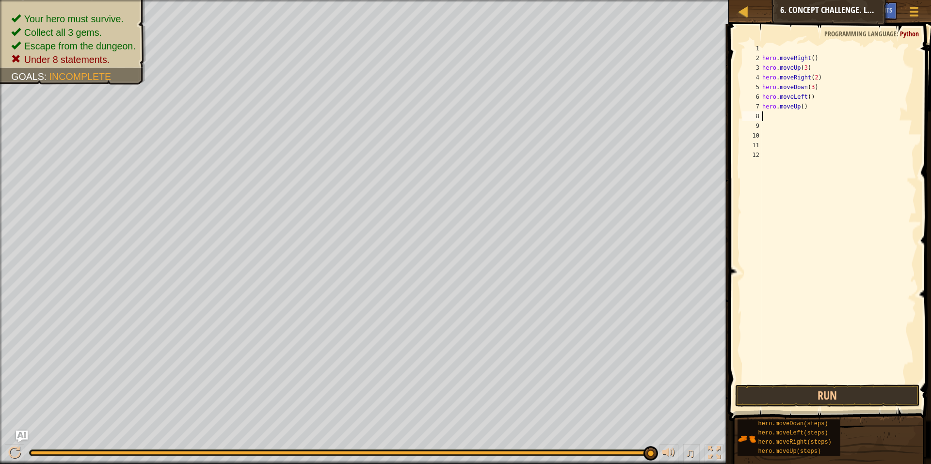
click at [574, 111] on div "hero . moveRight ( ) hero . moveUp ( 3 ) hero . moveRight ( 2 ) hero . moveDown…" at bounding box center [838, 223] width 156 height 359
type textarea "hero.moveUp(2)"
click at [574, 116] on div "hero . moveRight ( ) hero . moveUp ( 3 ) hero . moveRight ( 2 ) hero . moveDown…" at bounding box center [838, 223] width 156 height 359
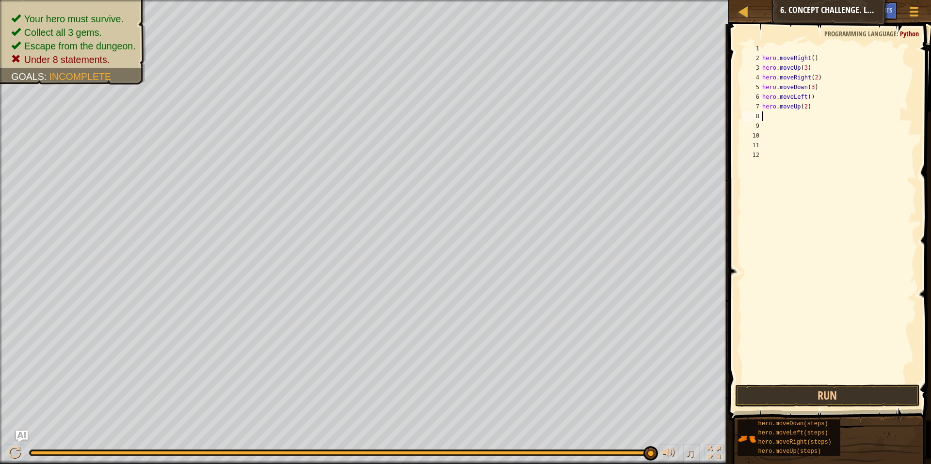
type textarea "r"
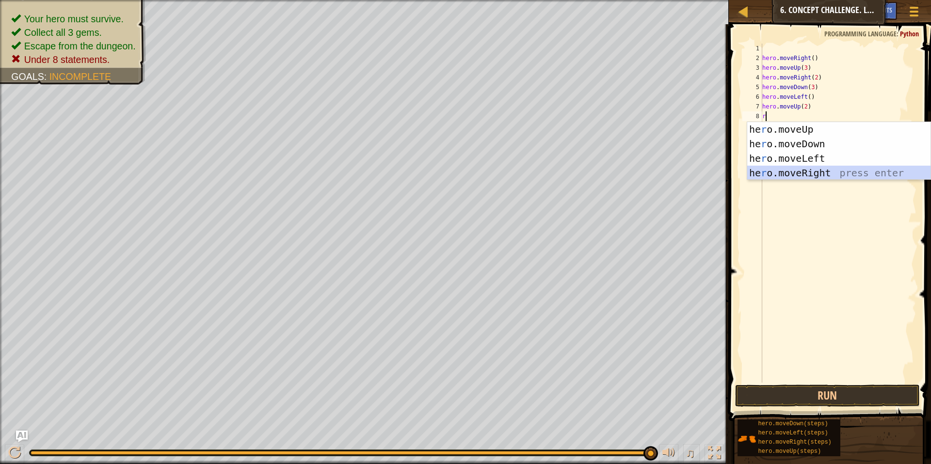
click at [574, 171] on div "he r o.moveUp press enter he r o.moveDown press enter he r o.moveLeft press ent…" at bounding box center [838, 165] width 183 height 87
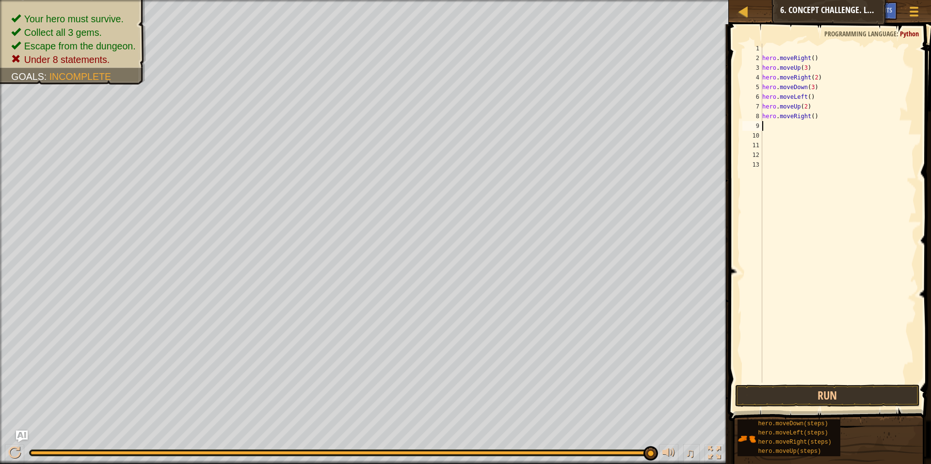
click at [574, 116] on div "hero . moveRight ( ) hero . moveUp ( 3 ) hero . moveRight ( 2 ) hero . moveDown…" at bounding box center [838, 223] width 156 height 359
type textarea "hero.moveRight(3)"
click at [574, 390] on button "Run" at bounding box center [827, 396] width 185 height 22
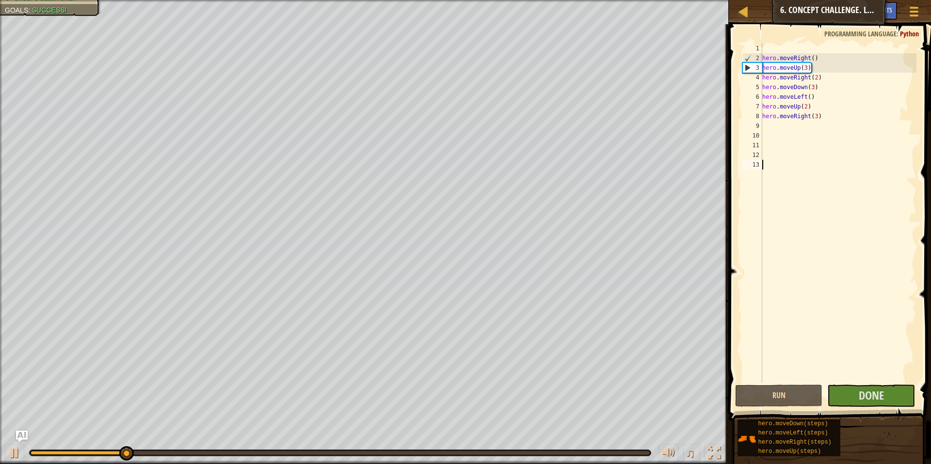
click at [574, 368] on div "hero . moveRight ( ) hero . moveUp ( 3 ) hero . moveRight ( 2 ) hero . moveDown…" at bounding box center [838, 223] width 156 height 359
click at [574, 390] on button "Done" at bounding box center [871, 396] width 88 height 22
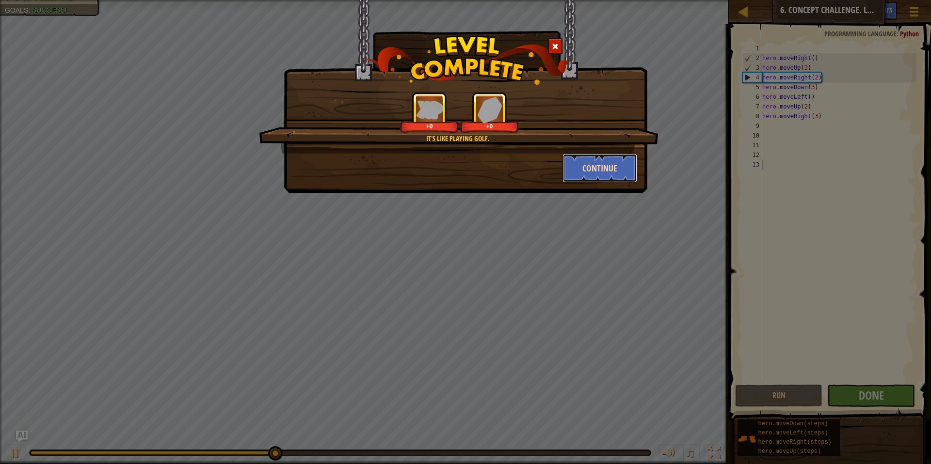
click at [574, 162] on button "Continue" at bounding box center [599, 168] width 75 height 29
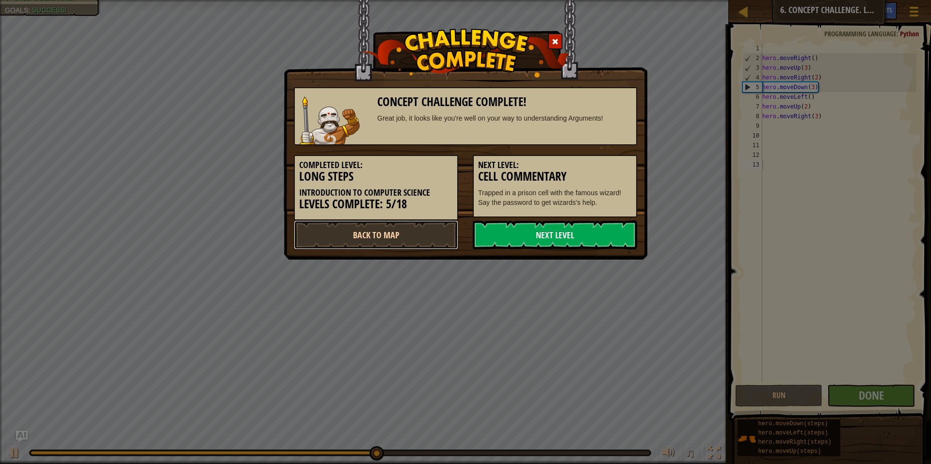
click at [423, 223] on link "Back to Map" at bounding box center [376, 235] width 164 height 29
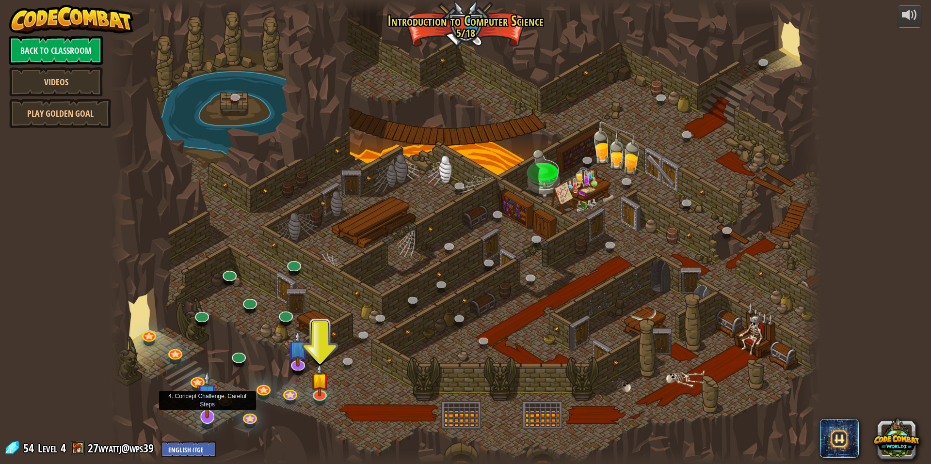
click at [203, 390] on img at bounding box center [207, 395] width 21 height 48
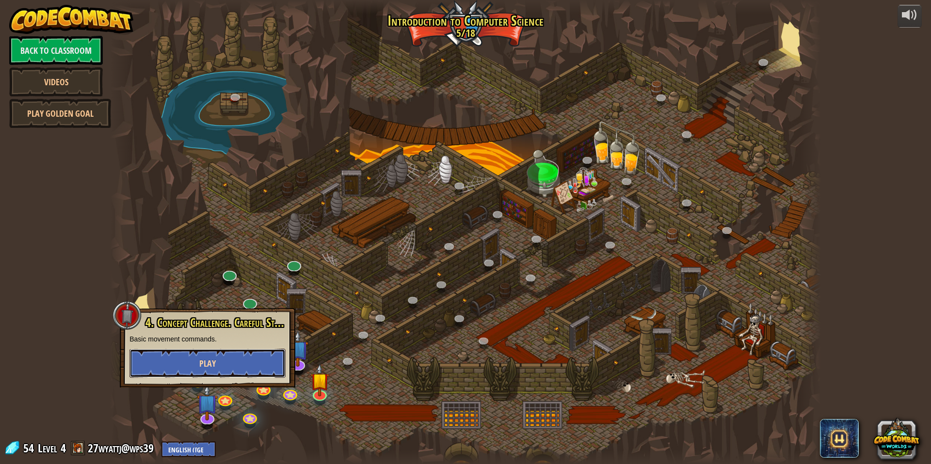
click at [222, 361] on button "Play" at bounding box center [207, 363] width 156 height 29
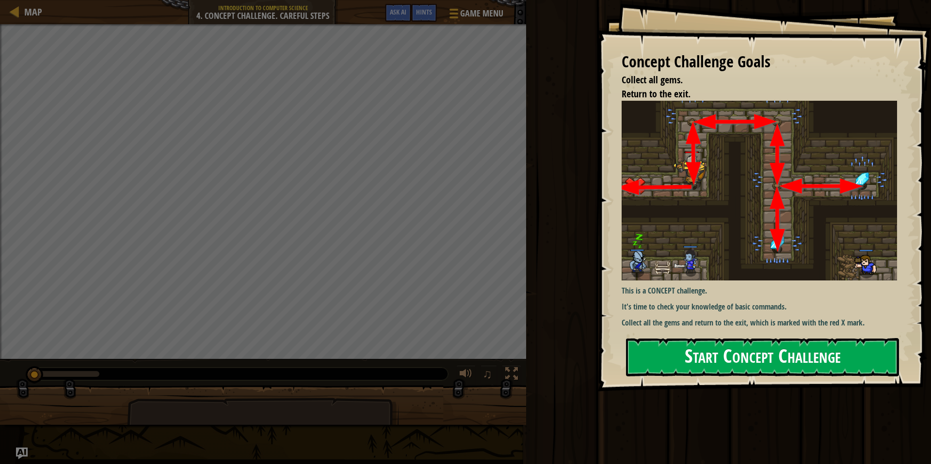
click at [574, 370] on button "Start Concept Challenge" at bounding box center [762, 357] width 273 height 38
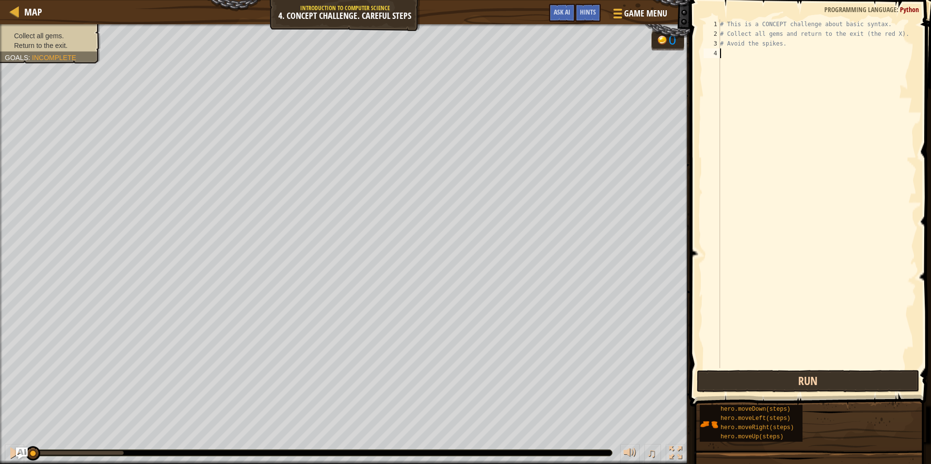
type textarea "h"
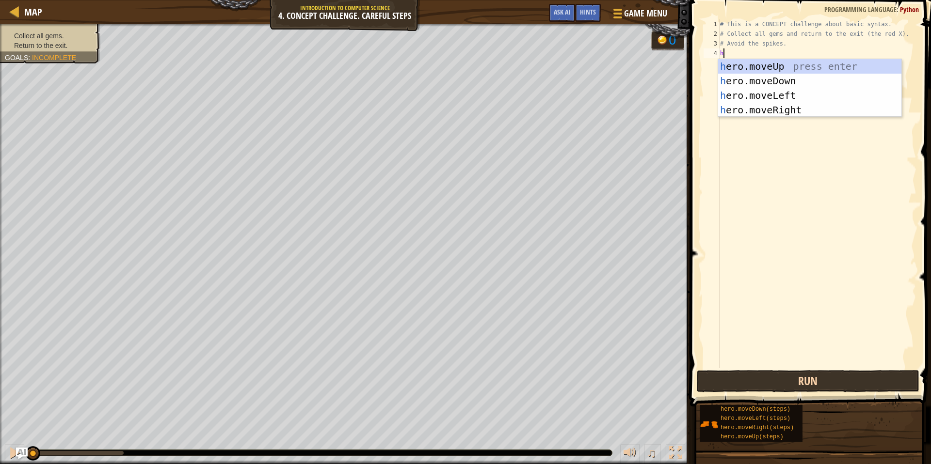
scroll to position [4, 0]
click at [574, 68] on div "h ero.moveUp press enter h ero.moveDown press enter h ero.moveLeft press enter …" at bounding box center [809, 102] width 183 height 87
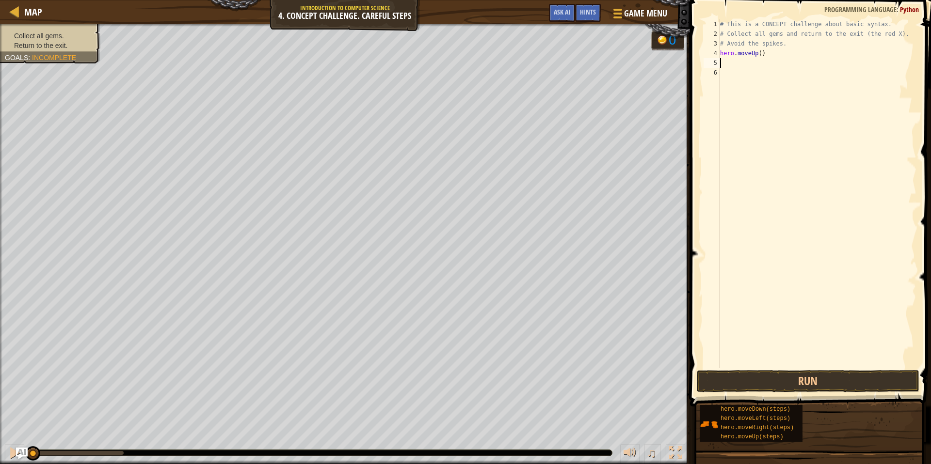
type textarea "h"
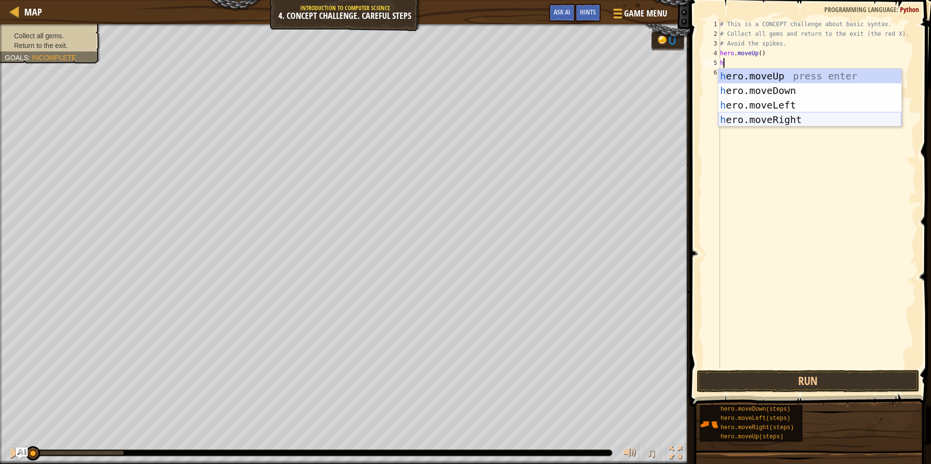
click at [574, 119] on div "h ero.moveUp press enter h ero.moveDown press enter h ero.moveLeft press enter …" at bounding box center [809, 112] width 183 height 87
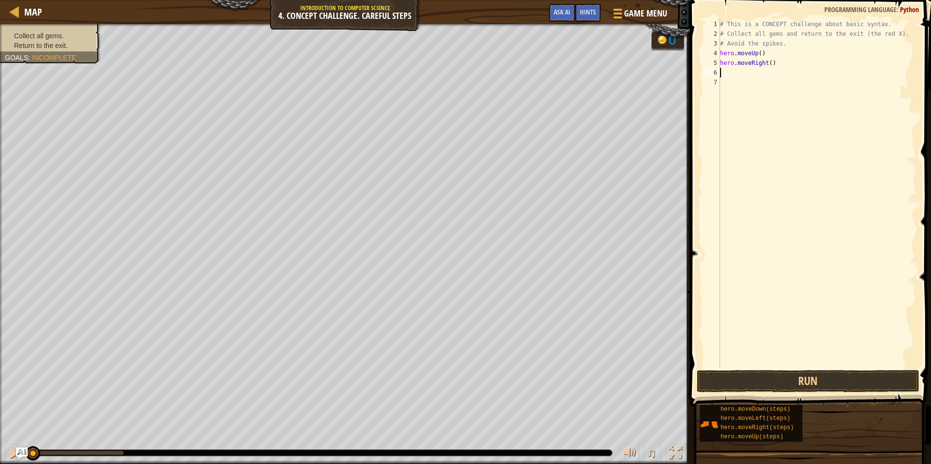
type textarea "h"
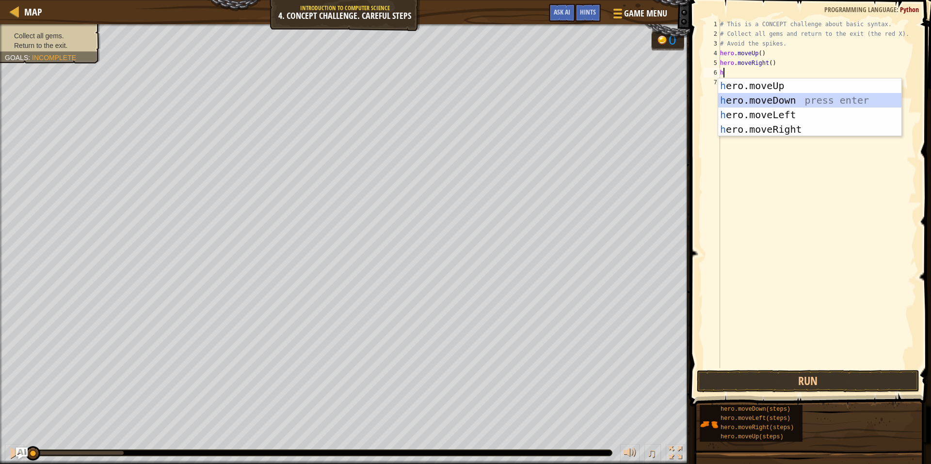
click at [574, 100] on div "h ero.moveUp press enter h ero.moveDown press enter h ero.moveLeft press enter …" at bounding box center [809, 122] width 183 height 87
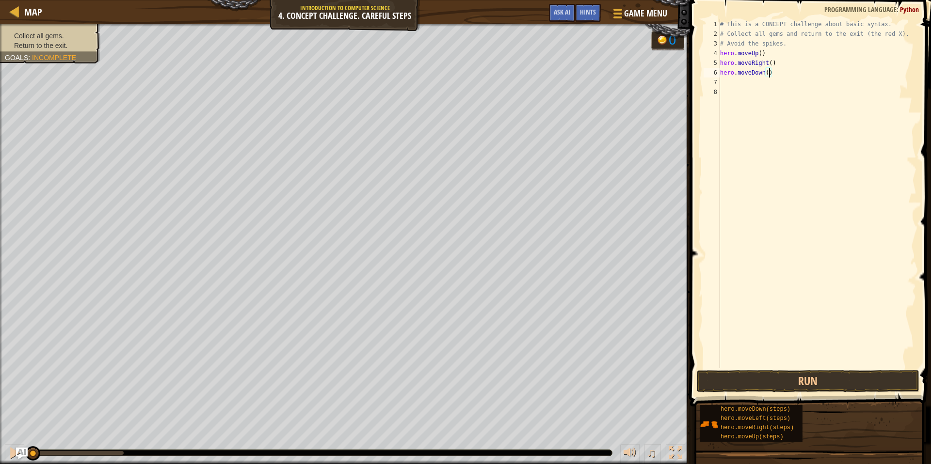
click at [574, 73] on div "# This is a CONCEPT challenge about basic syntax. # Collect all gems and return…" at bounding box center [817, 203] width 198 height 368
type textarea "hero.moveDown(2)"
click at [574, 86] on div "# This is a CONCEPT challenge about basic syntax. # Collect all gems and return…" at bounding box center [817, 203] width 198 height 368
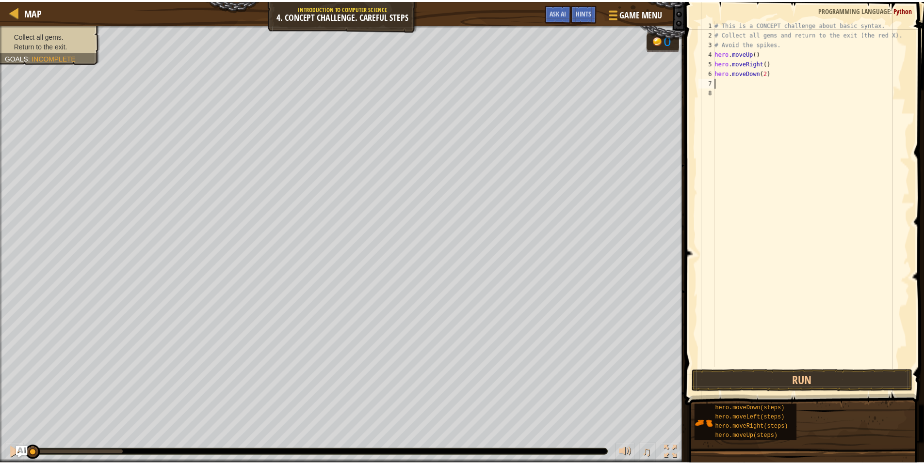
scroll to position [4, 0]
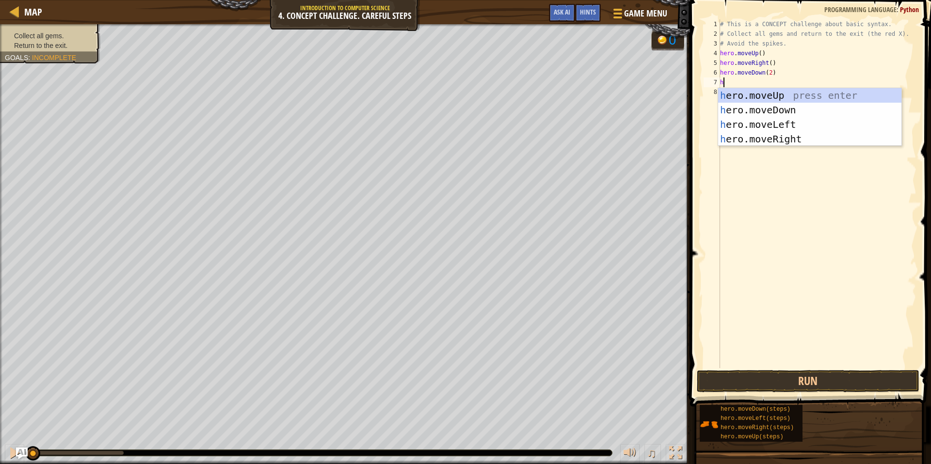
type textarea "he"
click at [574, 99] on div "he ro.moveUp press enter he ro.moveDown press enter he ro.moveLeft press enter …" at bounding box center [809, 131] width 183 height 87
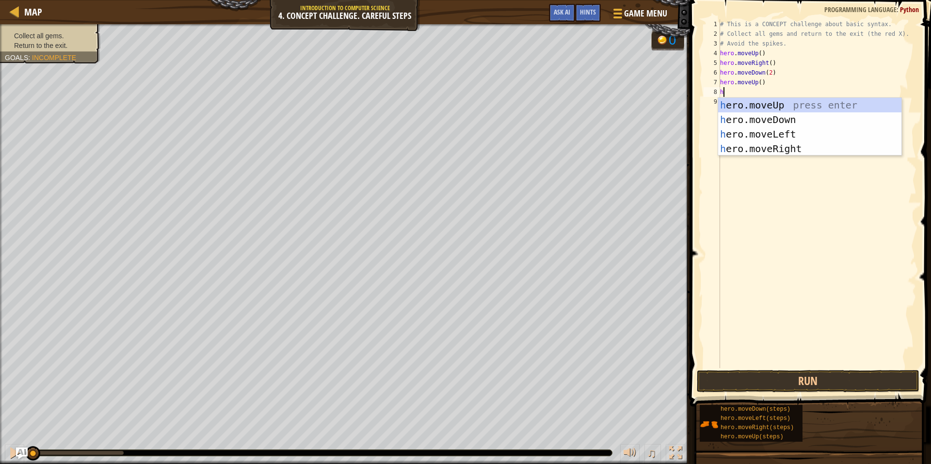
type textarea "he"
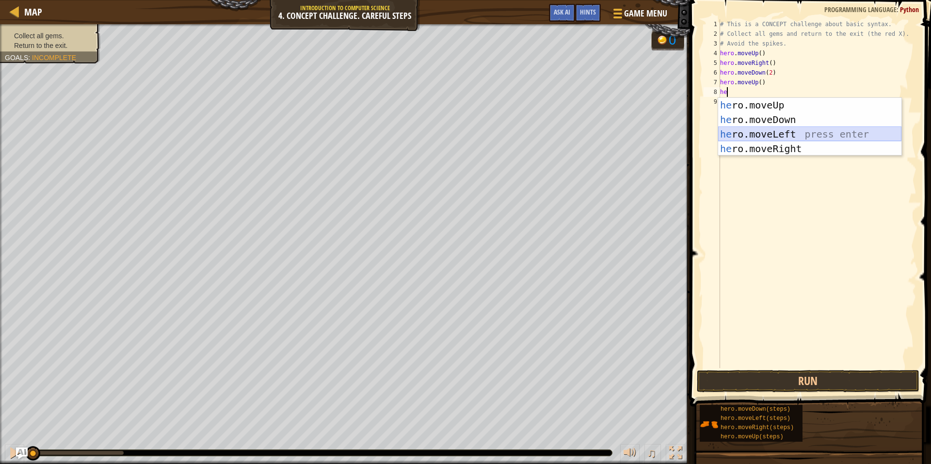
click at [574, 141] on div "he ro.moveUp press enter he ro.moveDown press enter he ro.moveLeft press enter …" at bounding box center [809, 141] width 183 height 87
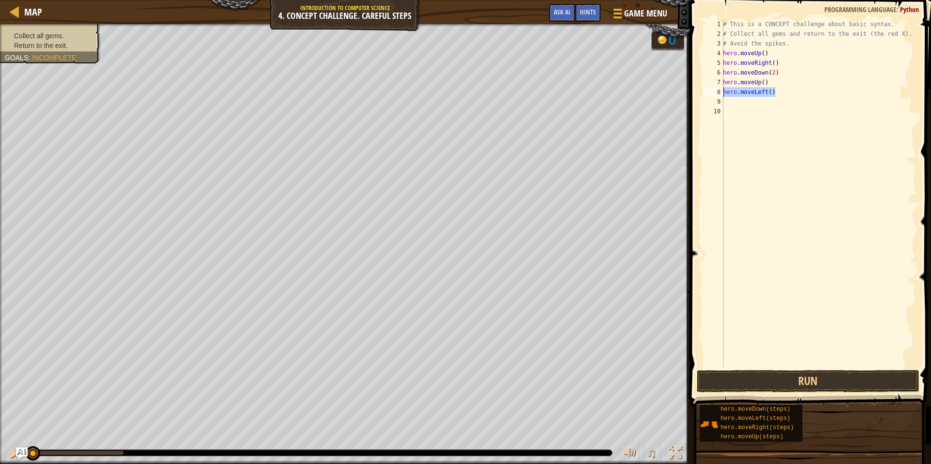
drag, startPoint x: 776, startPoint y: 94, endPoint x: 720, endPoint y: 89, distance: 55.4
click at [574, 89] on div "1 2 3 4 5 6 7 8 9 10 # This is a CONCEPT challenge about basic syntax. # Collec…" at bounding box center [809, 193] width 215 height 349
type textarea "hero.moveLeft()"
type textarea "h"
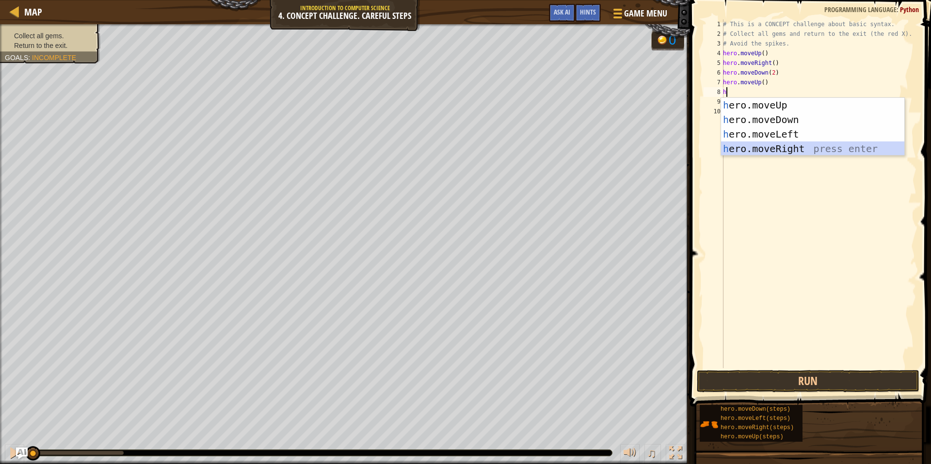
click at [574, 147] on div "h ero.moveUp press enter h ero.moveDown press enter h ero.moveLeft press enter …" at bounding box center [812, 141] width 183 height 87
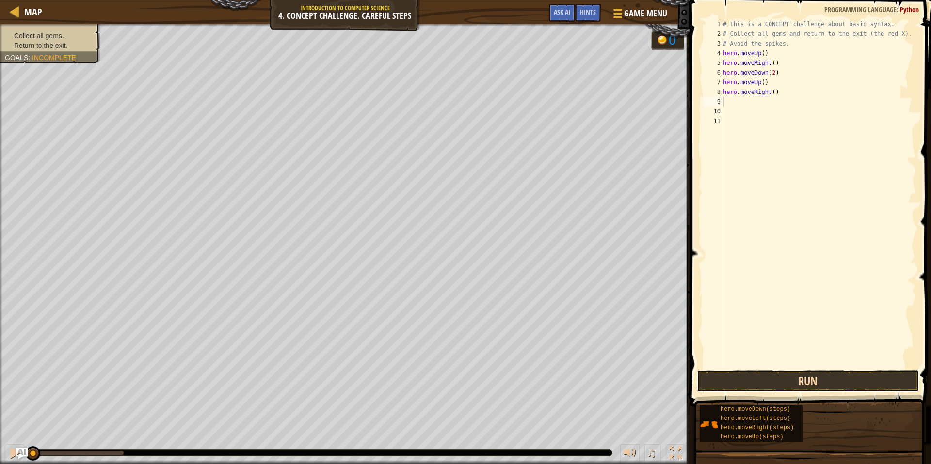
click at [574, 378] on button "Run" at bounding box center [808, 381] width 223 height 22
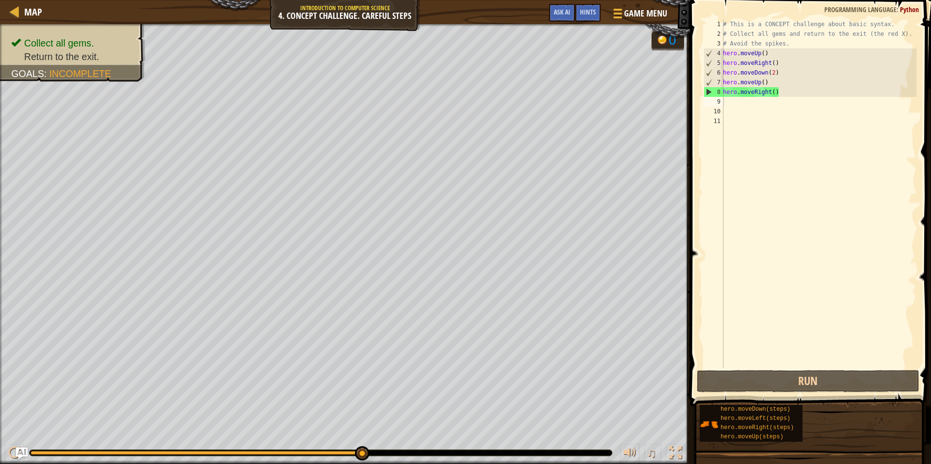
click at [127, 101] on div "Collect all gems. Return to the exit. Goals : Incomplete" at bounding box center [345, 244] width 690 height 440
click at [574, 100] on div "# This is a CONCEPT challenge about basic syntax. # Collect all gems and return…" at bounding box center [818, 203] width 195 height 368
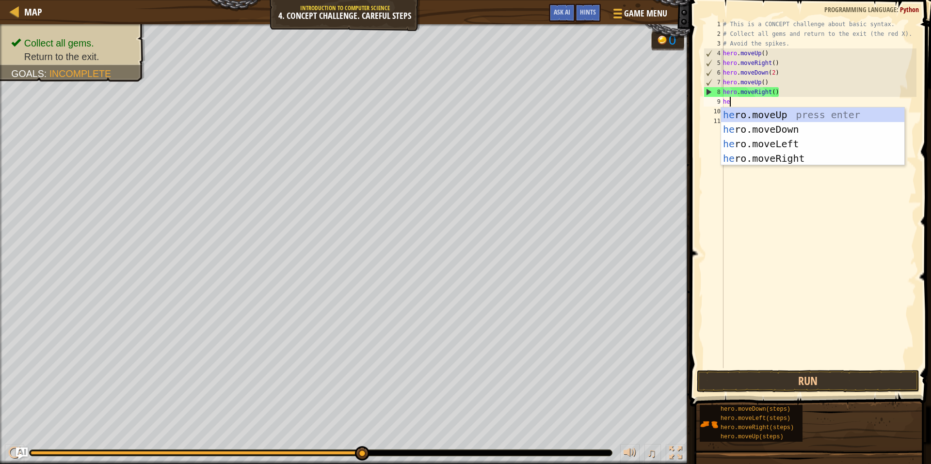
type textarea "her"
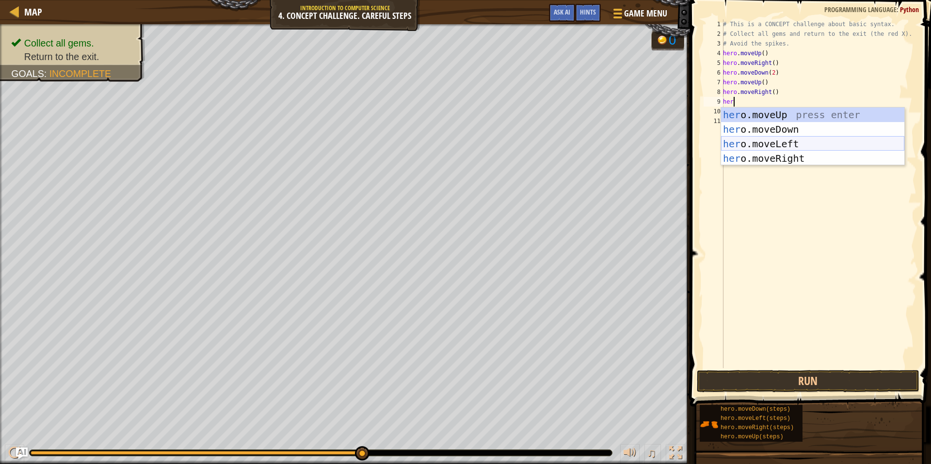
click at [574, 141] on div "her o.moveUp press enter her o.moveDown press enter her o.moveLeft press enter …" at bounding box center [812, 151] width 183 height 87
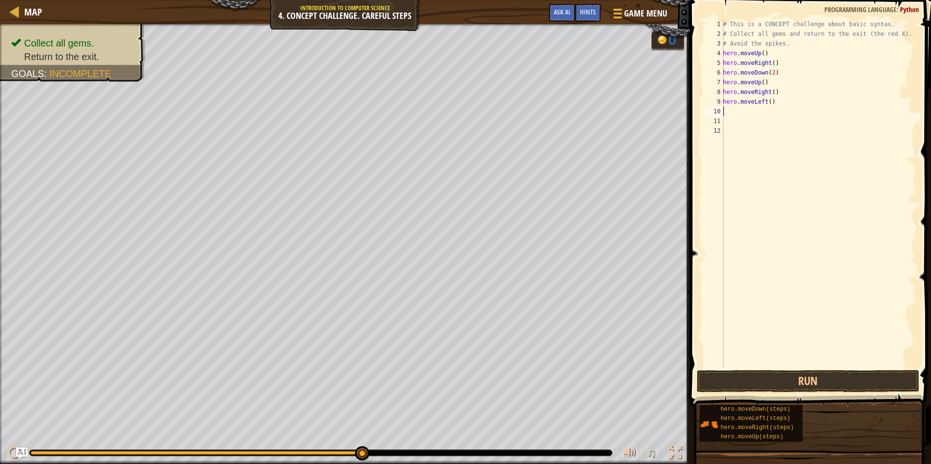
type textarea "h"
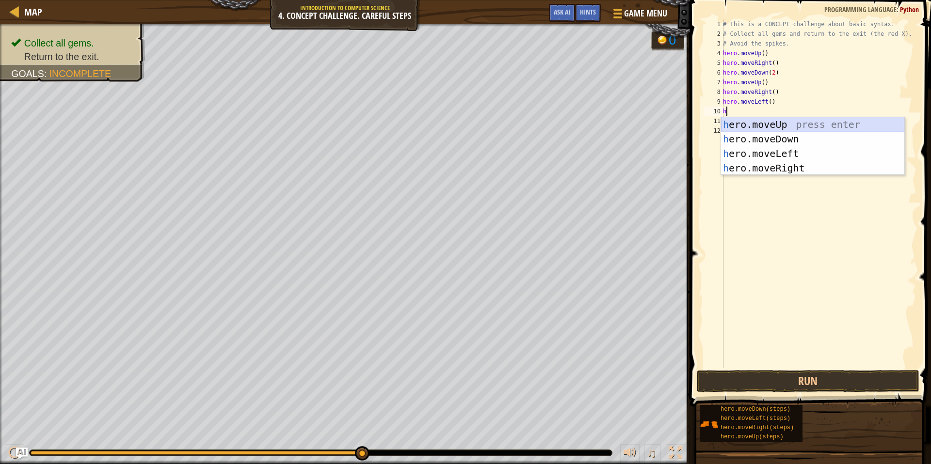
click at [574, 120] on div "h ero.moveUp press enter h ero.moveDown press enter h ero.moveLeft press enter …" at bounding box center [812, 160] width 183 height 87
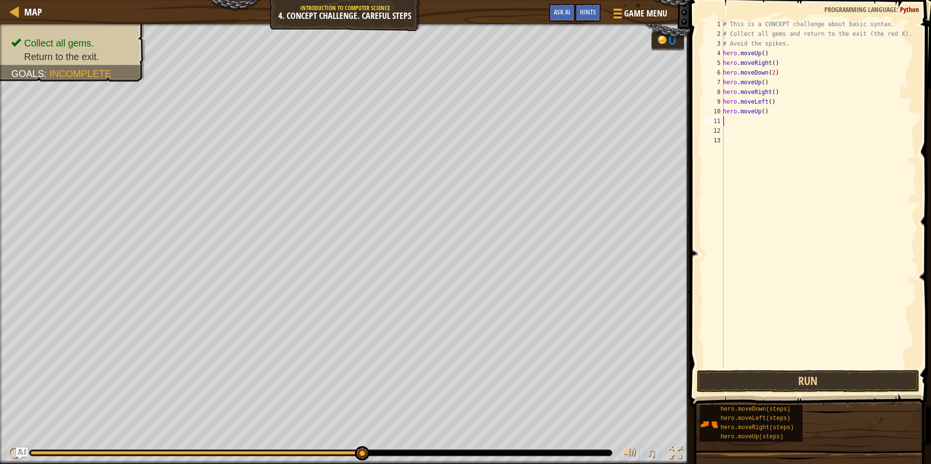
type textarea "h"
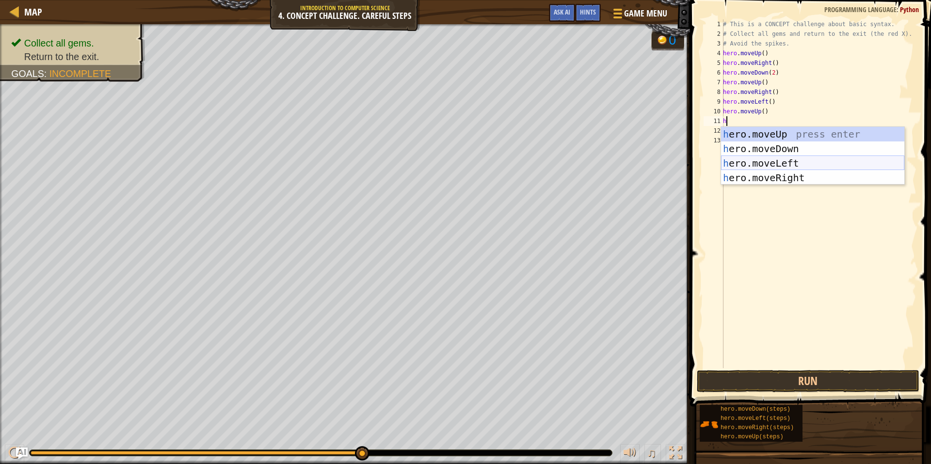
click at [574, 165] on div "h ero.moveUp press enter h ero.moveDown press enter h ero.moveLeft press enter …" at bounding box center [812, 170] width 183 height 87
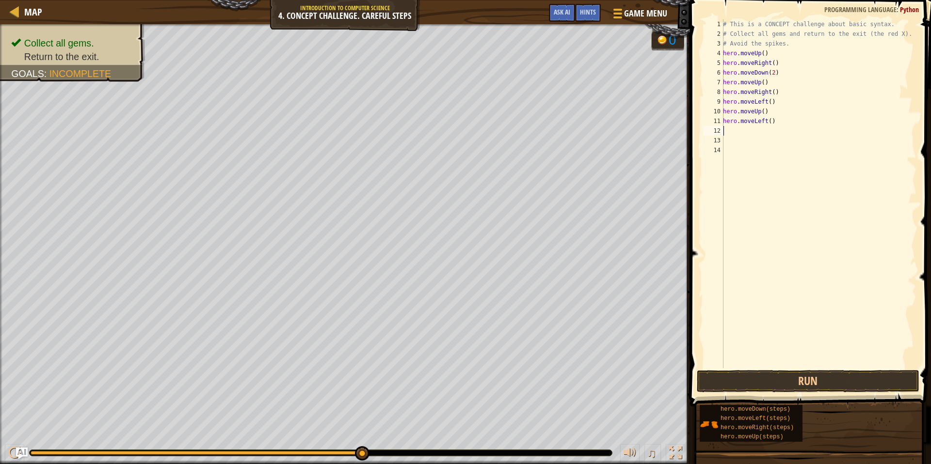
type textarea "h"
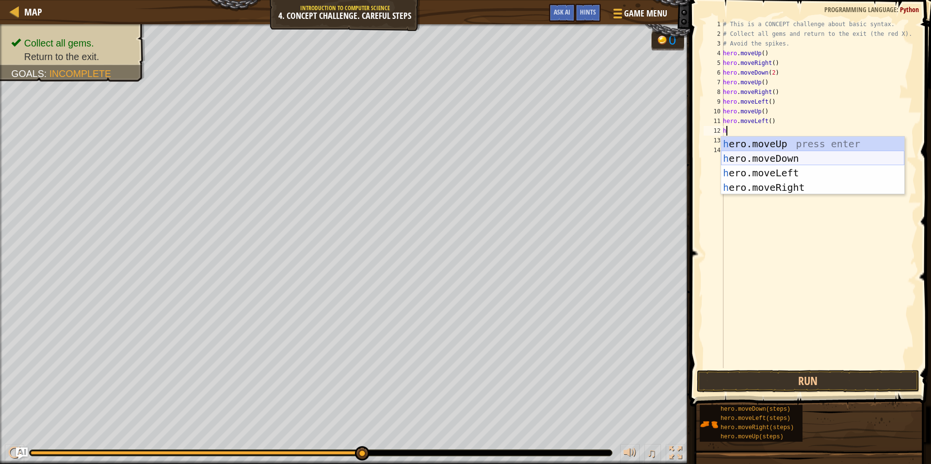
click at [574, 159] on div "h ero.moveUp press enter h ero.moveDown press enter h ero.moveLeft press enter …" at bounding box center [812, 180] width 183 height 87
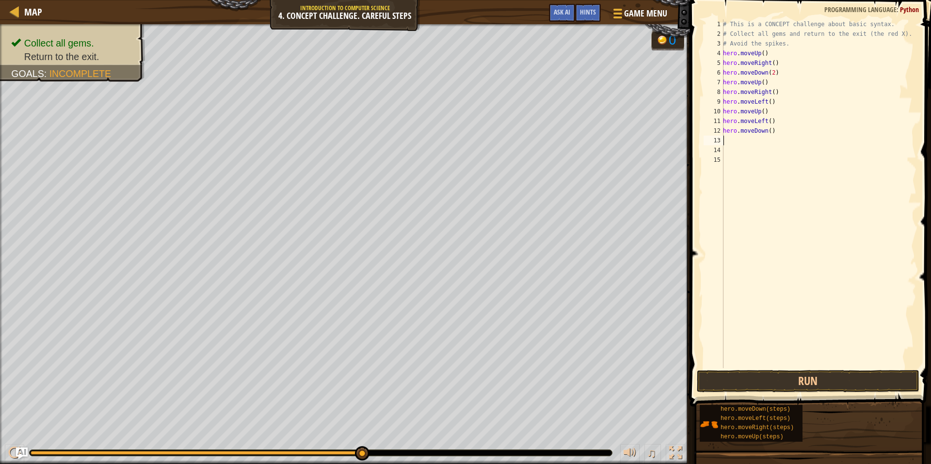
type textarea "h"
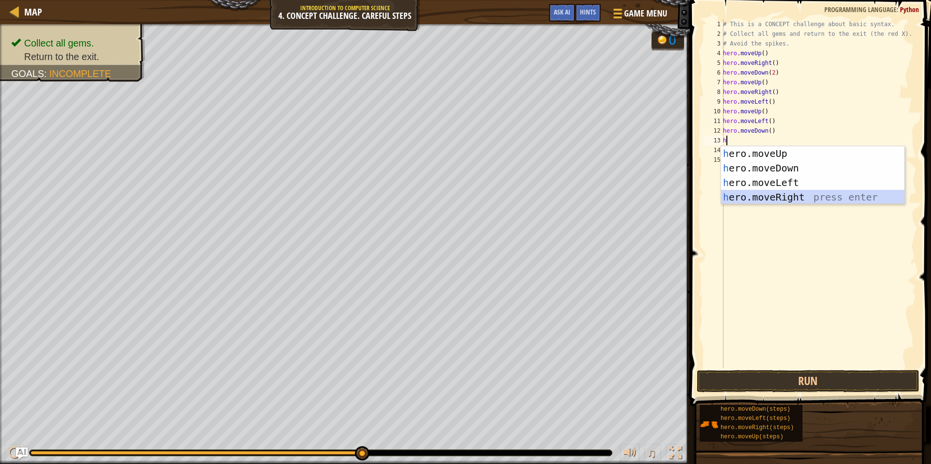
click at [574, 199] on div "h ero.moveUp press enter h ero.moveDown press enter h ero.moveLeft press enter …" at bounding box center [812, 189] width 183 height 87
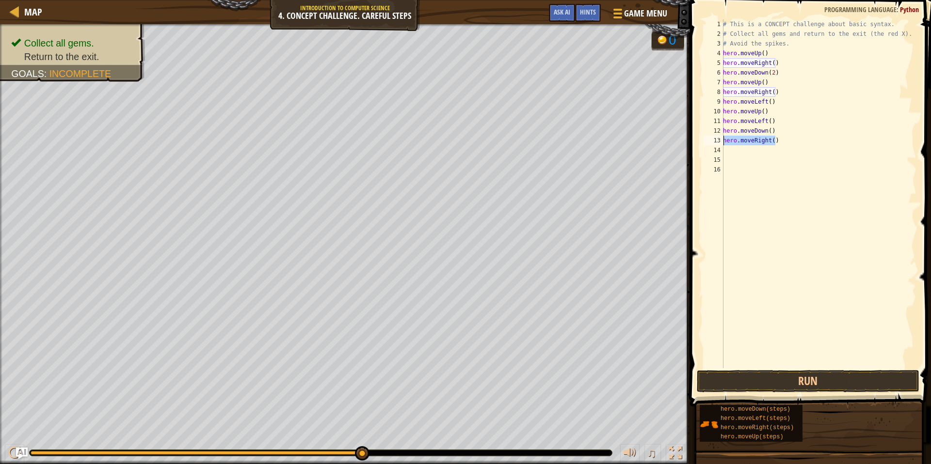
drag, startPoint x: 777, startPoint y: 143, endPoint x: 716, endPoint y: 144, distance: 61.1
click at [574, 144] on div "1 2 3 4 5 6 7 8 9 10 11 12 13 14 15 16 # This is a CONCEPT challenge about basi…" at bounding box center [809, 193] width 215 height 349
click at [574, 143] on div "# This is a CONCEPT challenge about basic syntax. # Collect all gems and return…" at bounding box center [818, 203] width 195 height 368
type textarea ")"
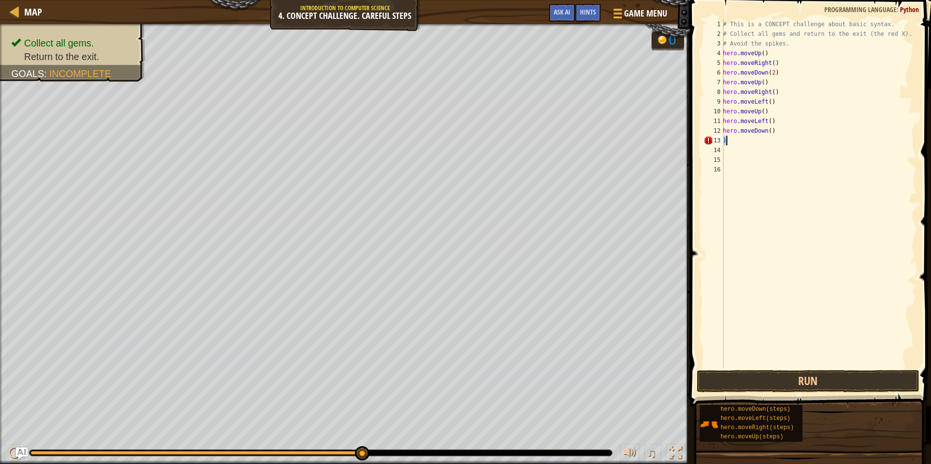
click at [574, 143] on div "# This is a CONCEPT challenge about basic syntax. # Collect all gems and return…" at bounding box center [818, 203] width 195 height 368
type textarea "h"
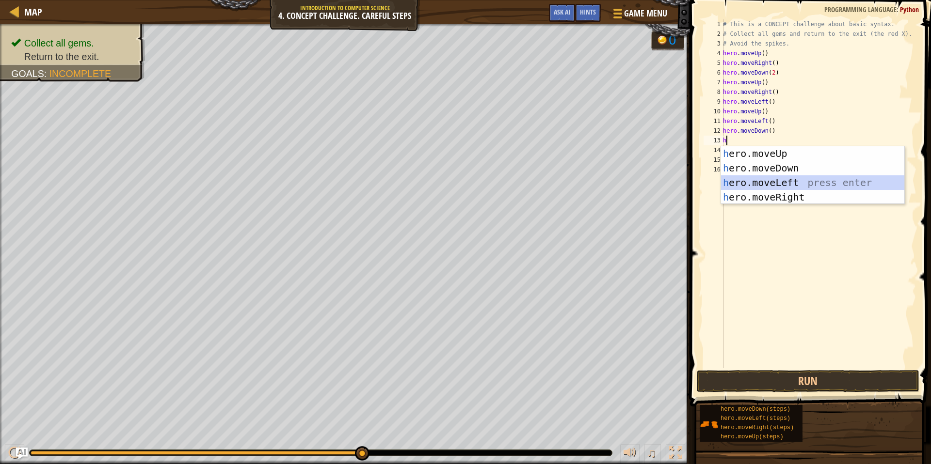
click at [574, 177] on div "h ero.moveUp press enter h ero.moveDown press enter h ero.moveLeft press enter …" at bounding box center [812, 189] width 183 height 87
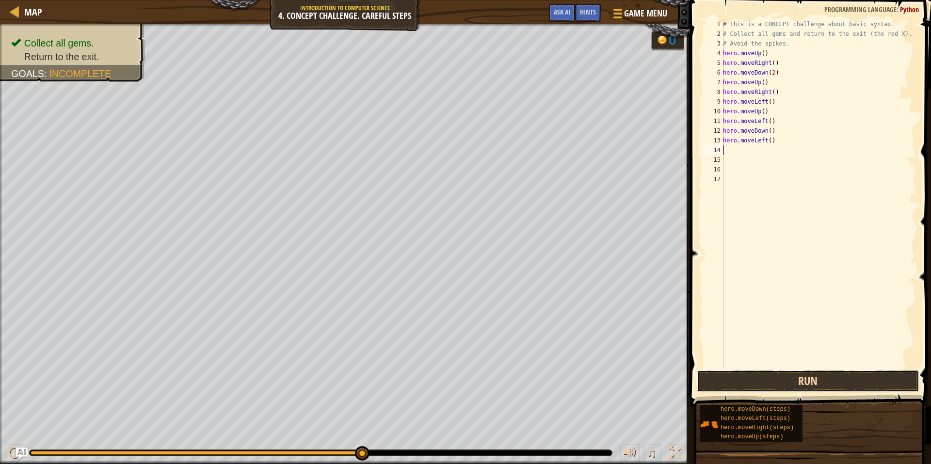
click at [574, 382] on button "Run" at bounding box center [808, 381] width 223 height 22
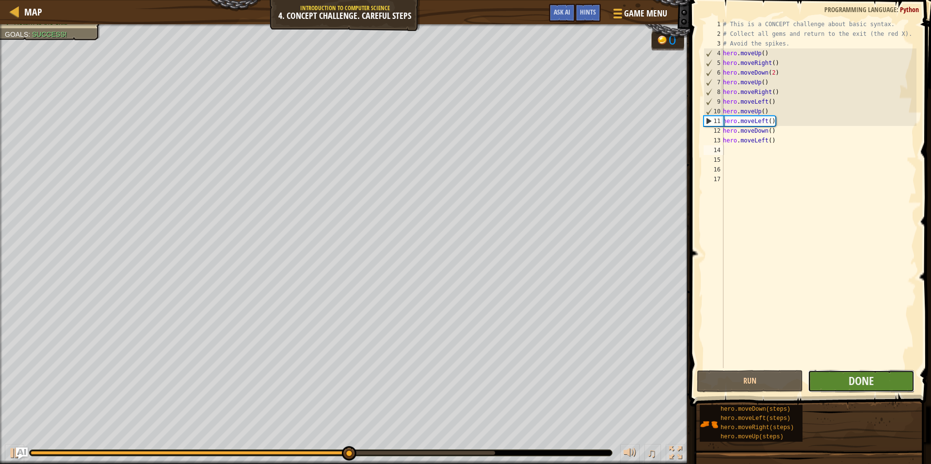
click at [574, 383] on button "Done" at bounding box center [861, 381] width 106 height 22
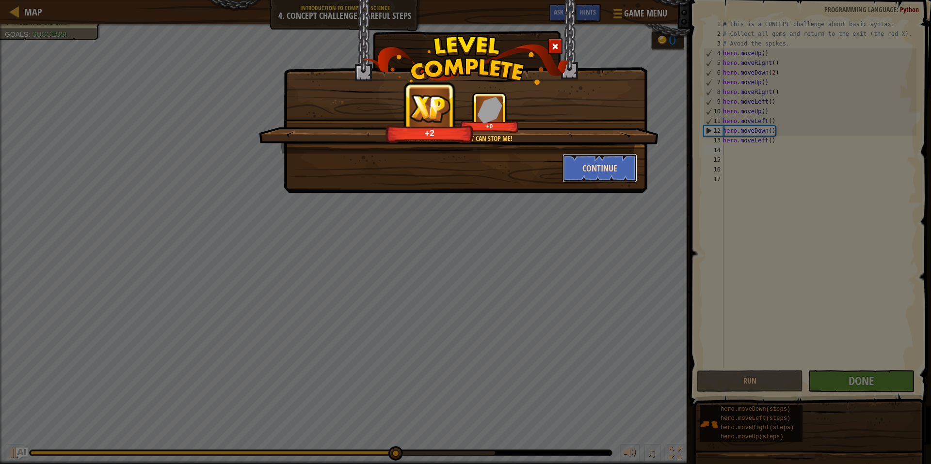
click at [574, 167] on button "Continue" at bounding box center [599, 168] width 75 height 29
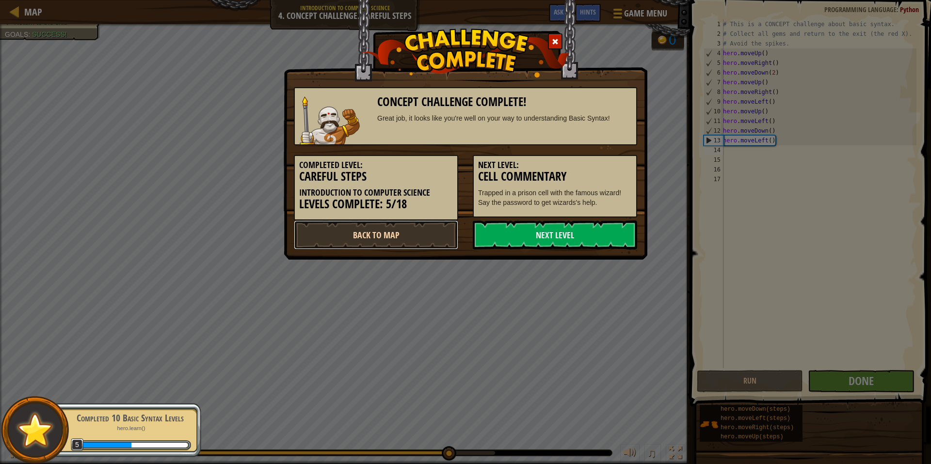
click at [416, 231] on link "Back to Map" at bounding box center [376, 235] width 164 height 29
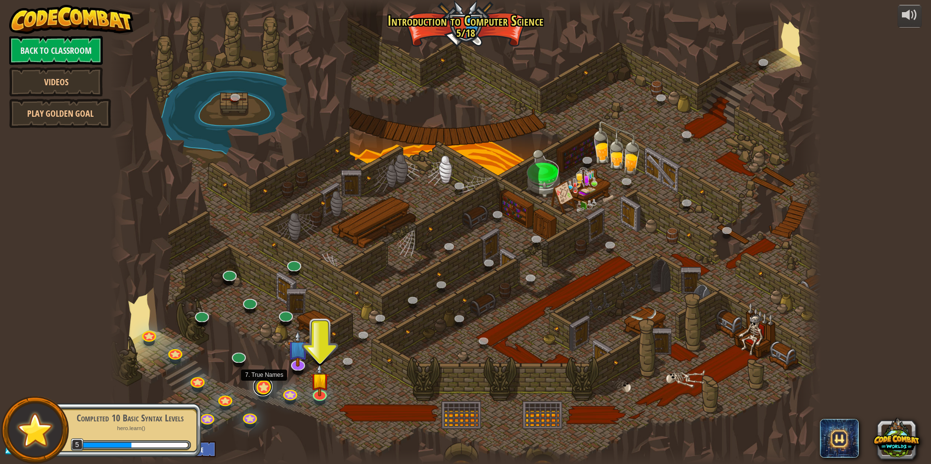
click at [259, 387] on link at bounding box center [262, 386] width 19 height 19
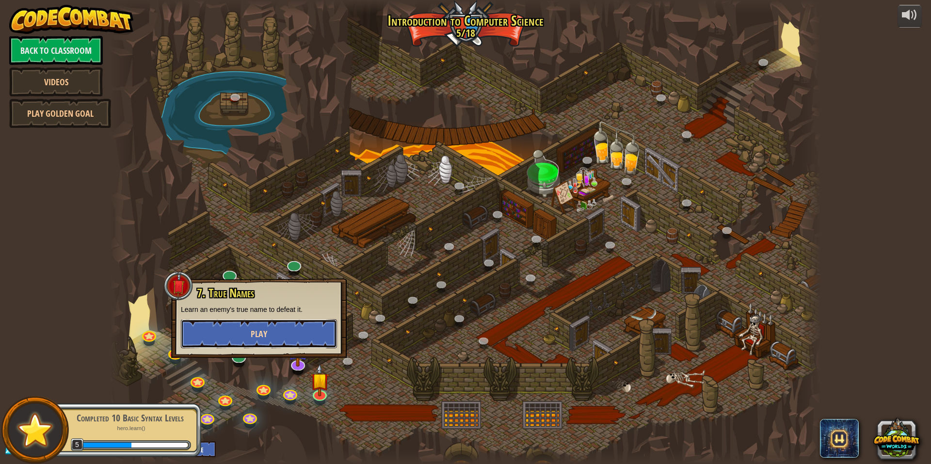
click at [261, 332] on span "Play" at bounding box center [259, 334] width 16 height 12
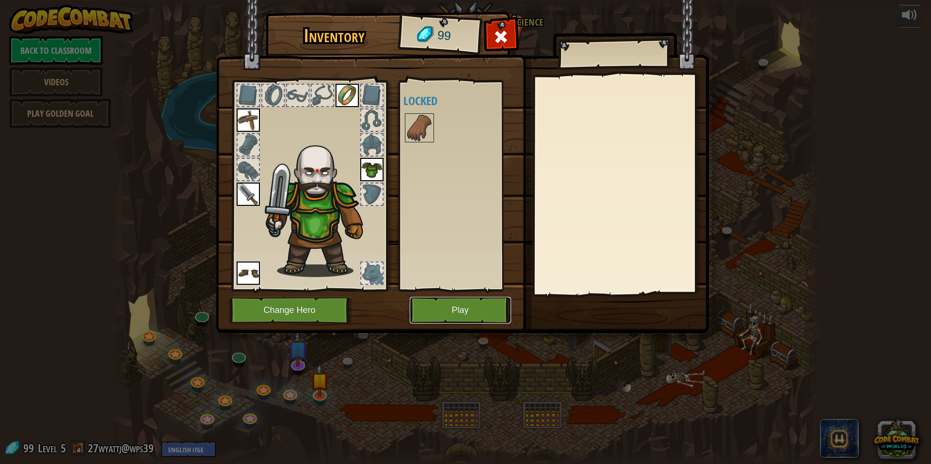
click at [478, 303] on button "Play" at bounding box center [460, 310] width 101 height 27
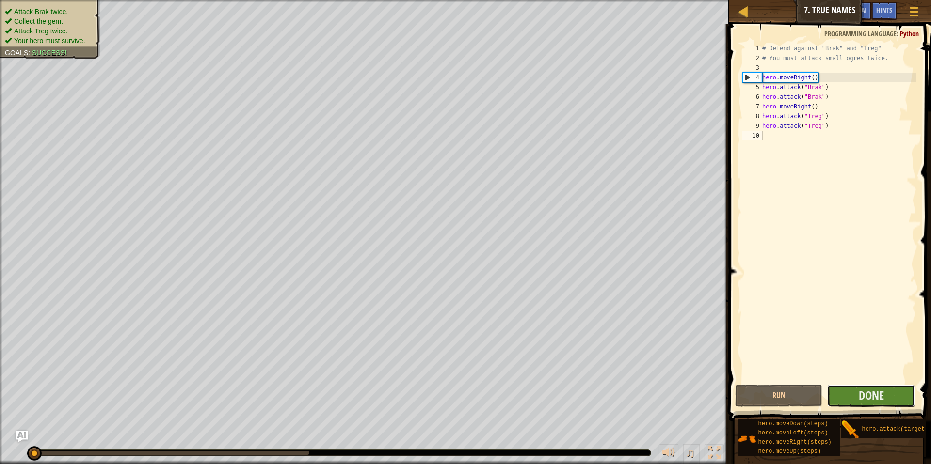
click at [574, 390] on button "Done" at bounding box center [871, 396] width 88 height 22
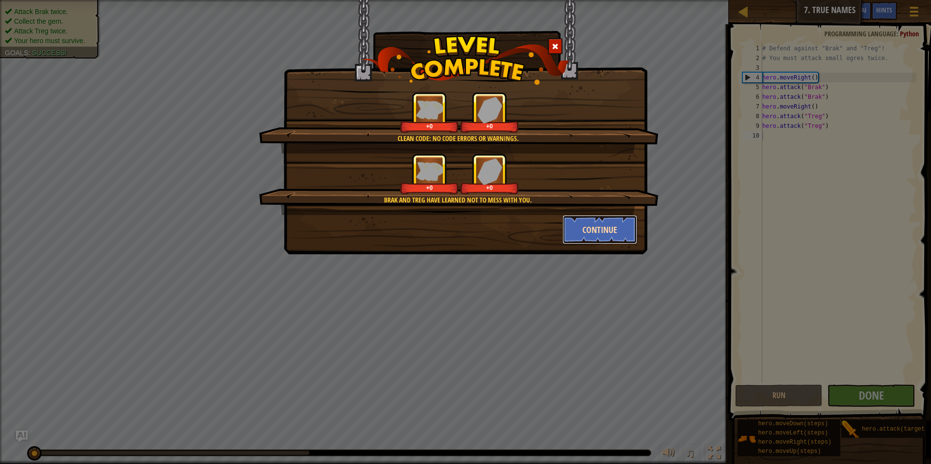
click at [574, 226] on button "Continue" at bounding box center [599, 229] width 75 height 29
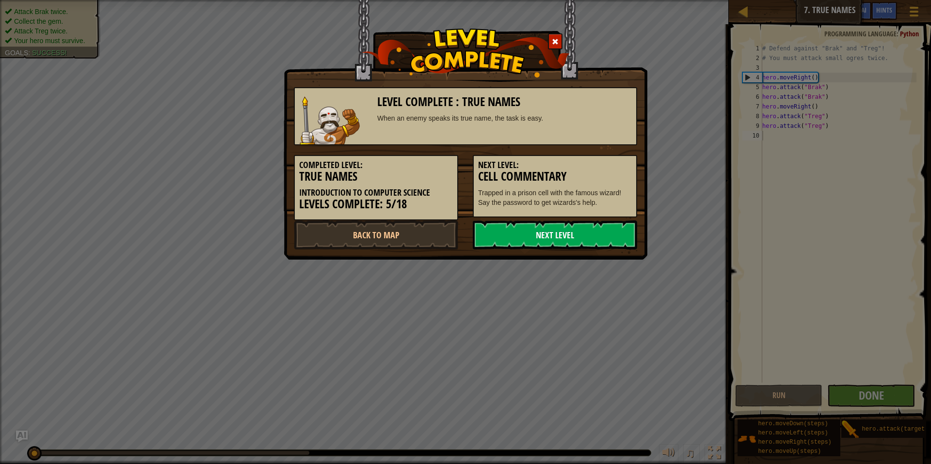
click at [574, 226] on link "Next Level" at bounding box center [555, 235] width 164 height 29
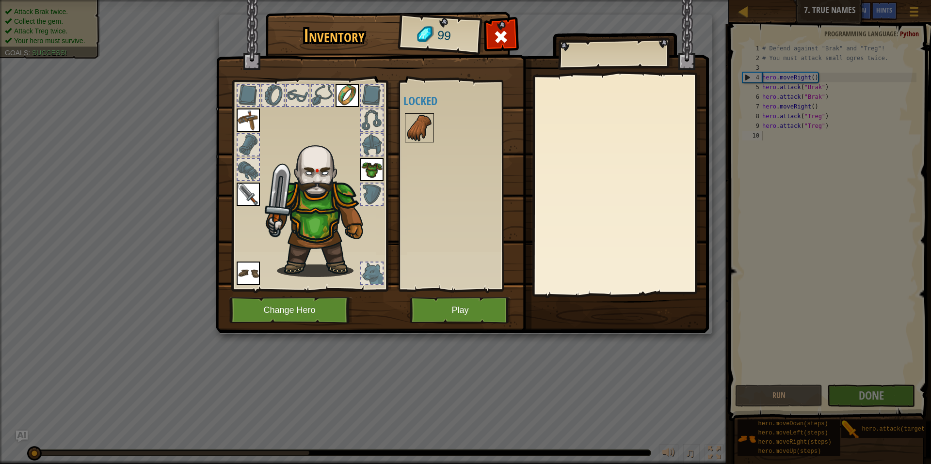
click at [427, 121] on img at bounding box center [419, 127] width 27 height 27
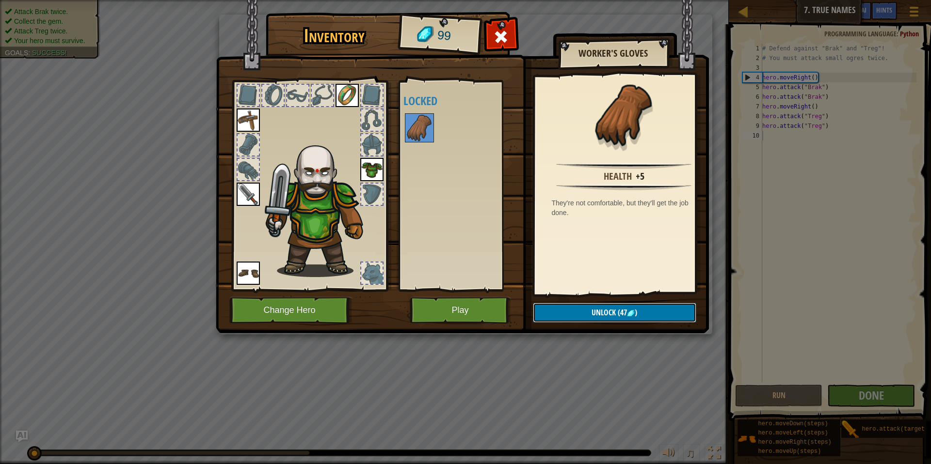
click at [574, 312] on button "Unlock (47 )" at bounding box center [614, 313] width 163 height 20
click at [574, 307] on button "Confirm" at bounding box center [614, 313] width 163 height 20
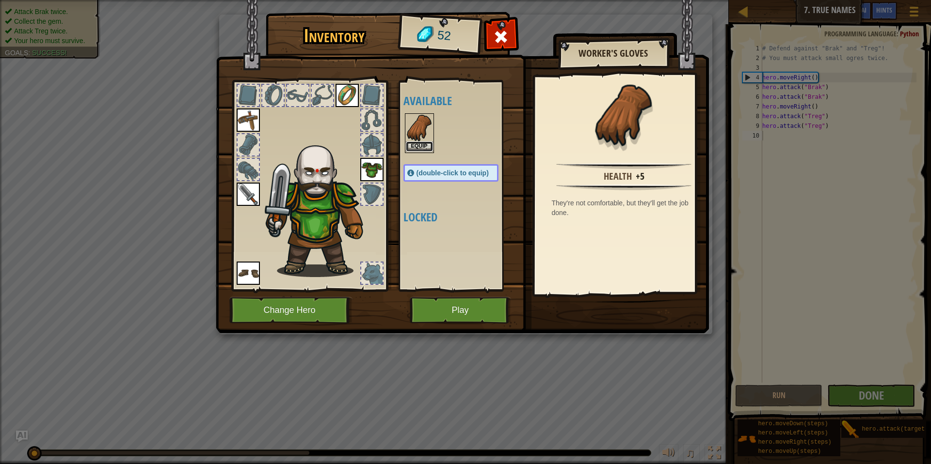
click at [426, 147] on button "Equip" at bounding box center [419, 147] width 27 height 10
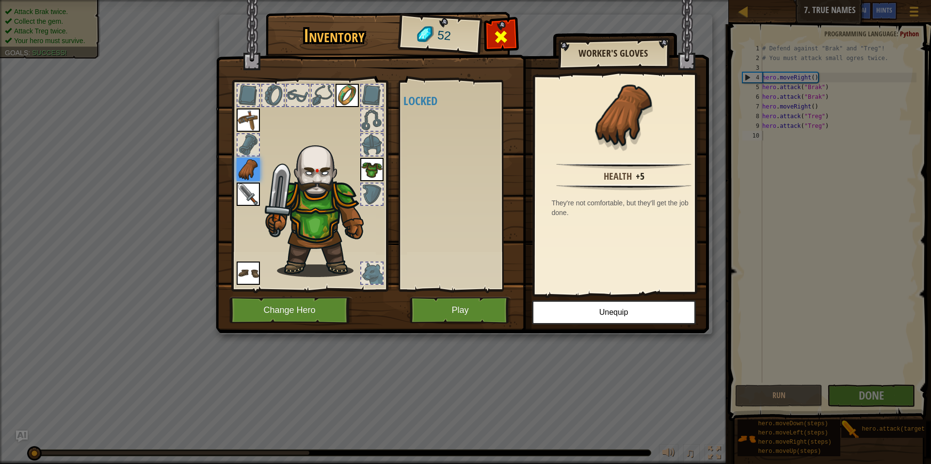
click at [501, 35] on span at bounding box center [501, 37] width 16 height 16
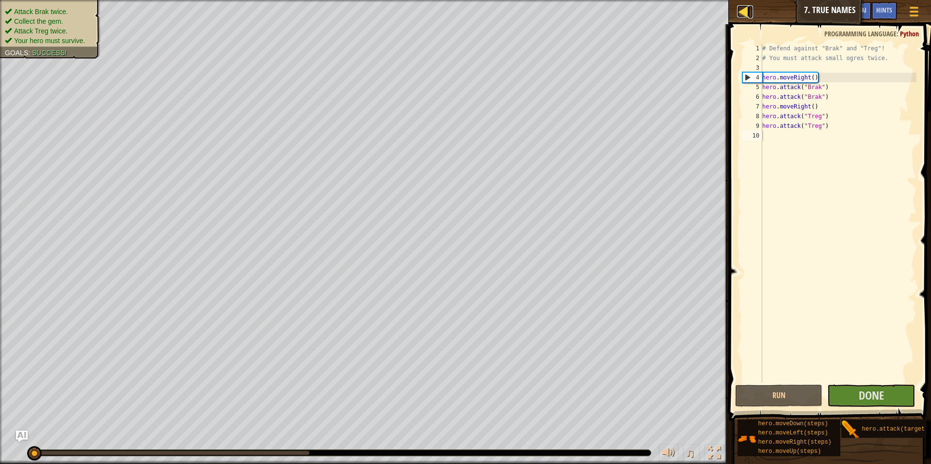
click at [574, 16] on div at bounding box center [743, 11] width 12 height 12
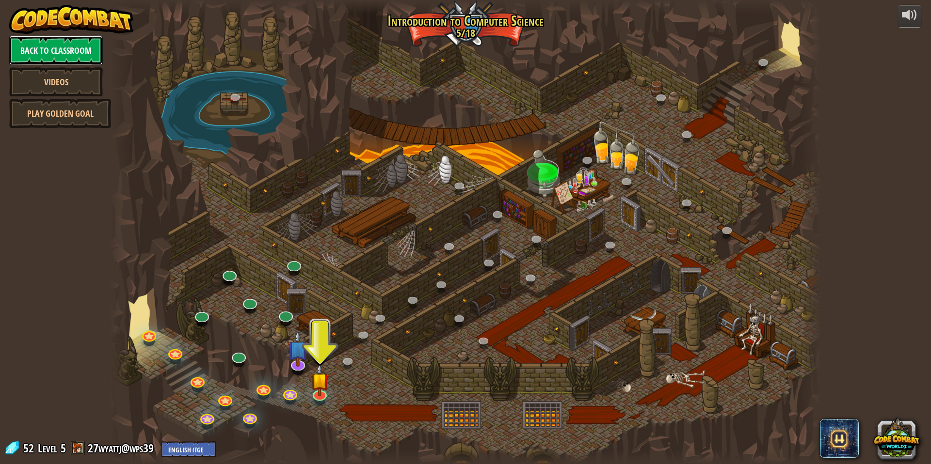
click at [85, 38] on link "Back to Classroom" at bounding box center [56, 50] width 94 height 29
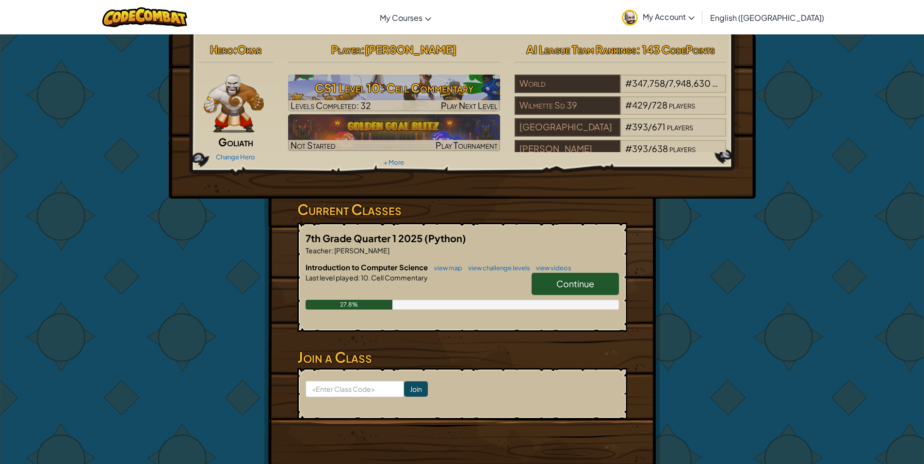
click at [574, 23] on link "My Account" at bounding box center [658, 17] width 82 height 31
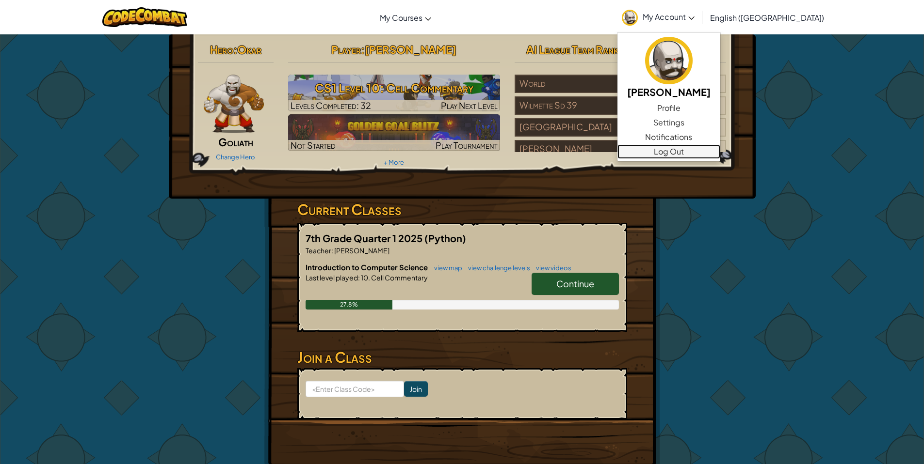
click at [574, 150] on link "Log Out" at bounding box center [668, 151] width 103 height 15
